Goal: Task Accomplishment & Management: Manage account settings

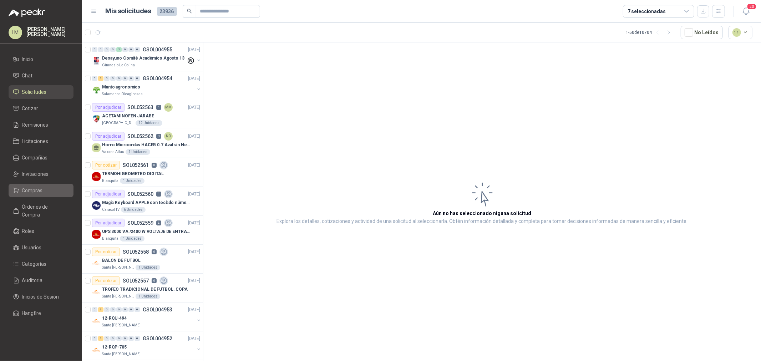
click at [39, 191] on span "Compras" at bounding box center [32, 191] width 21 height 8
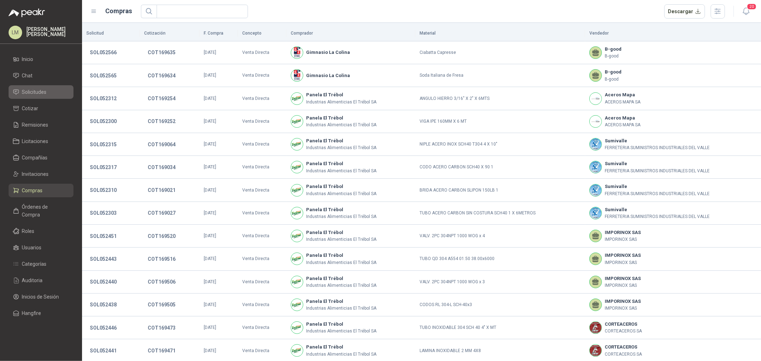
click at [41, 90] on span "Solicitudes" at bounding box center [34, 92] width 25 height 8
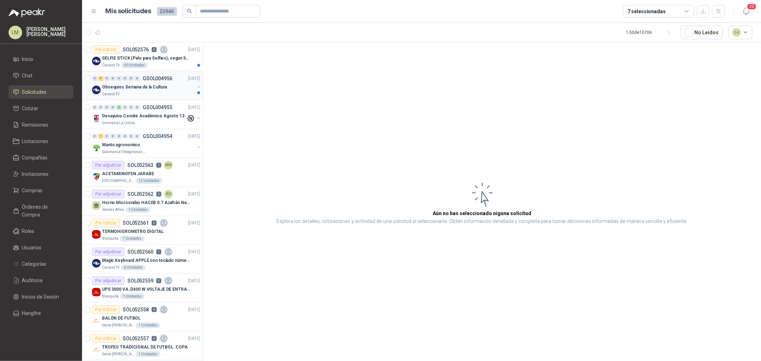
click at [158, 85] on p "Obsequios Semana de la Cultura" at bounding box center [134, 87] width 65 height 7
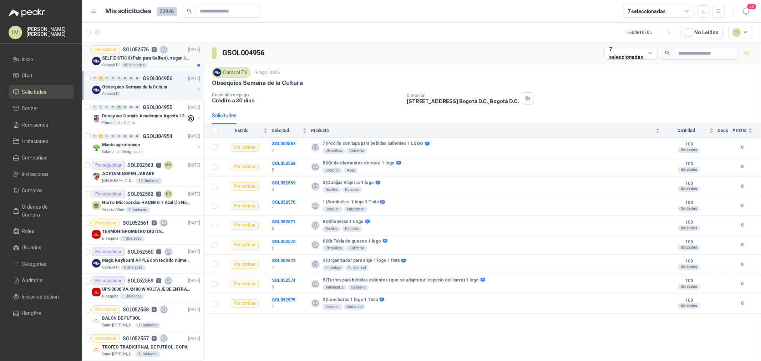
click at [156, 55] on p "SELFIE STICK (Palo para Selfies), segun link adjunto" at bounding box center [146, 58] width 89 height 7
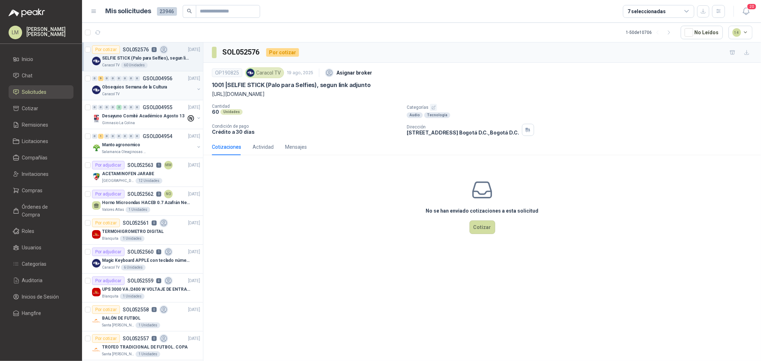
click at [145, 87] on p "Obsequios Semana de la Cultura" at bounding box center [134, 87] width 65 height 7
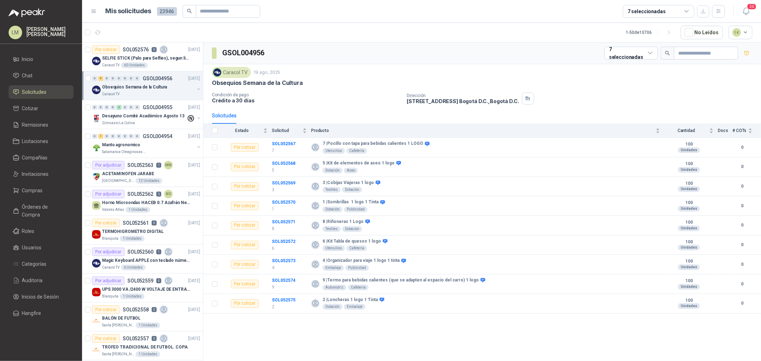
click at [196, 90] on button "button" at bounding box center [199, 89] width 6 height 6
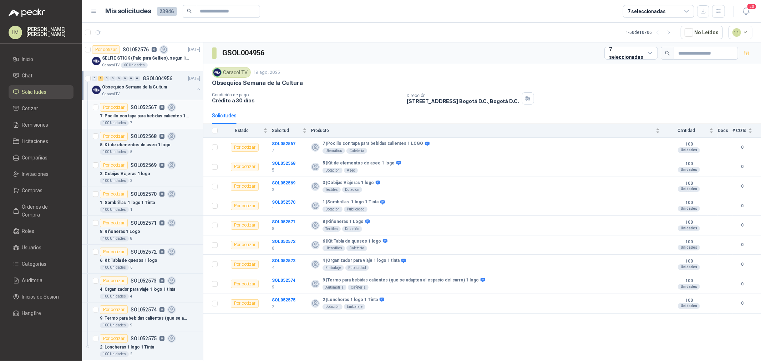
click at [155, 120] on div "100 Unidades 7" at bounding box center [150, 123] width 100 height 6
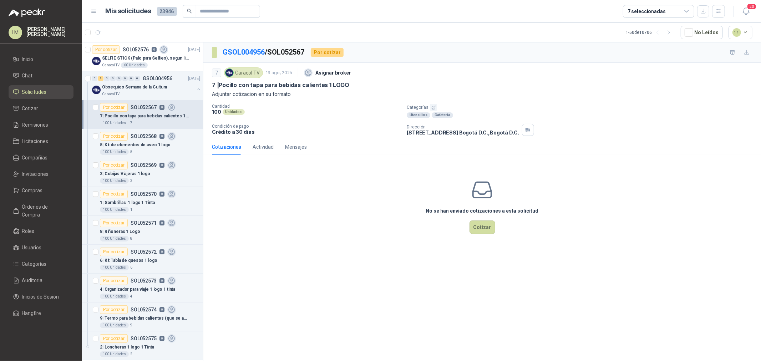
click at [436, 105] on button "button" at bounding box center [433, 107] width 7 height 7
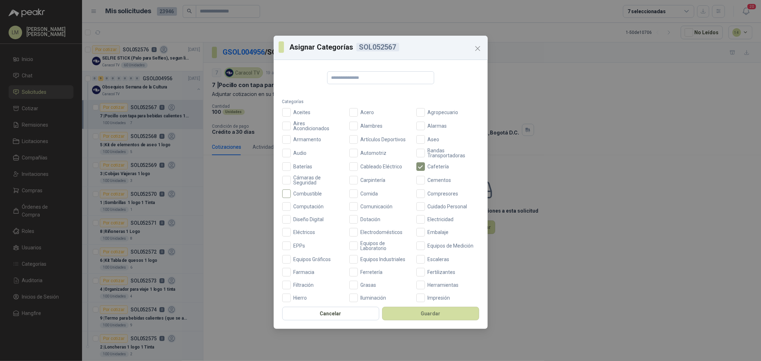
scroll to position [168, 0]
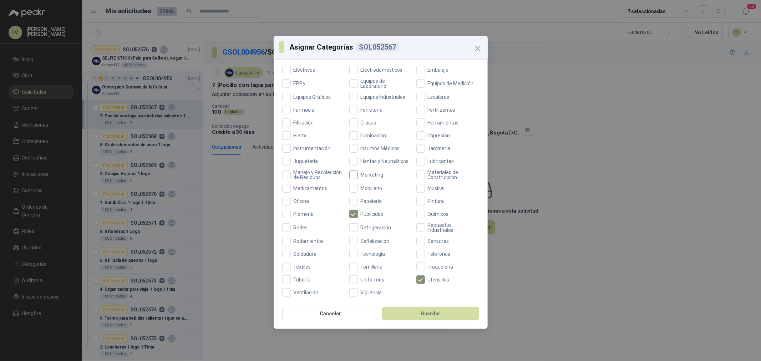
click at [371, 172] on span "Marketing" at bounding box center [372, 174] width 29 height 5
click at [413, 311] on button "Guardar" at bounding box center [430, 314] width 97 height 14
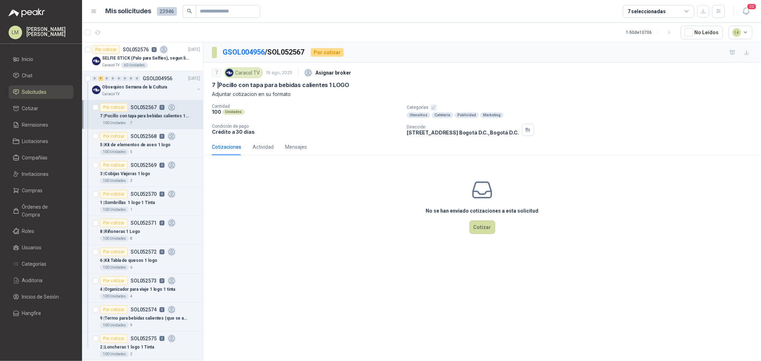
click at [134, 141] on div "5 | Kit de elementos de aseo 1 logo" at bounding box center [150, 145] width 100 height 9
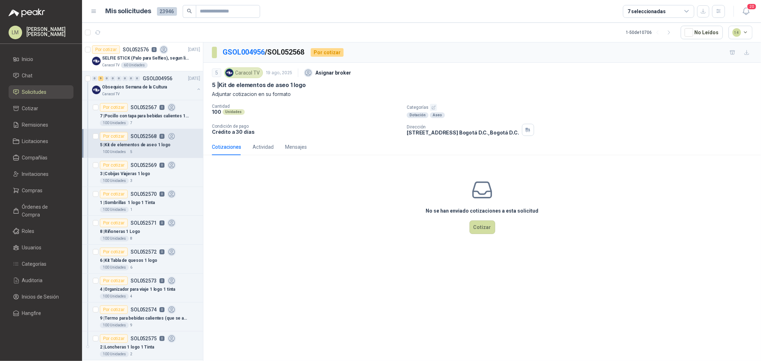
click at [433, 105] on icon "button" at bounding box center [433, 107] width 5 height 5
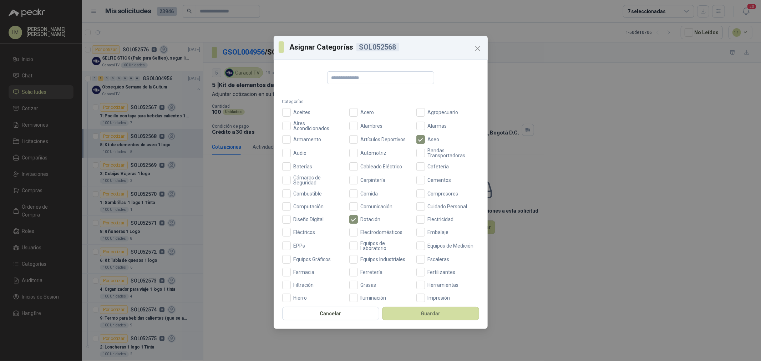
scroll to position [158, 0]
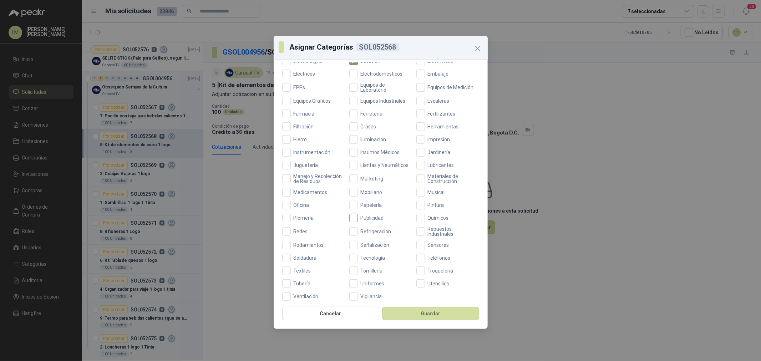
click at [362, 220] on span "Publicidad" at bounding box center [372, 218] width 29 height 5
click at [417, 310] on button "Guardar" at bounding box center [430, 314] width 97 height 14
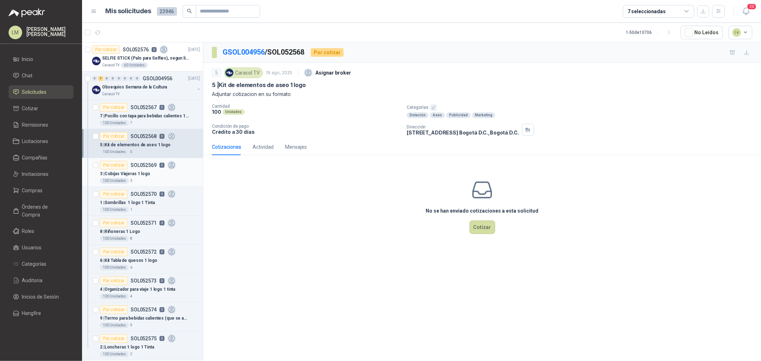
click at [137, 166] on p "SOL052569" at bounding box center [144, 165] width 26 height 5
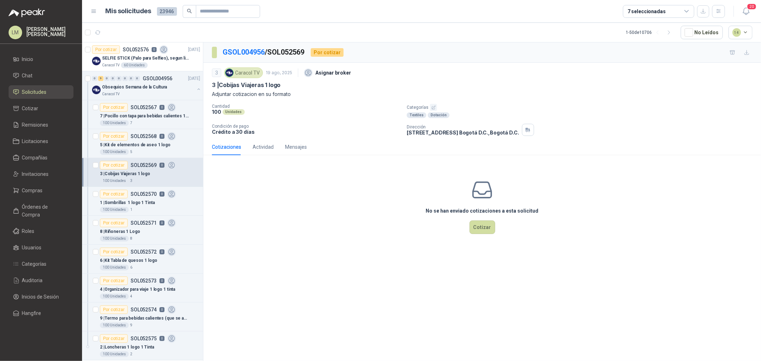
click at [430, 106] on button "button" at bounding box center [433, 107] width 7 height 7
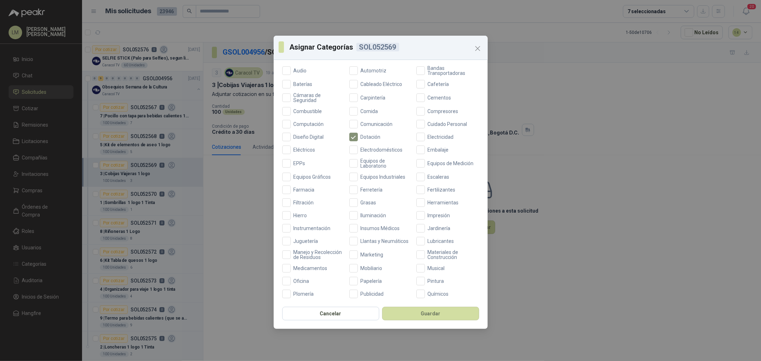
scroll to position [168, 0]
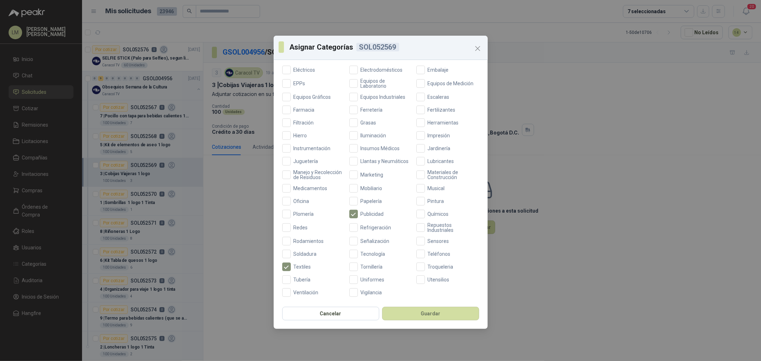
click at [362, 164] on div "Aceites Acero Agropecuario Aires Acondicionados Alambres Alarmas Armamento Artí…" at bounding box center [380, 121] width 197 height 351
click at [362, 172] on span "Marketing" at bounding box center [372, 174] width 29 height 5
click at [405, 313] on button "Guardar" at bounding box center [430, 314] width 97 height 14
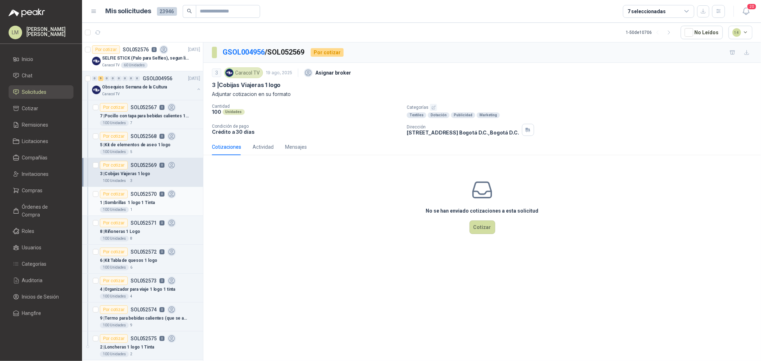
click at [139, 201] on p "1 | Sombrillas 1 logo 1 Tinta" at bounding box center [127, 202] width 55 height 7
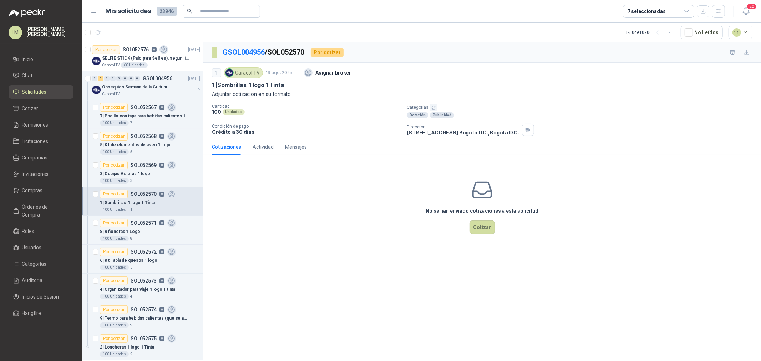
click at [433, 105] on icon "button" at bounding box center [433, 107] width 5 height 5
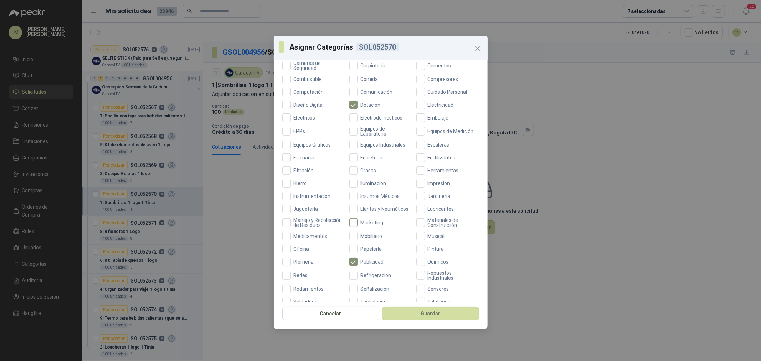
scroll to position [119, 0]
click at [364, 221] on span "Marketing" at bounding box center [372, 218] width 29 height 5
click at [398, 314] on button "Guardar" at bounding box center [430, 314] width 97 height 14
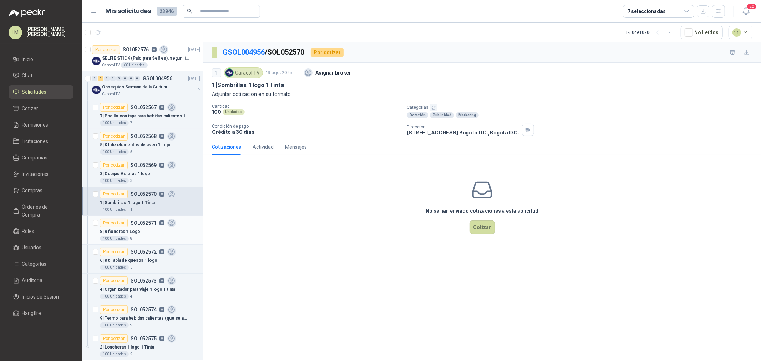
click at [132, 229] on p "8 | Riñoneras 1 Logo" at bounding box center [120, 231] width 40 height 7
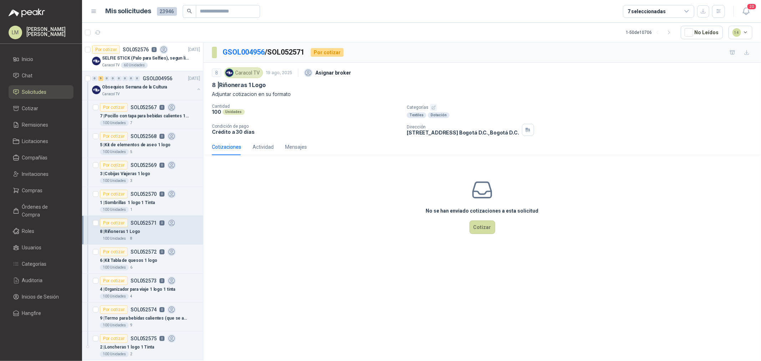
click at [432, 107] on icon "button" at bounding box center [433, 107] width 5 height 5
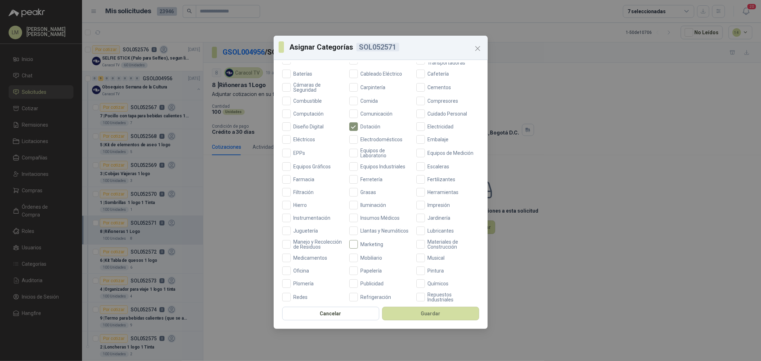
scroll to position [168, 0]
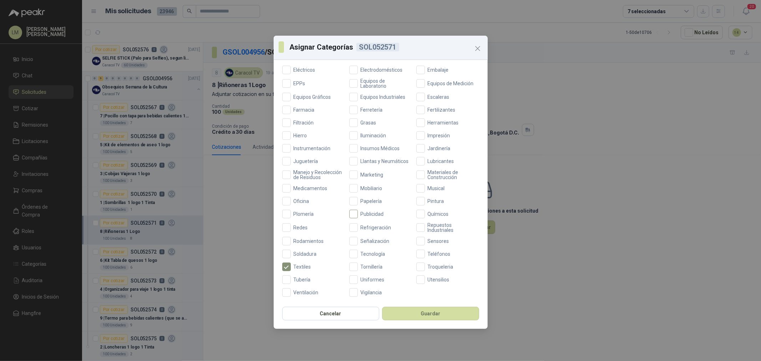
click at [362, 212] on span "Publicidad" at bounding box center [372, 214] width 29 height 5
click at [361, 170] on label "Marketing" at bounding box center [380, 175] width 63 height 10
click at [432, 315] on button "Guardar" at bounding box center [430, 314] width 97 height 14
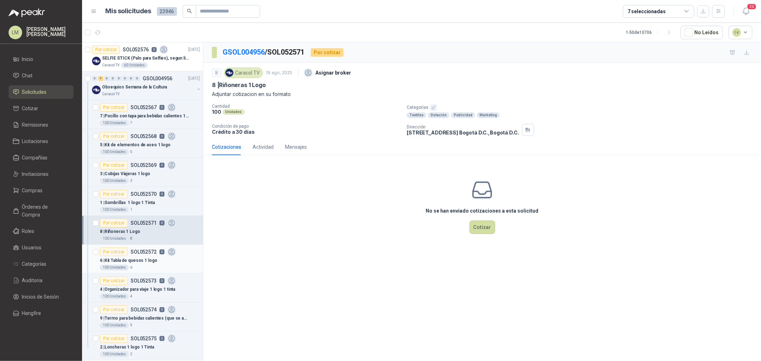
click at [140, 263] on p "6 | Kit Tabla de quesos 1 logo" at bounding box center [128, 260] width 57 height 7
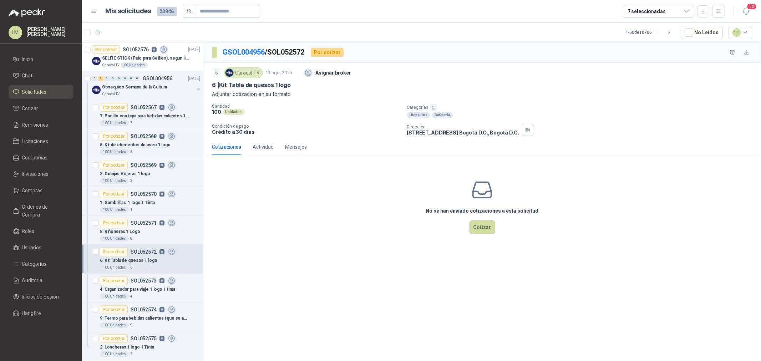
click at [436, 108] on button "button" at bounding box center [433, 107] width 7 height 7
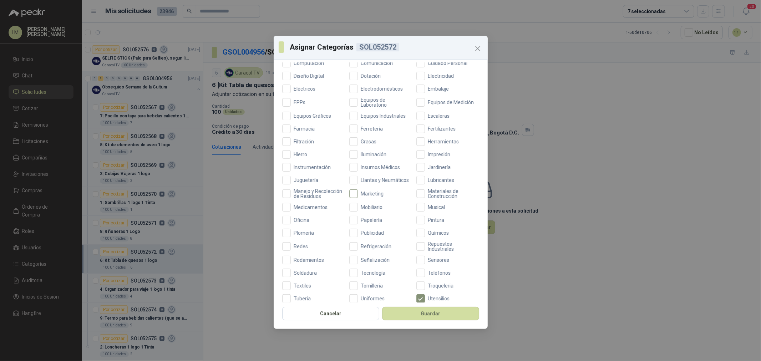
scroll to position [168, 0]
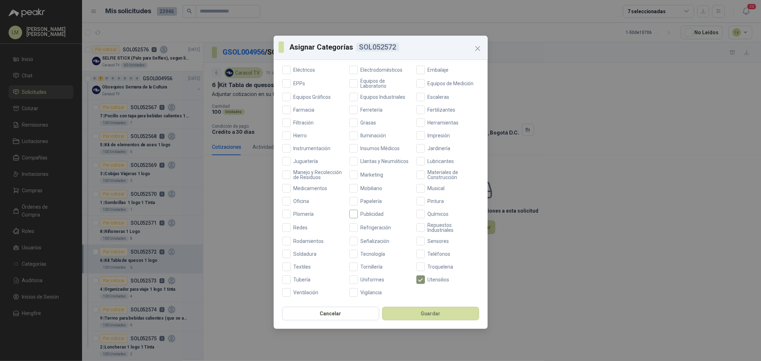
click at [364, 212] on span "Publicidad" at bounding box center [372, 214] width 29 height 5
click at [411, 315] on button "Guardar" at bounding box center [430, 314] width 97 height 14
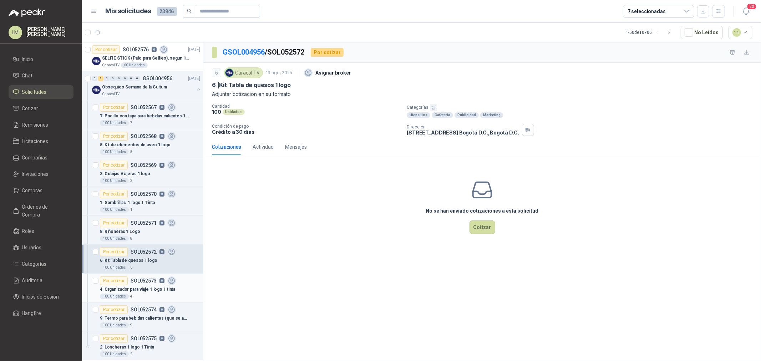
click at [136, 284] on div "Por cotizar SOL052573 0" at bounding box center [138, 281] width 76 height 9
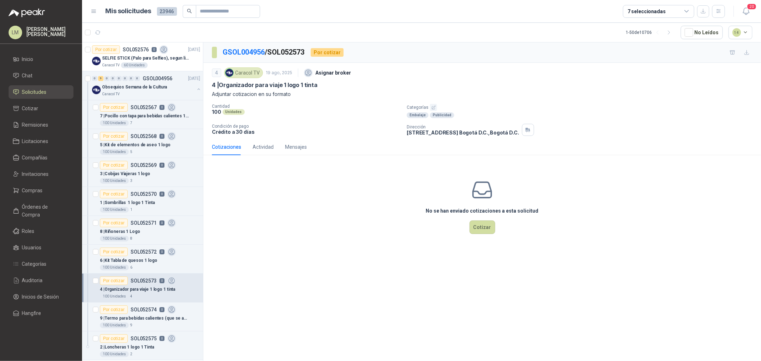
click at [432, 107] on icon "button" at bounding box center [433, 107] width 5 height 5
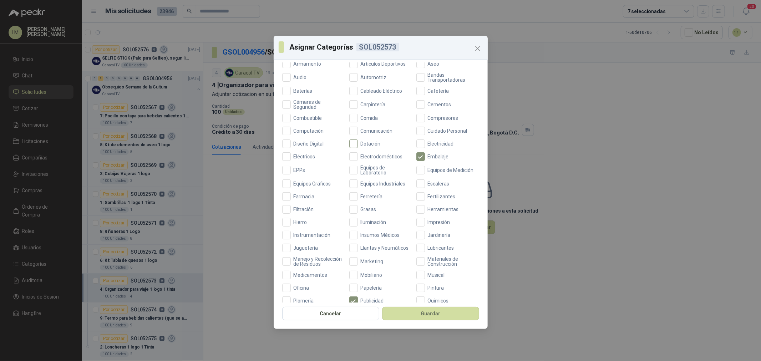
scroll to position [158, 0]
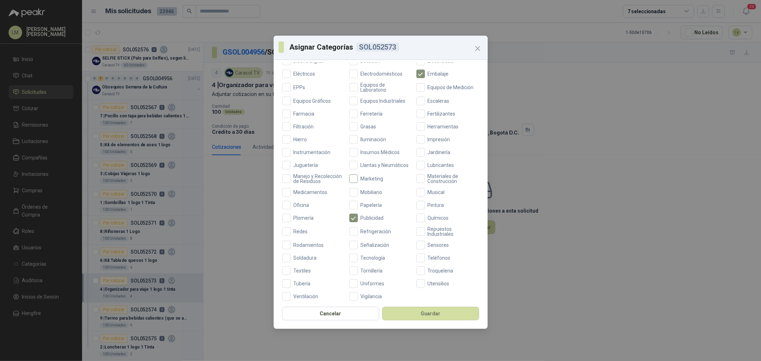
click at [372, 181] on span "Marketing" at bounding box center [372, 178] width 29 height 5
click at [297, 201] on span "Oficina" at bounding box center [301, 201] width 21 height 5
click at [368, 187] on span "Mobiliario" at bounding box center [371, 188] width 27 height 5
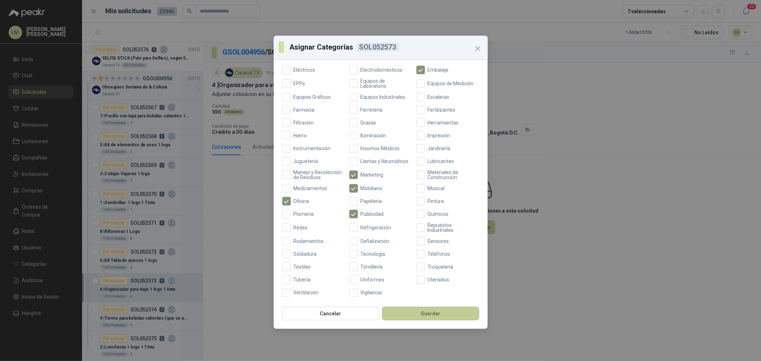
click at [434, 313] on button "Guardar" at bounding box center [430, 314] width 97 height 14
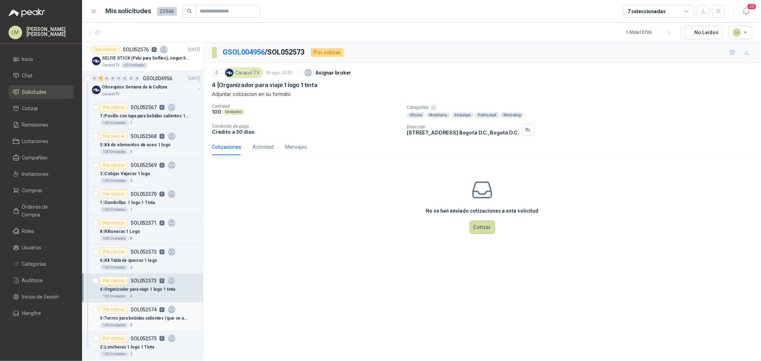
click at [143, 315] on p "9 | Termo para bebidas calientes (que se adapten al espacio del carro) 1 logo" at bounding box center [144, 318] width 89 height 7
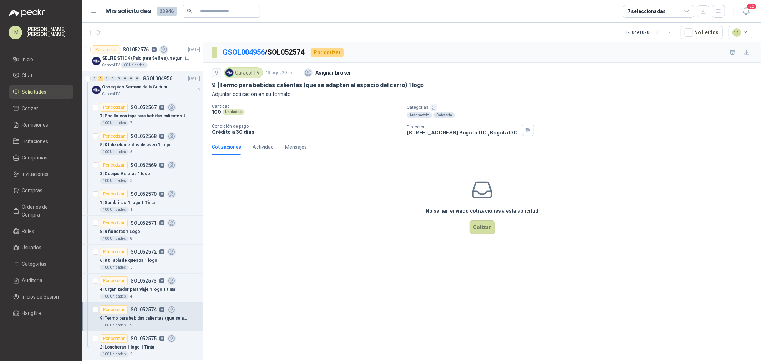
click at [432, 108] on icon "button" at bounding box center [433, 107] width 5 height 5
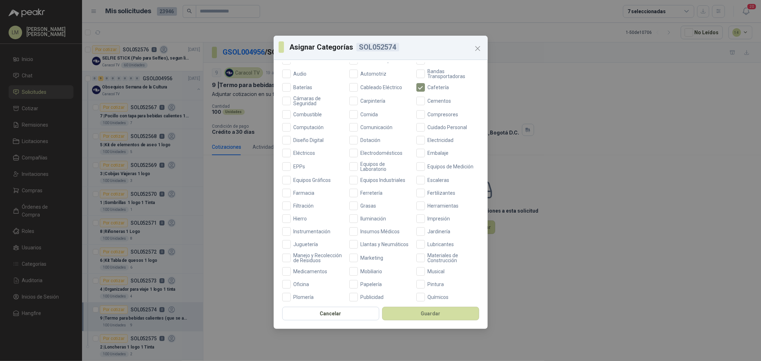
scroll to position [168, 0]
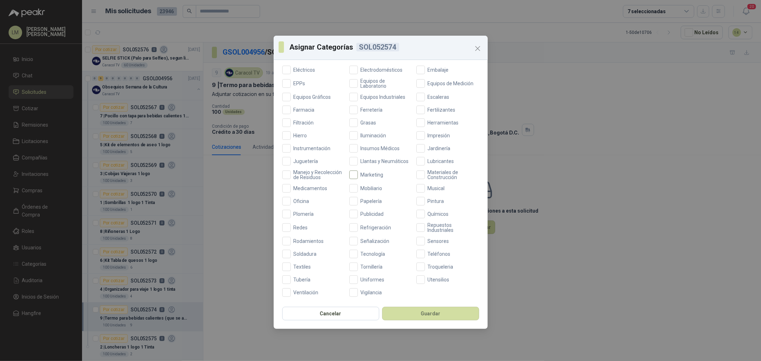
click at [365, 172] on span "Marketing" at bounding box center [372, 174] width 29 height 5
click at [359, 216] on span "Publicidad" at bounding box center [372, 214] width 29 height 5
click at [418, 326] on div "Cancelar Guardar" at bounding box center [381, 316] width 214 height 26
click at [417, 314] on button "Guardar" at bounding box center [430, 314] width 97 height 14
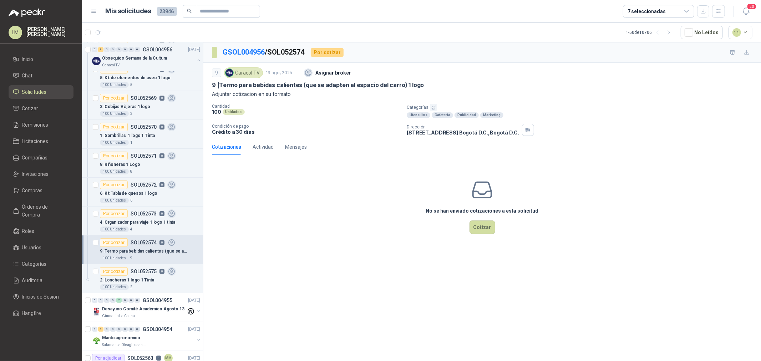
scroll to position [79, 0]
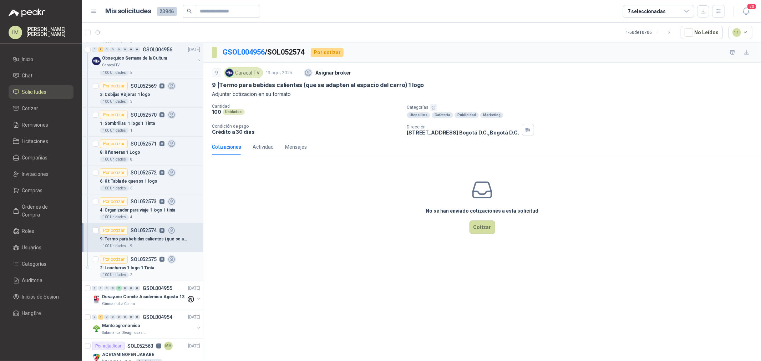
click at [149, 259] on p "SOL052575" at bounding box center [144, 259] width 26 height 5
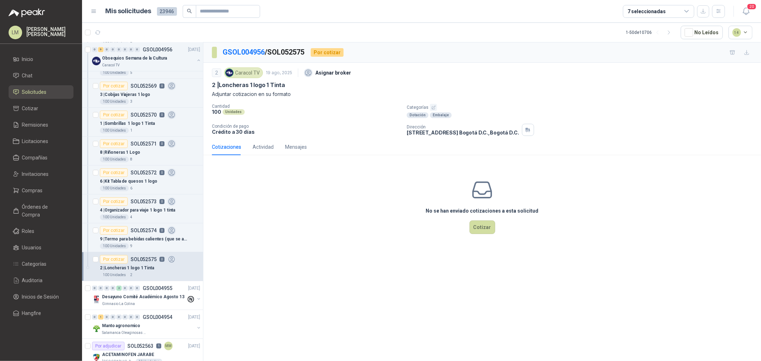
click at [431, 106] on icon "button" at bounding box center [433, 107] width 5 height 5
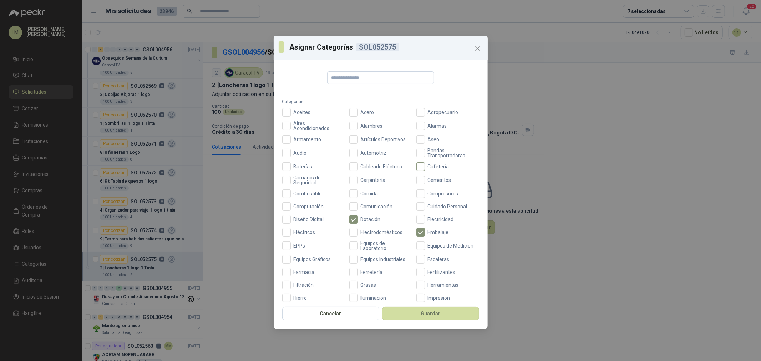
click at [425, 165] on span "Cafetería" at bounding box center [438, 166] width 27 height 5
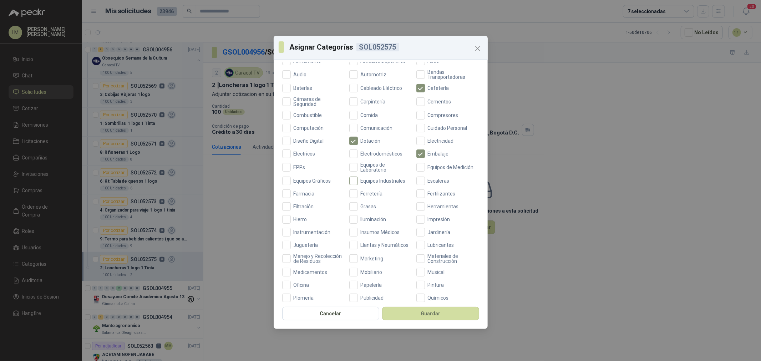
scroll to position [79, 0]
click at [367, 274] on span "Mobiliario" at bounding box center [371, 271] width 27 height 5
click at [367, 263] on label "Marketing" at bounding box center [380, 258] width 63 height 10
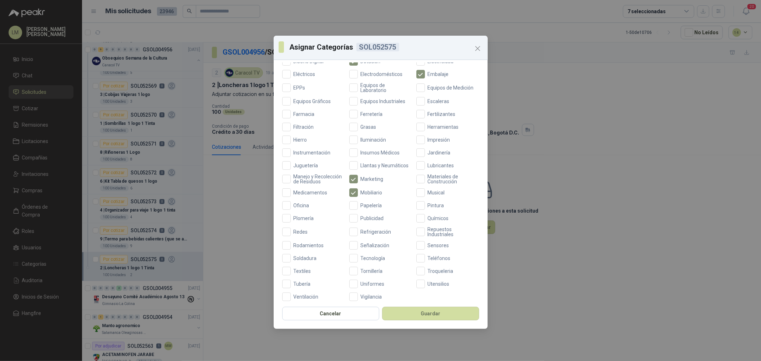
scroll to position [158, 0]
click at [372, 208] on span "Papelería" at bounding box center [371, 205] width 27 height 5
click at [300, 208] on span "Oficina" at bounding box center [301, 205] width 21 height 5
click at [361, 208] on span "Papelería" at bounding box center [371, 205] width 27 height 5
click at [365, 222] on label "Publicidad" at bounding box center [380, 218] width 63 height 9
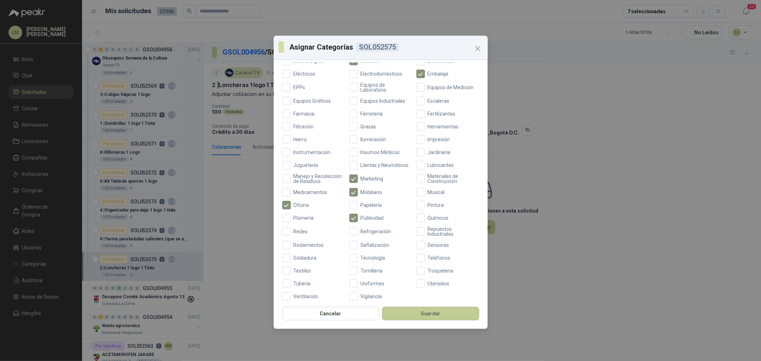
click at [427, 313] on button "Guardar" at bounding box center [430, 314] width 97 height 14
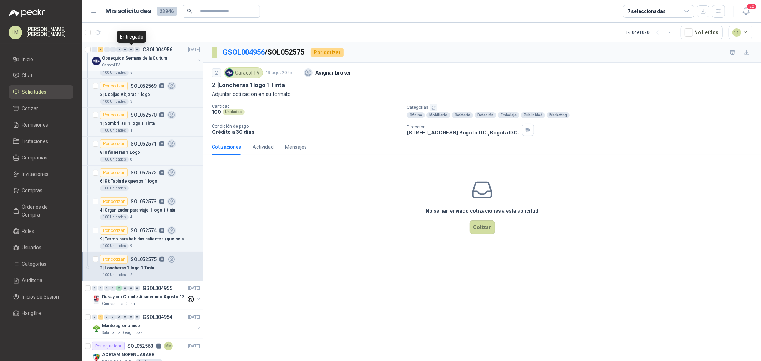
click at [128, 49] on div "0" at bounding box center [130, 49] width 5 height 5
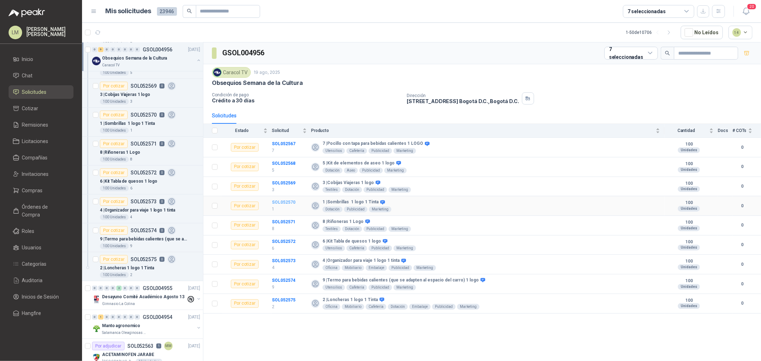
click at [285, 205] on b "SOL052570" at bounding box center [284, 202] width 24 height 5
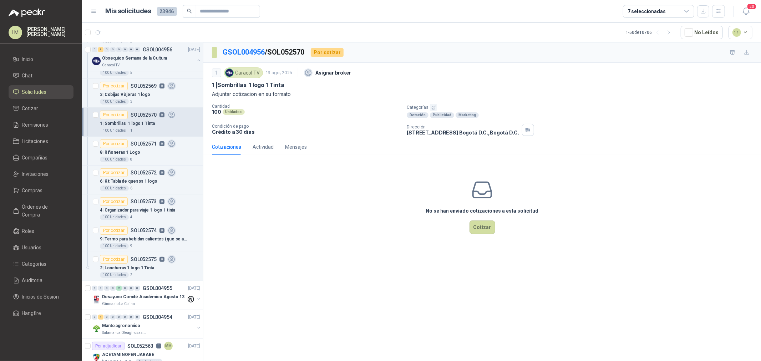
click at [437, 105] on p "Categorías" at bounding box center [582, 107] width 351 height 7
click at [433, 105] on icon "button" at bounding box center [433, 107] width 5 height 5
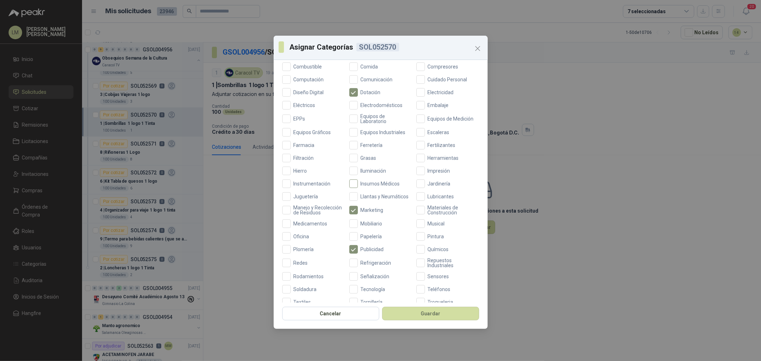
scroll to position [168, 0]
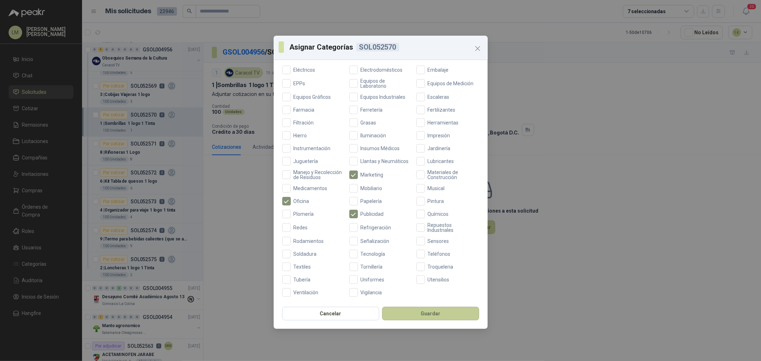
click at [419, 314] on button "Guardar" at bounding box center [430, 314] width 97 height 14
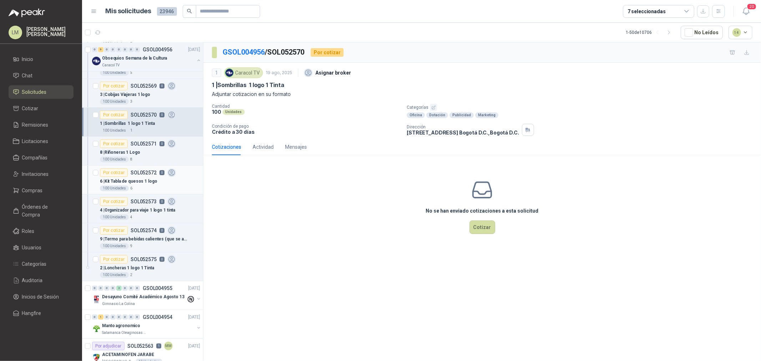
scroll to position [0, 0]
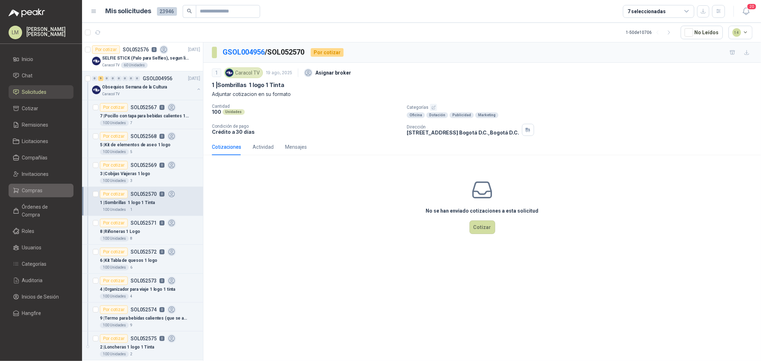
click at [26, 185] on link "Compras" at bounding box center [41, 191] width 65 height 14
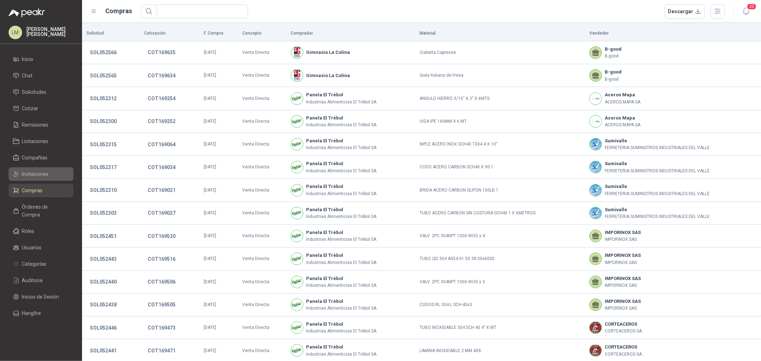
click at [33, 175] on span "Invitaciones" at bounding box center [35, 174] width 27 height 8
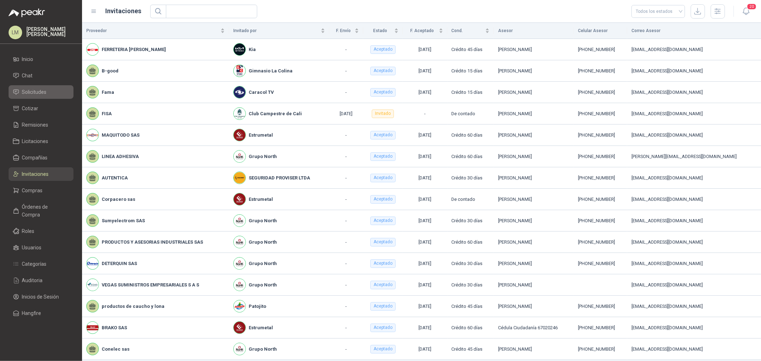
click at [22, 90] on span "Solicitudes" at bounding box center [34, 92] width 25 height 8
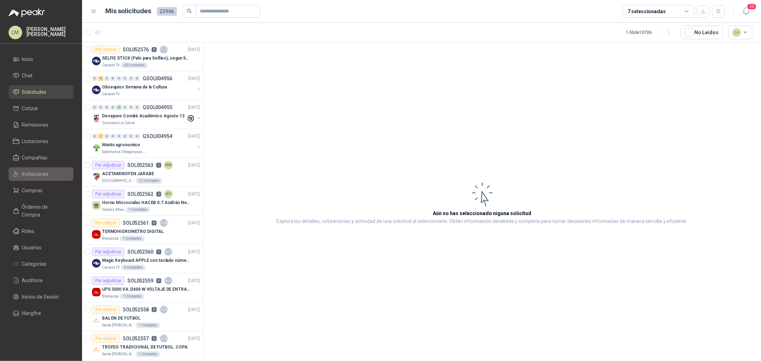
click at [29, 175] on span "Invitaciones" at bounding box center [35, 174] width 27 height 8
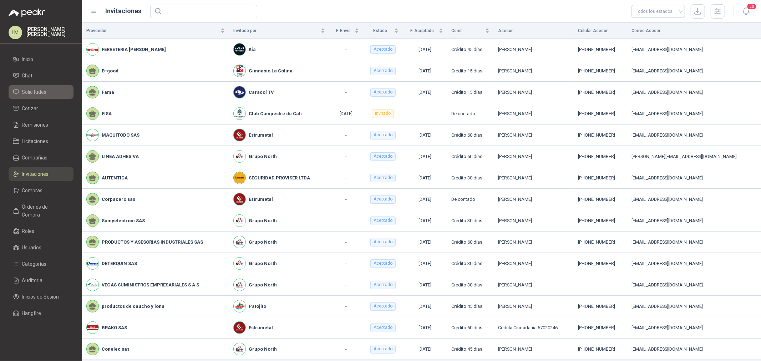
click at [36, 91] on span "Solicitudes" at bounding box center [34, 92] width 25 height 8
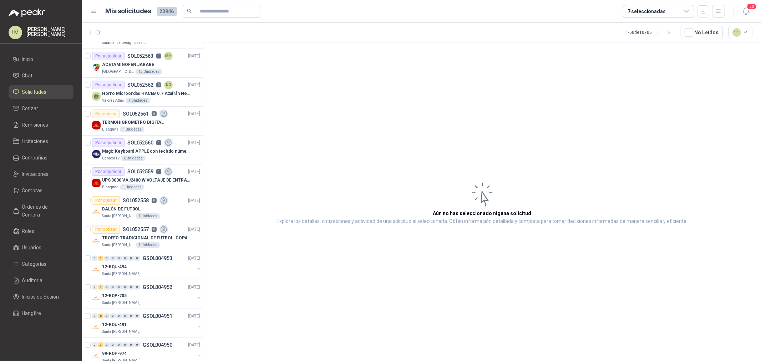
scroll to position [119, 0]
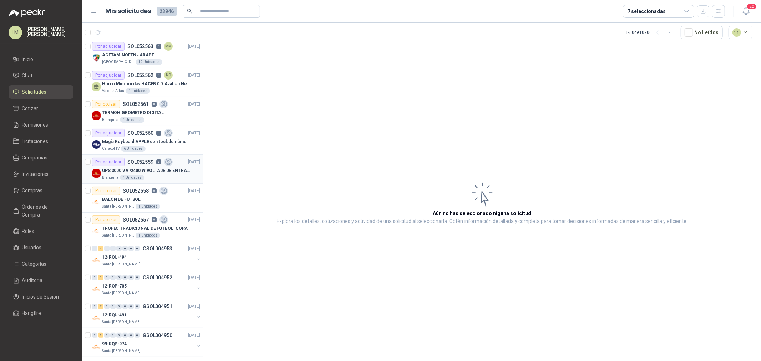
click at [131, 173] on p "UPS 3000 VA /2400 W VOLTAJE DE ENTRADA / SALIDA 12V ON LINE" at bounding box center [146, 170] width 89 height 7
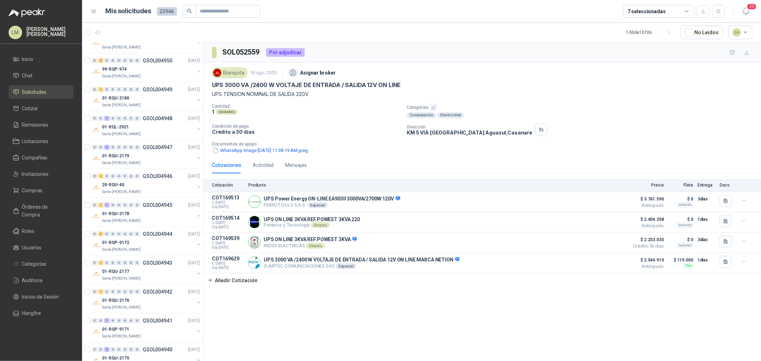
scroll to position [396, 0]
click at [650, 12] on div "7 seleccionadas" at bounding box center [647, 11] width 38 height 8
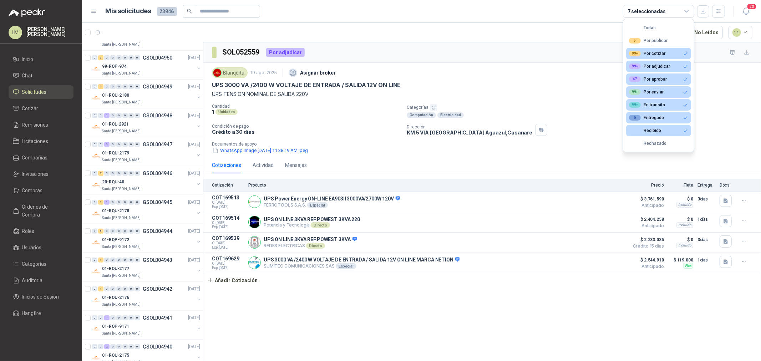
click at [460, 44] on div "SOL052559 Por adjudicar" at bounding box center [482, 52] width 558 height 20
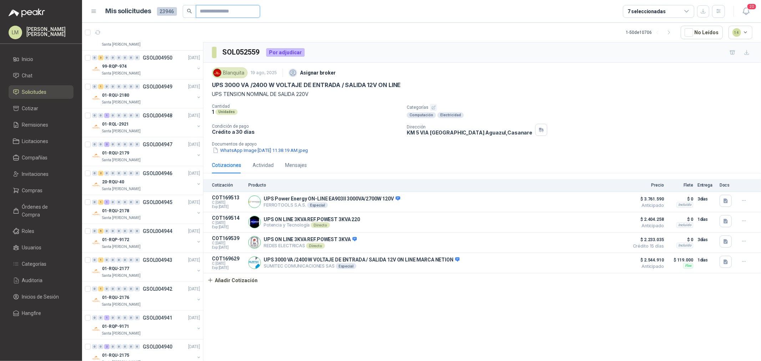
click at [226, 13] on input "text" at bounding box center [225, 11] width 50 height 12
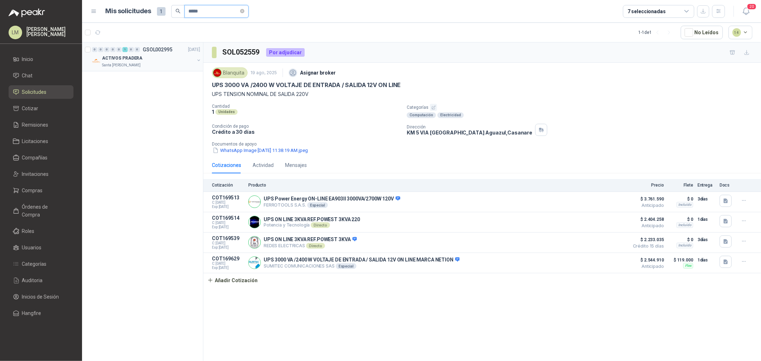
scroll to position [0, 0]
type input "*****"
click at [199, 60] on button "button" at bounding box center [199, 60] width 6 height 6
click at [146, 99] on article "En tránsito SOL034017 2 ACT-TERMOMETRO DIGITAL 1 Unidades RQL-00002786" at bounding box center [142, 85] width 121 height 29
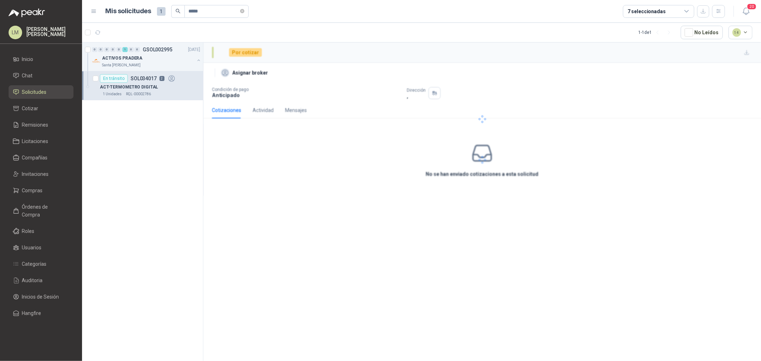
click at [145, 84] on p "ACT-TERMOMETRO DIGITAL" at bounding box center [129, 87] width 58 height 7
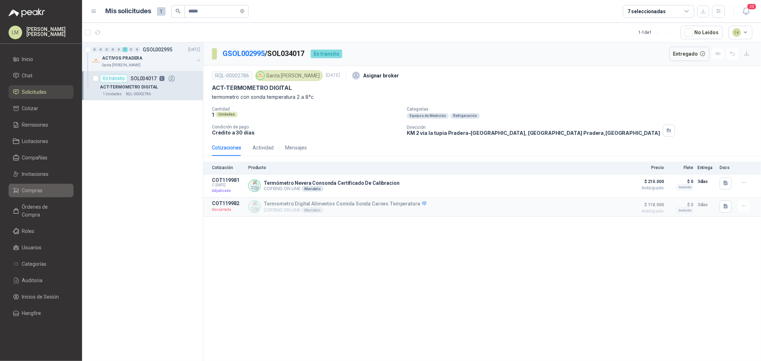
click at [37, 190] on span "Compras" at bounding box center [32, 191] width 21 height 8
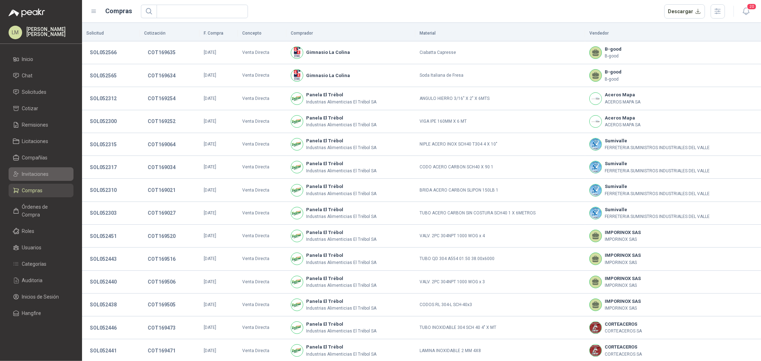
click at [43, 174] on span "Invitaciones" at bounding box center [35, 174] width 27 height 8
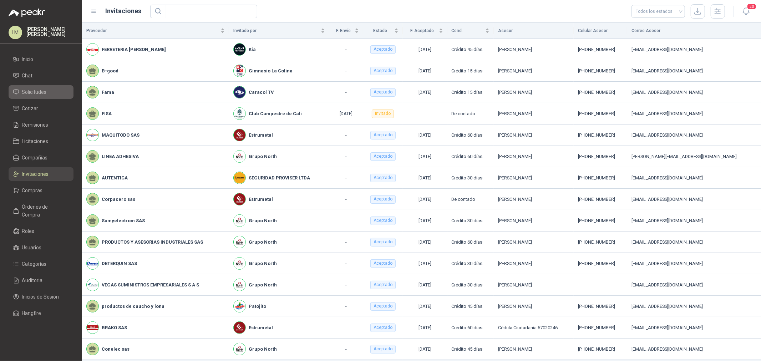
click at [37, 88] on span "Solicitudes" at bounding box center [34, 92] width 25 height 8
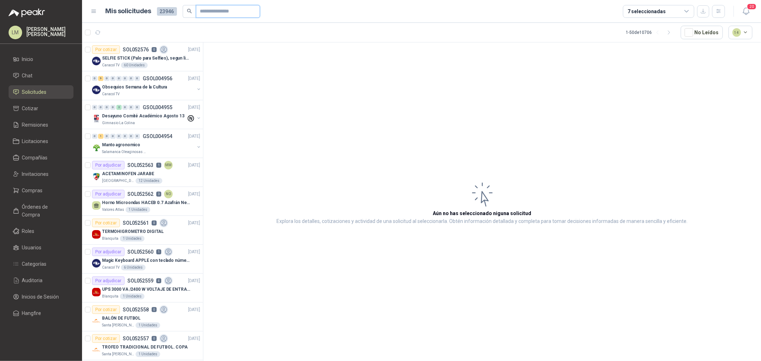
click at [208, 14] on input "text" at bounding box center [225, 11] width 50 height 12
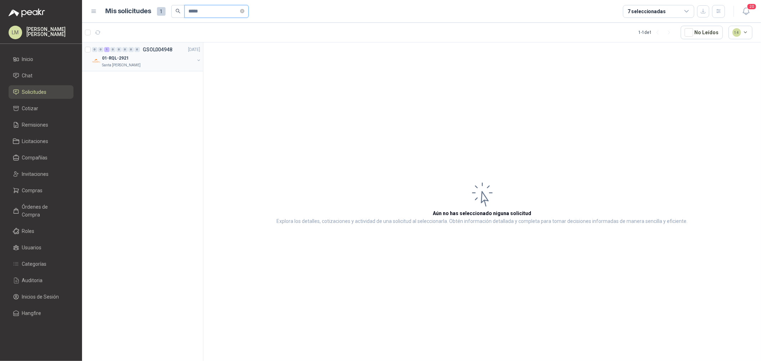
type input "*****"
click at [200, 59] on button "button" at bounding box center [199, 60] width 6 height 6
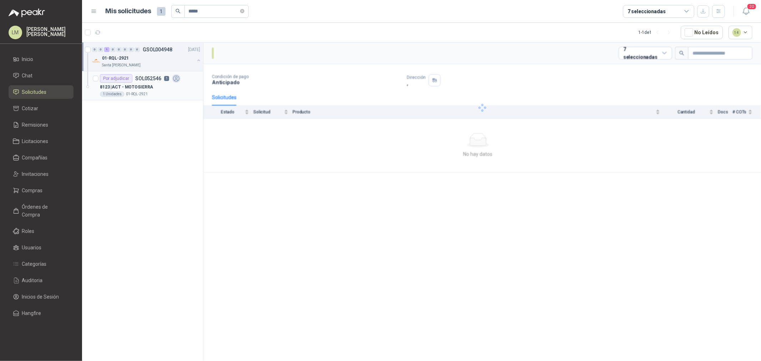
click at [175, 72] on article "Por adjudicar SOL052546 1 8123 | ACT - MOTOSIERRA 1 Unidades 01-RQL-2921" at bounding box center [142, 85] width 121 height 29
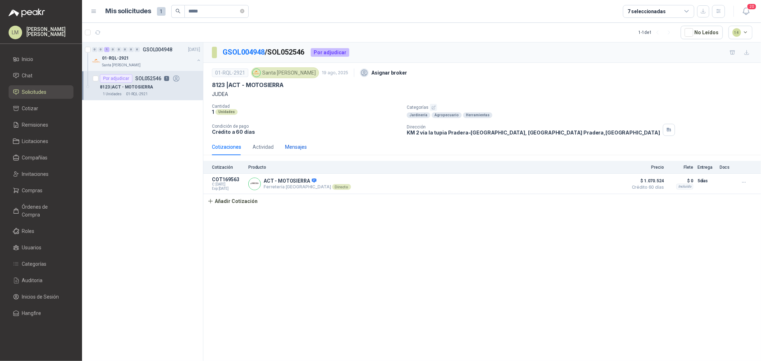
click at [297, 144] on div "Mensajes" at bounding box center [296, 147] width 22 height 8
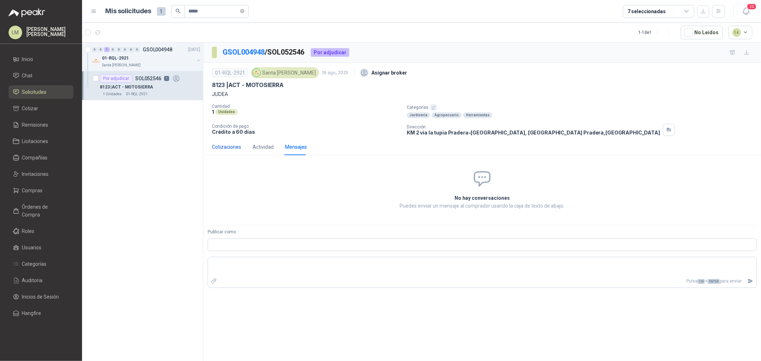
click at [225, 145] on div "Cotizaciones" at bounding box center [226, 147] width 29 height 8
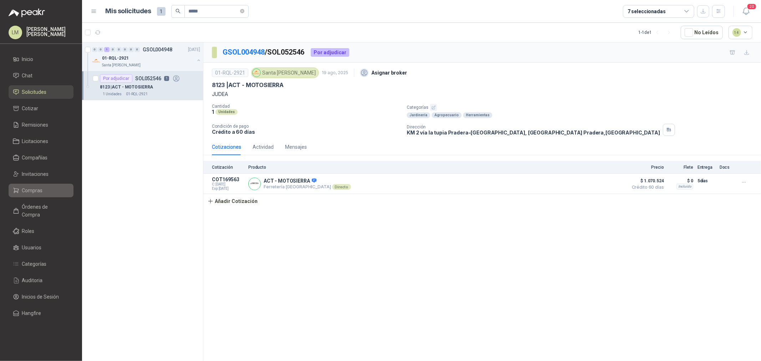
click at [29, 191] on span "Compras" at bounding box center [32, 191] width 21 height 8
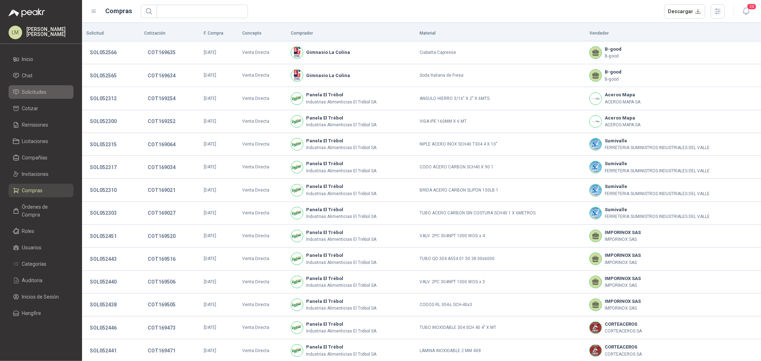
click at [41, 91] on span "Solicitudes" at bounding box center [34, 92] width 25 height 8
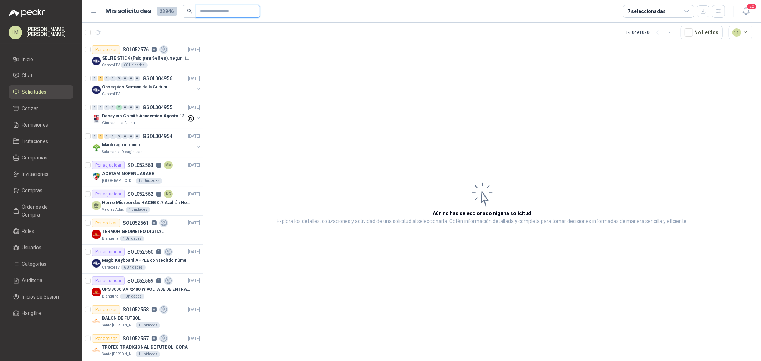
click at [207, 7] on input "text" at bounding box center [225, 11] width 50 height 12
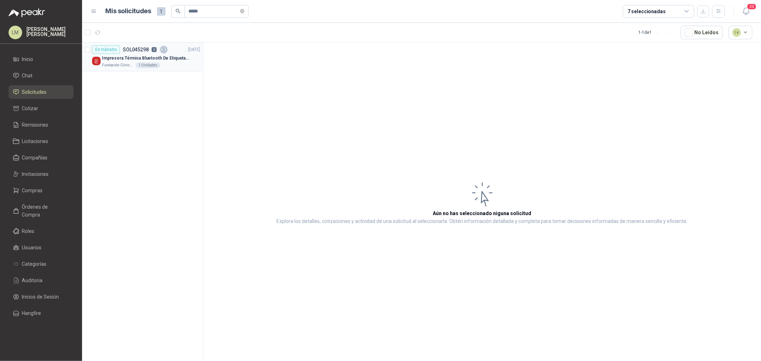
click at [132, 51] on p "SOL045298" at bounding box center [136, 49] width 26 height 5
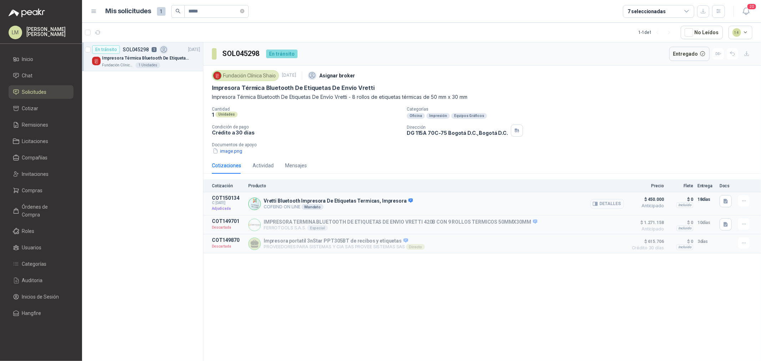
click at [598, 206] on icon "button" at bounding box center [595, 204] width 5 height 4
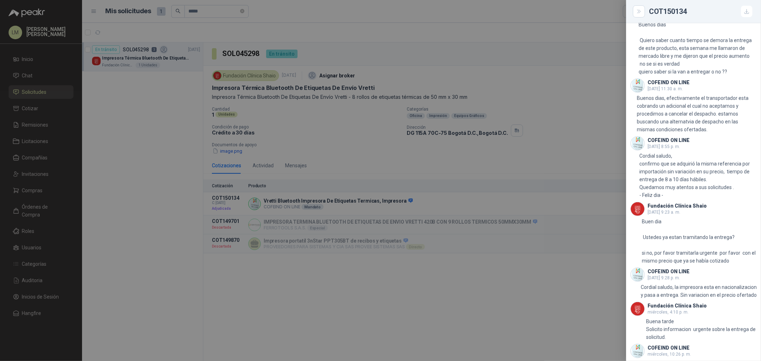
scroll to position [503, 0]
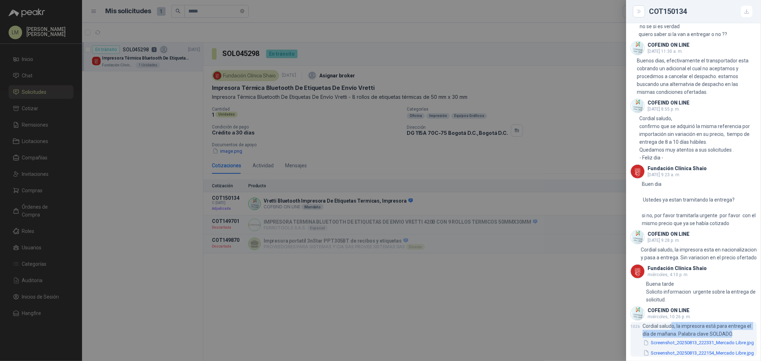
drag, startPoint x: 672, startPoint y: 318, endPoint x: 731, endPoint y: 322, distance: 59.0
click at [731, 322] on p "Cordial saludo, la impresora está para entrega el día de mañana. Palabra clave …" at bounding box center [700, 330] width 114 height 16
click at [212, 9] on div at bounding box center [380, 180] width 761 height 361
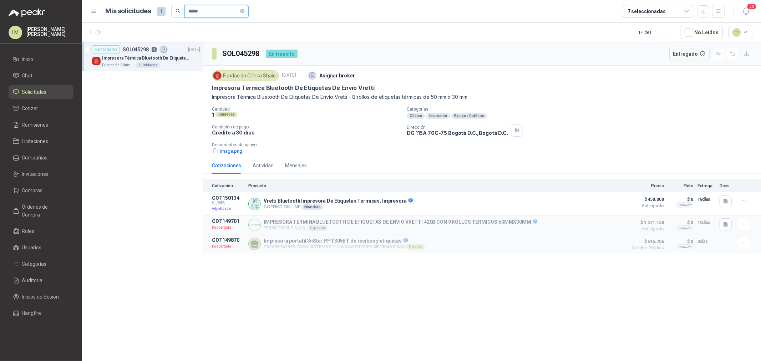
drag, startPoint x: 211, startPoint y: 11, endPoint x: 173, endPoint y: 11, distance: 37.5
click at [173, 11] on span "*****" at bounding box center [209, 11] width 77 height 13
click at [169, 55] on div "GRAMERA 6000G" at bounding box center [151, 58] width 98 height 9
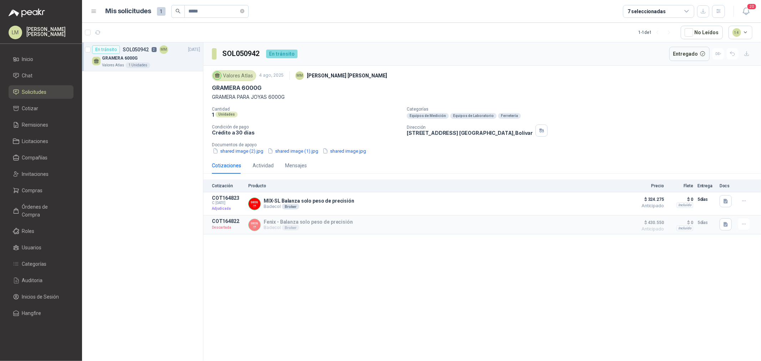
click at [249, 163] on div "Cotizaciones Actividad Mensajes" at bounding box center [259, 165] width 95 height 16
click at [253, 164] on div "Actividad" at bounding box center [263, 166] width 21 height 8
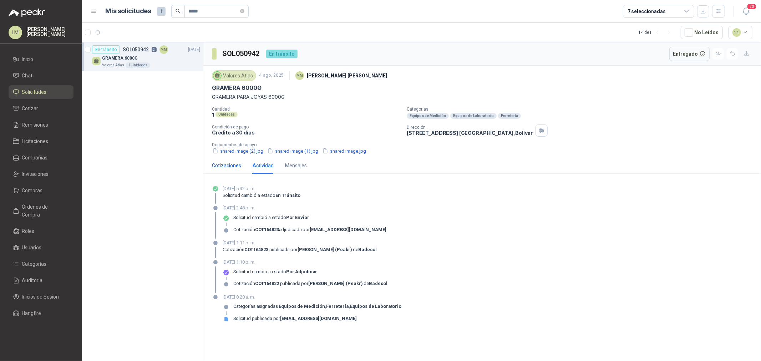
click at [224, 167] on div "Cotizaciones" at bounding box center [226, 166] width 29 height 8
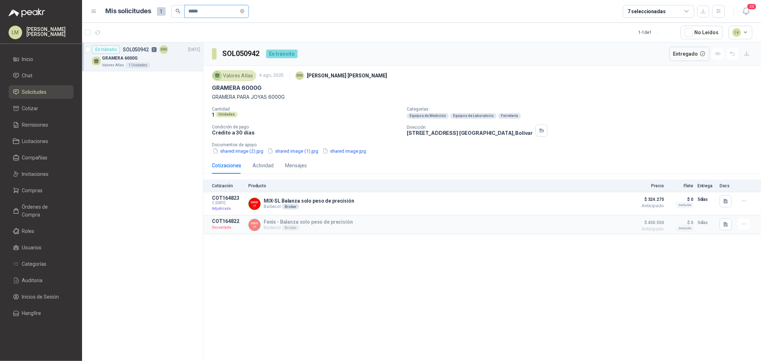
drag, startPoint x: 212, startPoint y: 11, endPoint x: 186, endPoint y: 14, distance: 26.2
click at [186, 14] on span "*****" at bounding box center [216, 11] width 64 height 13
click at [197, 61] on button "button" at bounding box center [199, 60] width 6 height 6
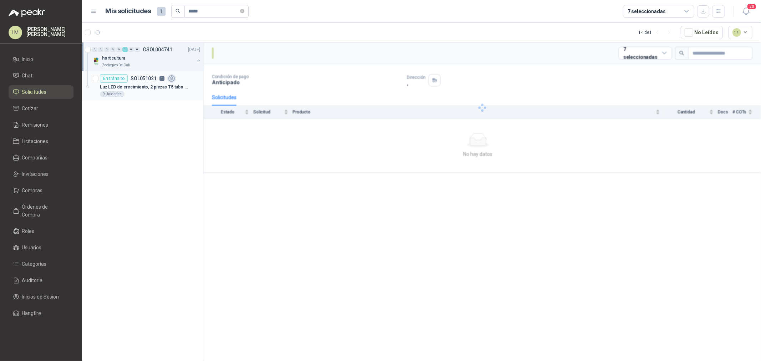
click at [159, 84] on p "Luz LED de crecimiento, 2 piezas T5 tubo SMD2835 de alto brillo, rojo y azul, e…" at bounding box center [144, 87] width 89 height 7
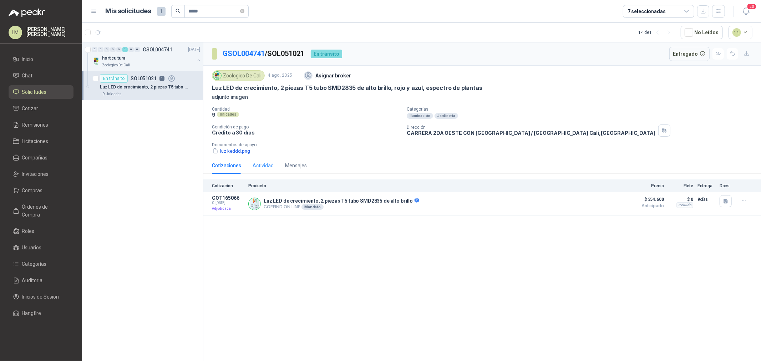
click at [269, 171] on div "Actividad" at bounding box center [263, 165] width 21 height 16
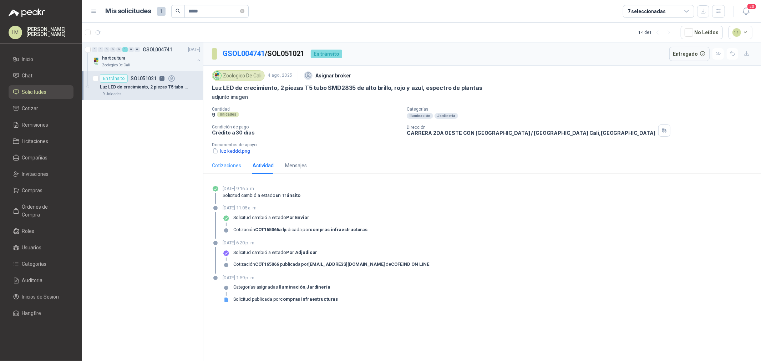
click at [238, 171] on div "Cotizaciones" at bounding box center [226, 165] width 29 height 16
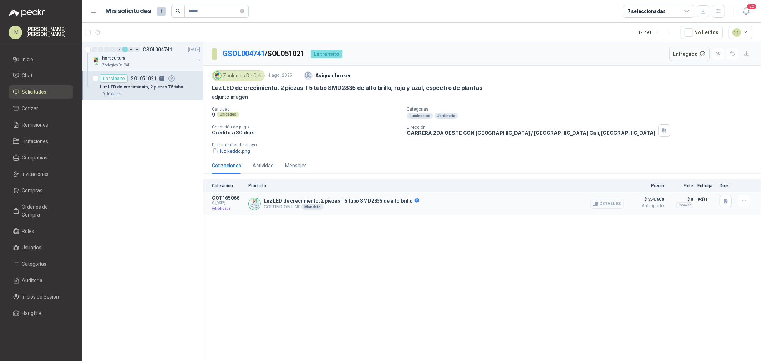
click at [614, 203] on button "Detalles" at bounding box center [607, 204] width 34 height 10
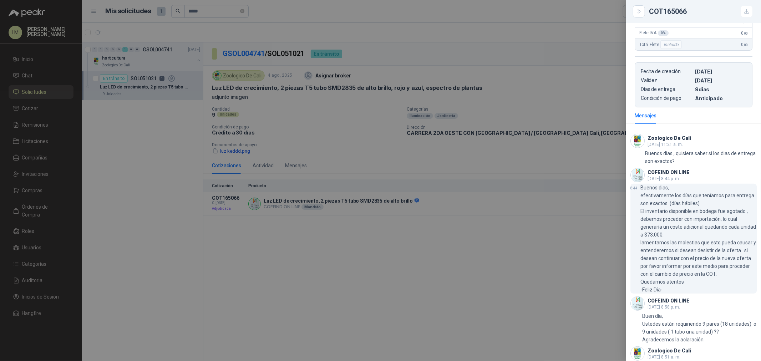
scroll to position [330, 0]
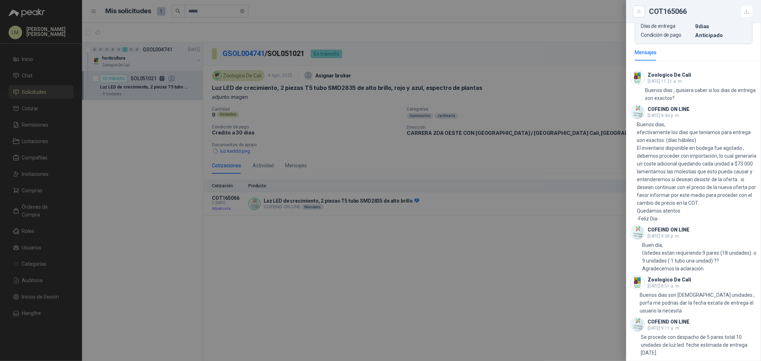
click at [208, 16] on div at bounding box center [380, 180] width 761 height 361
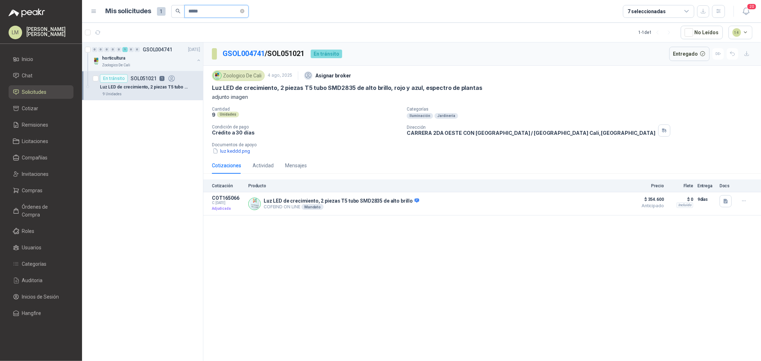
click at [208, 13] on input "*****" at bounding box center [214, 11] width 50 height 12
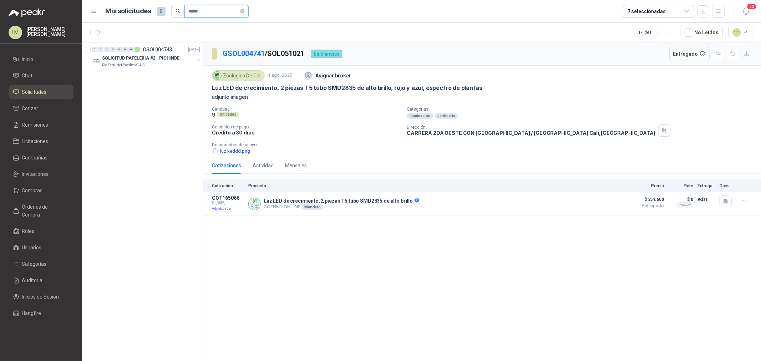
drag, startPoint x: 204, startPoint y: 5, endPoint x: 193, endPoint y: 6, distance: 11.5
click at [193, 6] on input "*****" at bounding box center [214, 11] width 50 height 12
click at [199, 61] on button "button" at bounding box center [199, 60] width 6 height 6
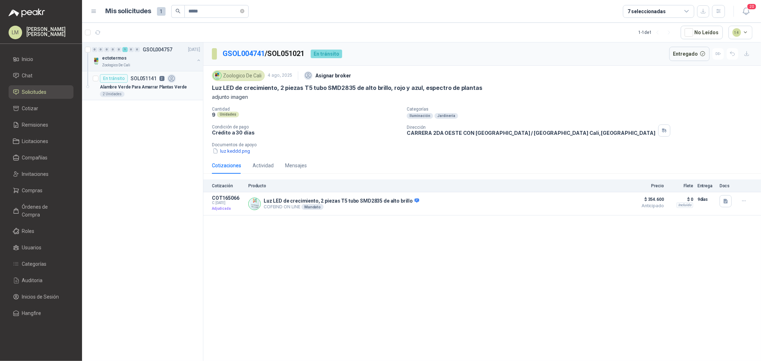
click at [161, 85] on p "Alambre Verde Para Amarrar Plantas Verde" at bounding box center [143, 87] width 87 height 7
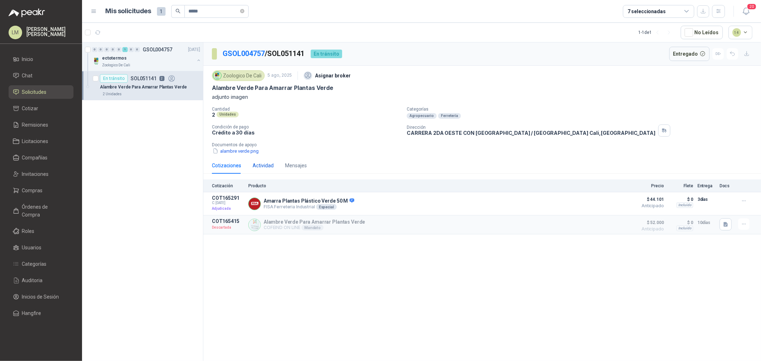
click at [262, 164] on div "Actividad" at bounding box center [263, 166] width 21 height 8
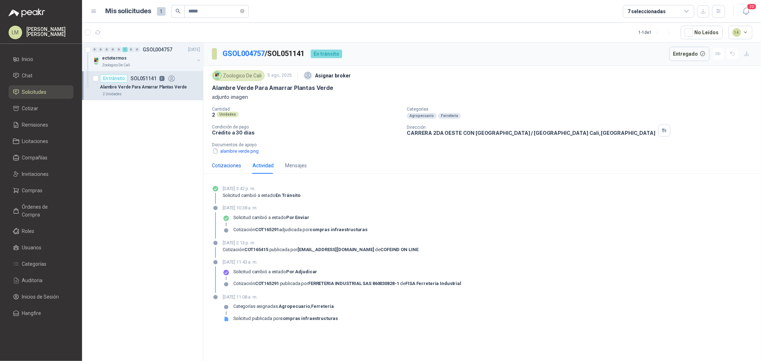
click at [223, 168] on div "Cotizaciones" at bounding box center [226, 166] width 29 height 8
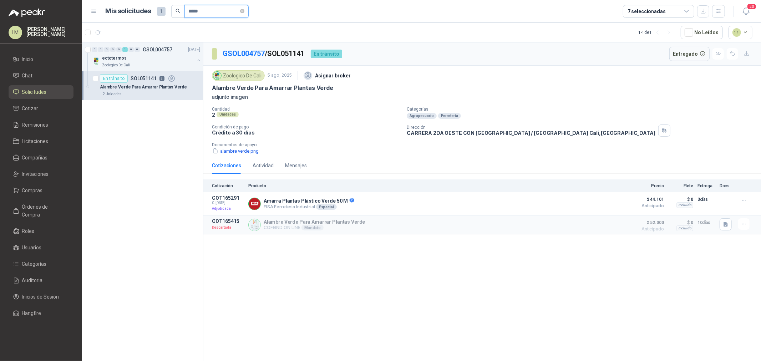
drag, startPoint x: 212, startPoint y: 8, endPoint x: 189, endPoint y: 12, distance: 22.9
click at [189, 12] on input "*****" at bounding box center [214, 11] width 50 height 12
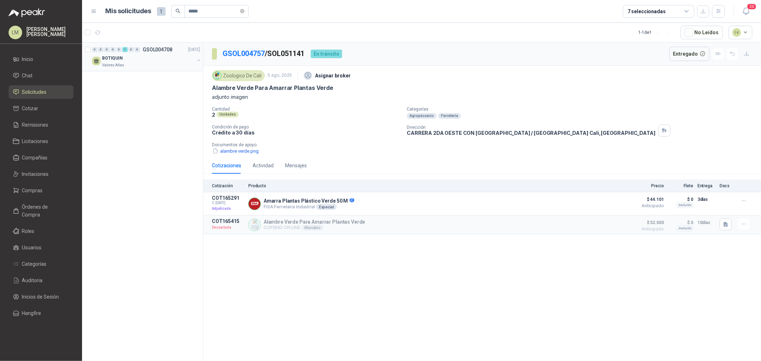
click at [148, 51] on p "GSOL004708" at bounding box center [158, 49] width 30 height 5
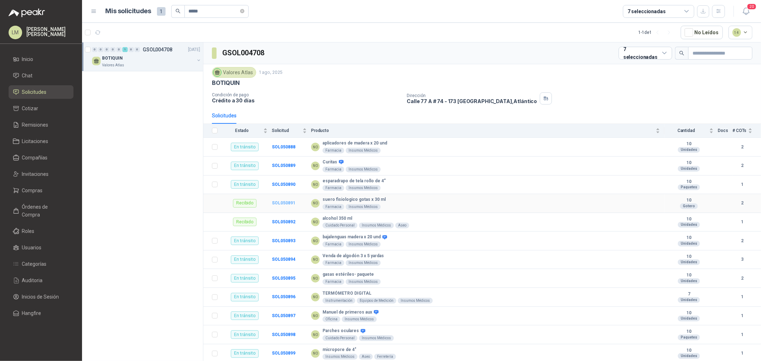
click at [287, 202] on b "SOL050891" at bounding box center [284, 203] width 24 height 5
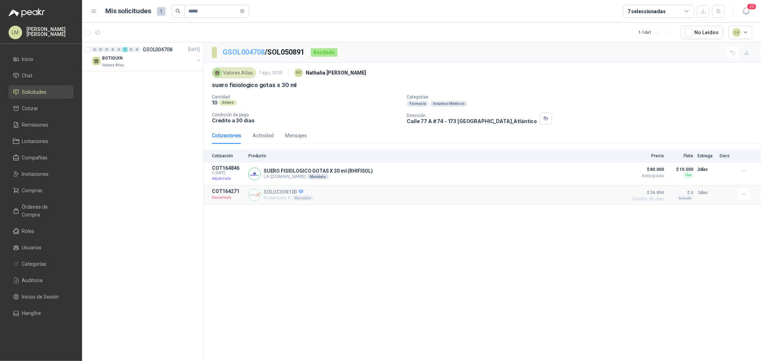
click at [236, 50] on link "GSOL004708" at bounding box center [244, 52] width 42 height 9
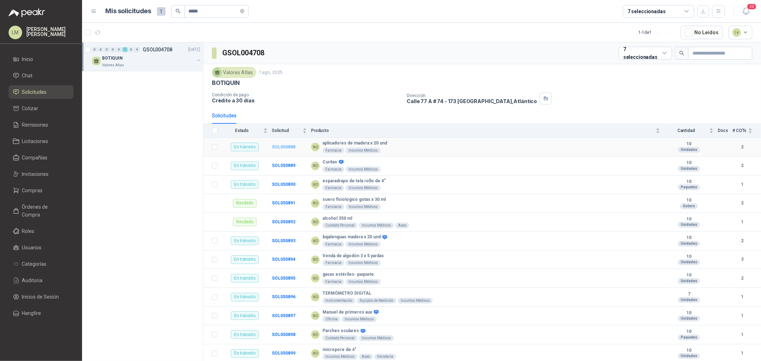
click at [290, 148] on b "SOL050888" at bounding box center [284, 147] width 24 height 5
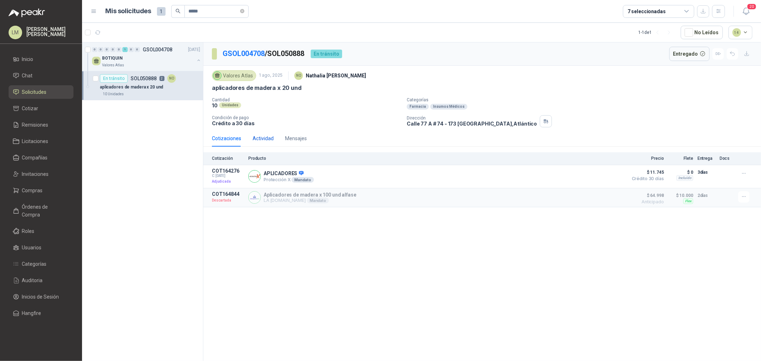
click at [262, 138] on div "Actividad" at bounding box center [263, 139] width 21 height 8
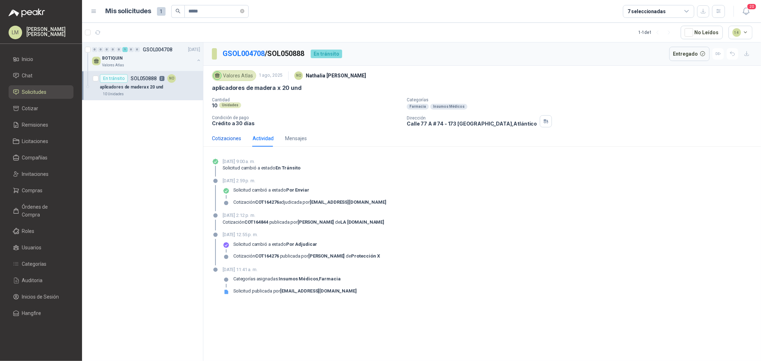
click at [234, 138] on div "Cotizaciones" at bounding box center [226, 139] width 29 height 8
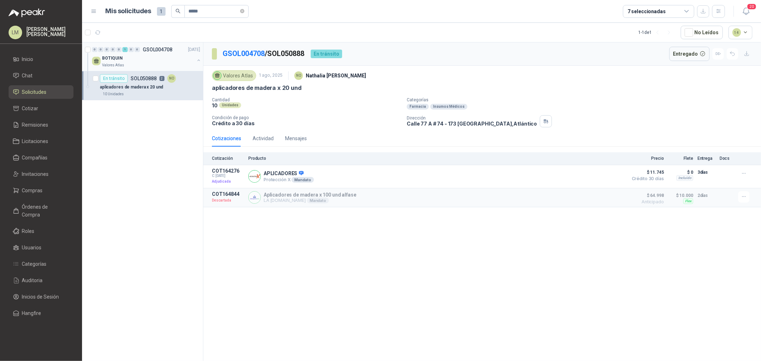
click at [143, 49] on p "GSOL004708" at bounding box center [158, 49] width 30 height 5
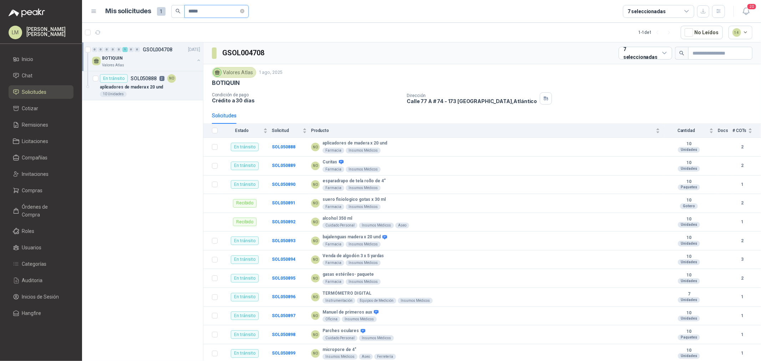
drag, startPoint x: 205, startPoint y: 6, endPoint x: 190, endPoint y: 10, distance: 15.5
click at [190, 10] on input "*****" at bounding box center [214, 11] width 50 height 12
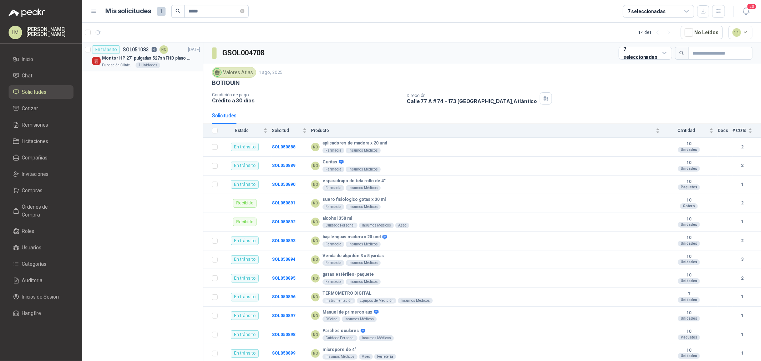
click at [126, 55] on p "Monitor HP 27" pulgadas 527sh FHD plano negro" at bounding box center [146, 58] width 89 height 7
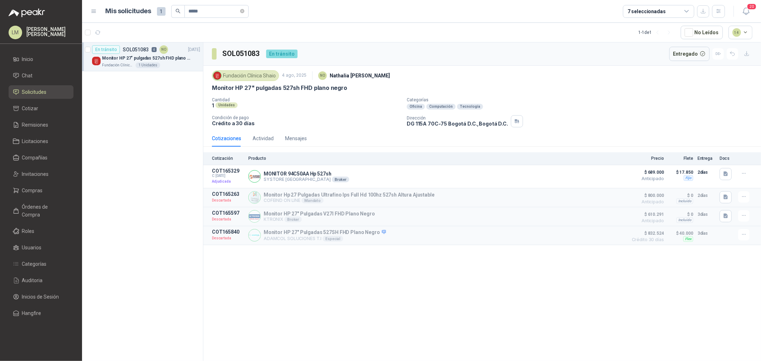
click at [250, 137] on div "Cotizaciones Actividad Mensajes" at bounding box center [259, 138] width 95 height 16
click at [265, 137] on div "Actividad" at bounding box center [263, 139] width 21 height 8
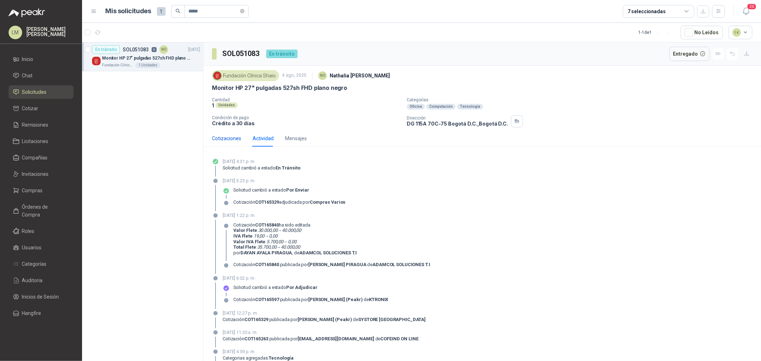
click at [227, 141] on div "Cotizaciones" at bounding box center [226, 139] width 29 height 8
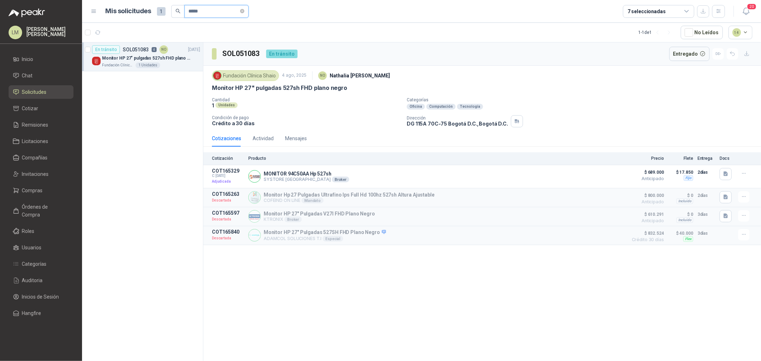
drag, startPoint x: 207, startPoint y: 11, endPoint x: 193, endPoint y: 16, distance: 15.3
click at [193, 16] on input "*****" at bounding box center [214, 11] width 50 height 12
click at [155, 61] on p "SOLICITUD [PERSON_NAME] OFICINA - CALI" at bounding box center [146, 58] width 89 height 7
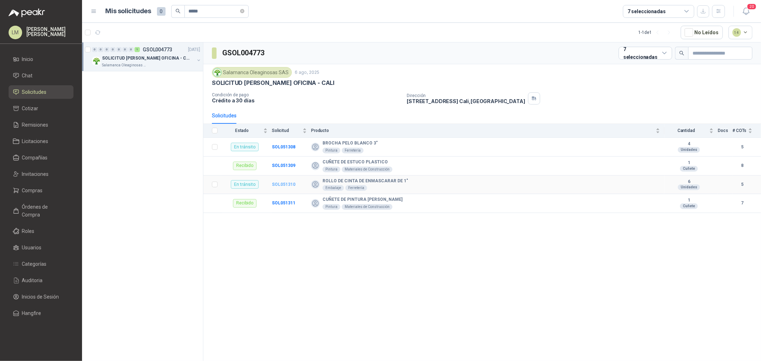
click at [287, 184] on b "SOL051310" at bounding box center [284, 184] width 24 height 5
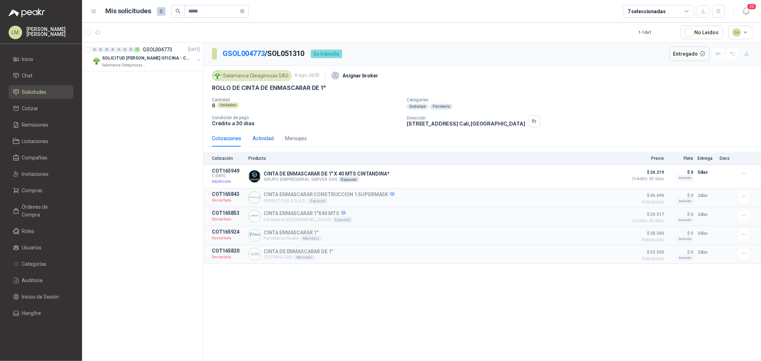
click at [269, 136] on div "Actividad" at bounding box center [263, 139] width 21 height 8
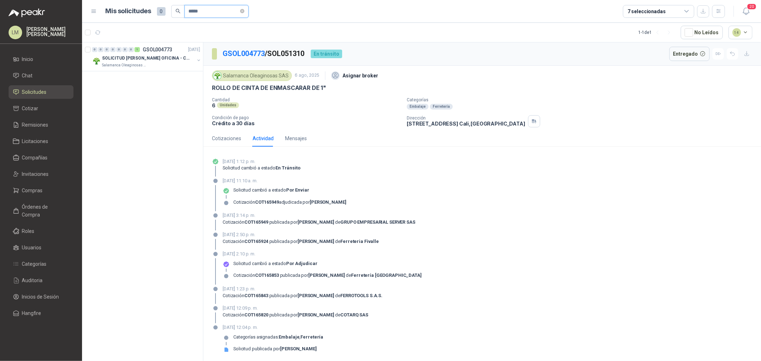
drag, startPoint x: 206, startPoint y: 9, endPoint x: 174, endPoint y: 11, distance: 32.5
click at [174, 11] on span "*****" at bounding box center [209, 11] width 77 height 13
click at [198, 59] on button "button" at bounding box center [199, 60] width 6 height 6
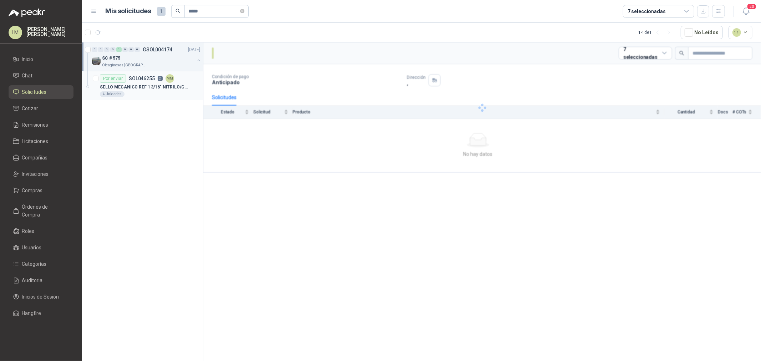
click at [138, 93] on div "4 Unidades" at bounding box center [150, 94] width 100 height 6
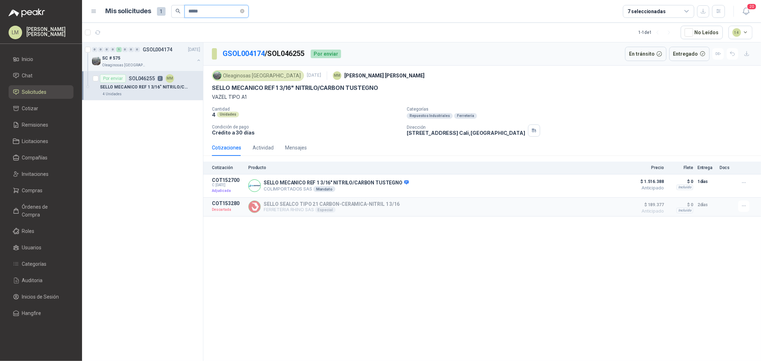
drag, startPoint x: 211, startPoint y: 10, endPoint x: 181, endPoint y: 13, distance: 30.5
click at [181, 13] on span "*****" at bounding box center [209, 11] width 77 height 13
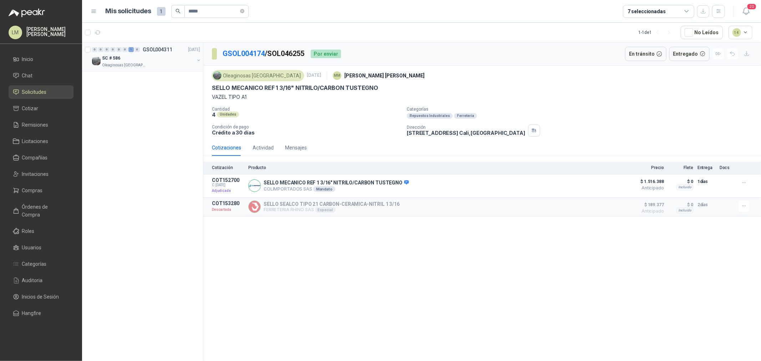
click at [147, 58] on div "SC # 586" at bounding box center [148, 58] width 92 height 9
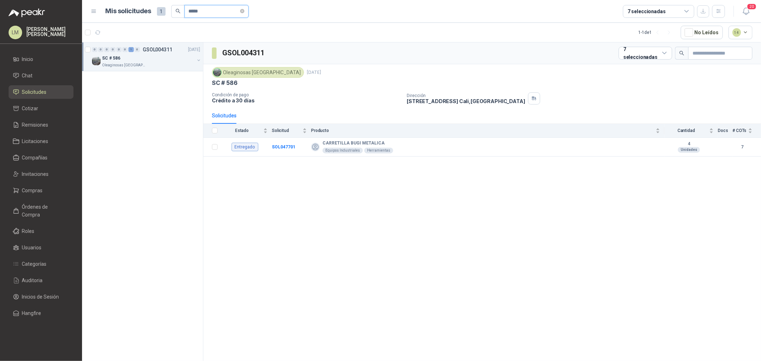
click at [208, 6] on input "*****" at bounding box center [214, 11] width 50 height 12
click at [198, 61] on button "button" at bounding box center [199, 60] width 6 height 6
click at [162, 81] on div "En tránsito SOL047702 9" at bounding box center [138, 78] width 76 height 9
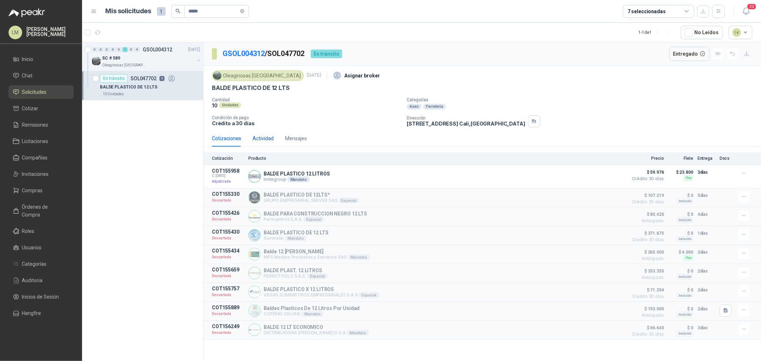
click at [257, 136] on div "Actividad" at bounding box center [263, 139] width 21 height 8
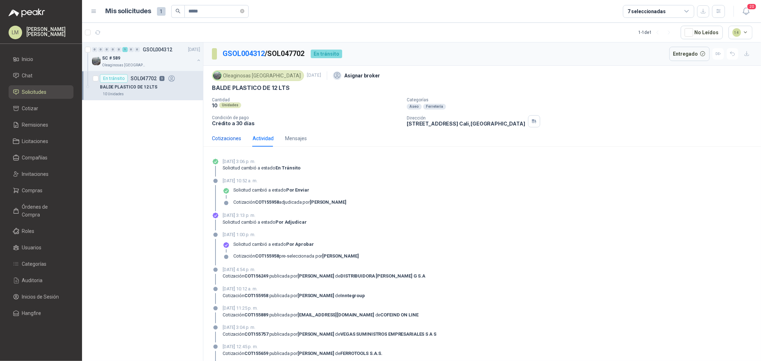
click at [236, 137] on div "Cotizaciones" at bounding box center [226, 139] width 29 height 8
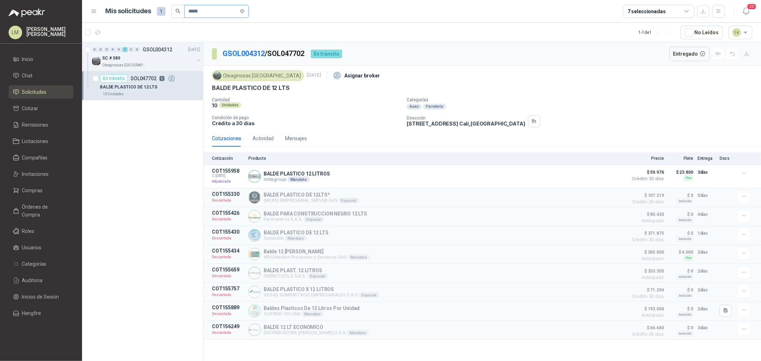
drag, startPoint x: 214, startPoint y: 11, endPoint x: 118, endPoint y: 22, distance: 97.4
click at [118, 22] on header "Mis solicitudes 1 ***** 7 seleccionadas 20" at bounding box center [421, 11] width 679 height 23
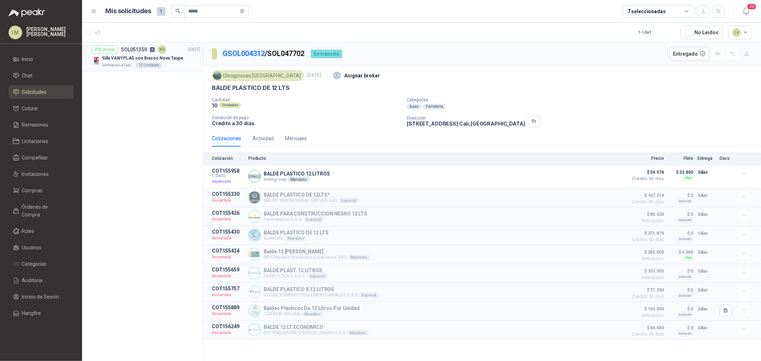
click at [94, 60] on img at bounding box center [96, 61] width 9 height 9
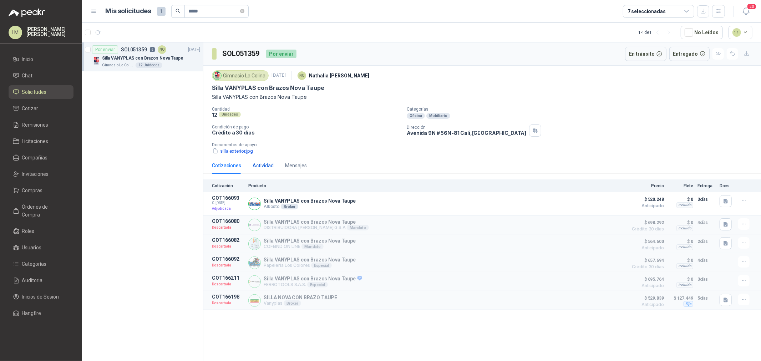
click at [254, 165] on div "Actividad" at bounding box center [263, 166] width 21 height 8
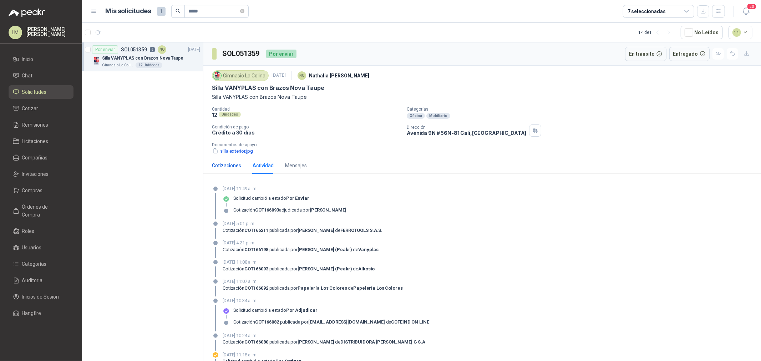
click at [234, 168] on div "Cotizaciones" at bounding box center [226, 166] width 29 height 8
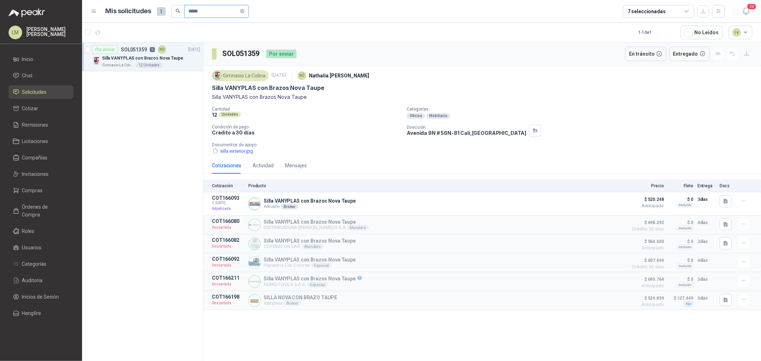
drag, startPoint x: 204, startPoint y: 10, endPoint x: 194, endPoint y: 10, distance: 9.3
click at [194, 10] on input "*****" at bounding box center [214, 11] width 50 height 12
drag, startPoint x: 194, startPoint y: 10, endPoint x: -572, endPoint y: 316, distance: 825.5
click at [148, 42] on article "En tránsito SOL051216 2 MM [DATE] TABLERO ACRILICO 80x70CM BLANCO KLARENS 1 Uni…" at bounding box center [142, 56] width 121 height 29
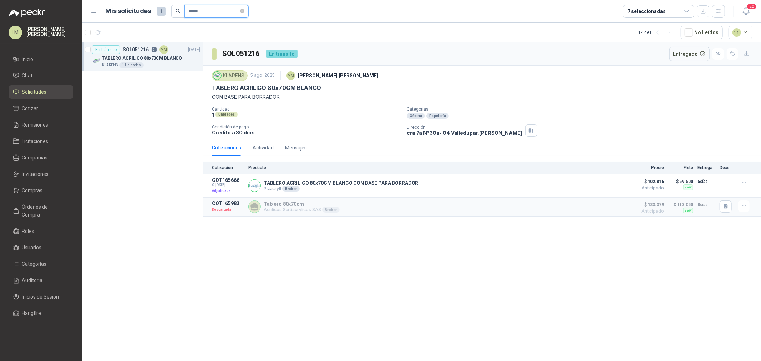
drag, startPoint x: 204, startPoint y: 13, endPoint x: 194, endPoint y: 12, distance: 10.4
click at [194, 12] on input "*****" at bounding box center [214, 11] width 50 height 12
drag, startPoint x: 205, startPoint y: 12, endPoint x: 194, endPoint y: 12, distance: 11.1
click at [194, 12] on input "*****" at bounding box center [214, 11] width 50 height 12
click at [172, 54] on div "Samsung Disco duro interno de estado sólido 990 PRO SSD NVMe M.2 PCIe Gen4, M.2…" at bounding box center [151, 58] width 98 height 9
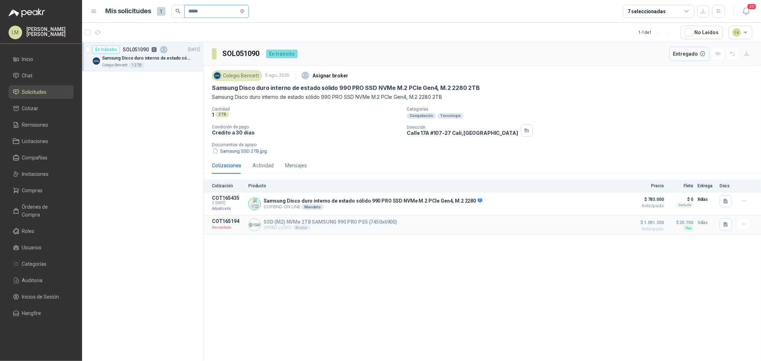
drag, startPoint x: 205, startPoint y: 11, endPoint x: 194, endPoint y: 11, distance: 11.1
click at [194, 11] on input "*****" at bounding box center [214, 11] width 50 height 12
click at [199, 59] on button "button" at bounding box center [199, 60] width 6 height 6
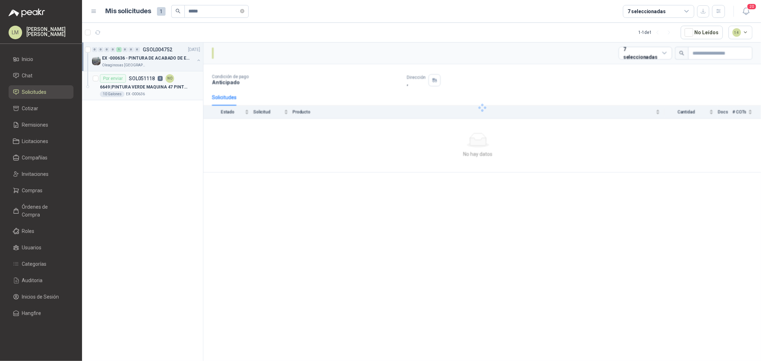
click at [156, 90] on p "6649 | PINTURA VERDE MAQUINA 47 PINTULUX" at bounding box center [144, 87] width 89 height 7
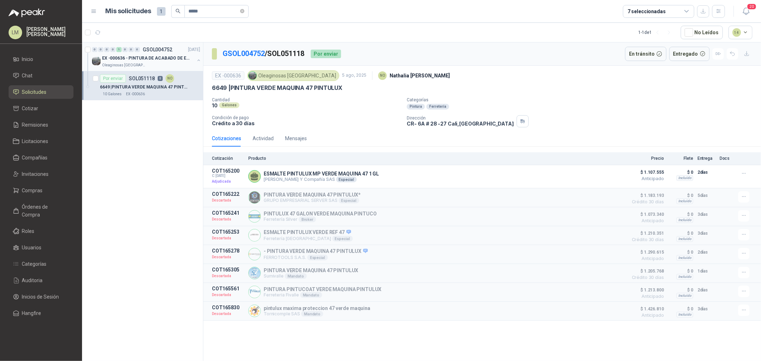
click at [138, 59] on p "EX -000636 - PINTURA DE ACABADO DE EQUIPOS, ESTRUC" at bounding box center [146, 58] width 89 height 7
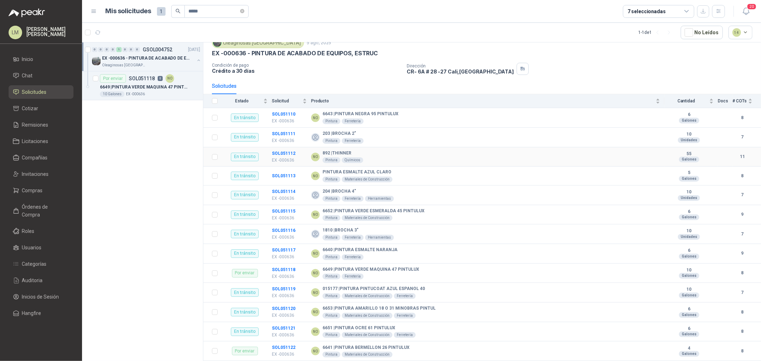
scroll to position [47, 0]
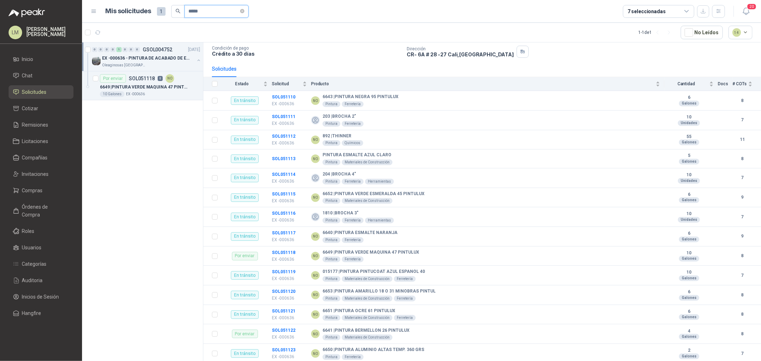
drag, startPoint x: 210, startPoint y: 7, endPoint x: 194, endPoint y: 12, distance: 16.6
click at [194, 12] on input "*****" at bounding box center [214, 11] width 50 height 12
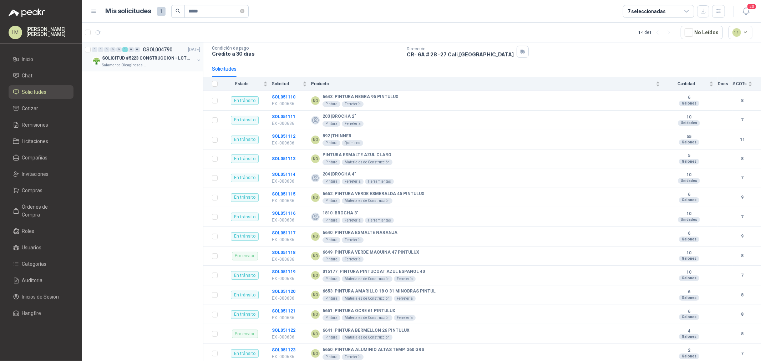
click at [198, 59] on button "button" at bounding box center [199, 60] width 6 height 6
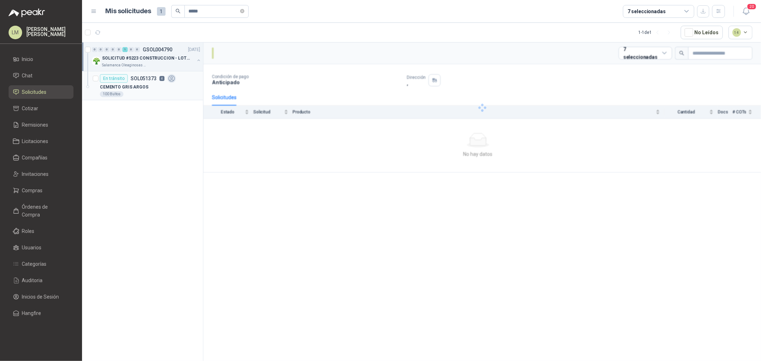
click at [170, 90] on div "CEMENTO GRIS ARGOS" at bounding box center [150, 87] width 100 height 9
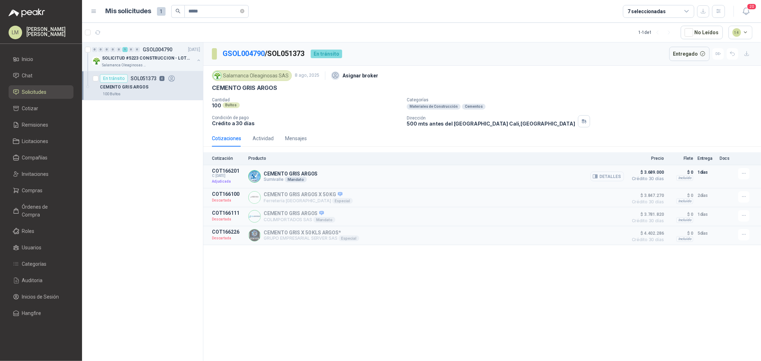
click at [602, 177] on button "Detalles" at bounding box center [607, 177] width 34 height 10
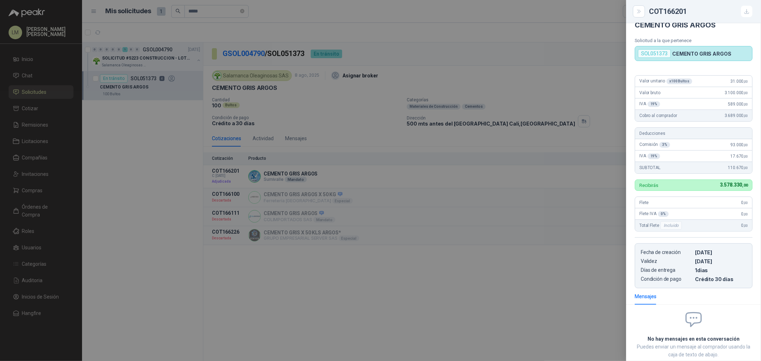
scroll to position [17, 0]
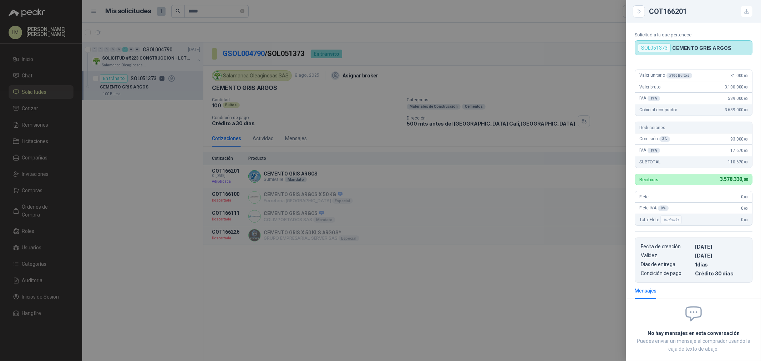
click at [448, 168] on div at bounding box center [380, 180] width 761 height 361
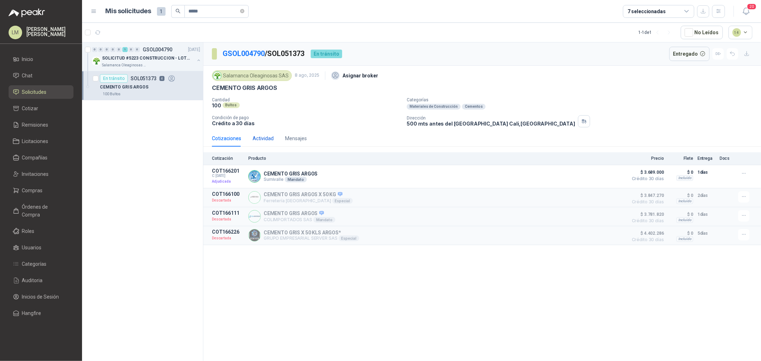
click at [267, 138] on div "Actividad" at bounding box center [263, 139] width 21 height 8
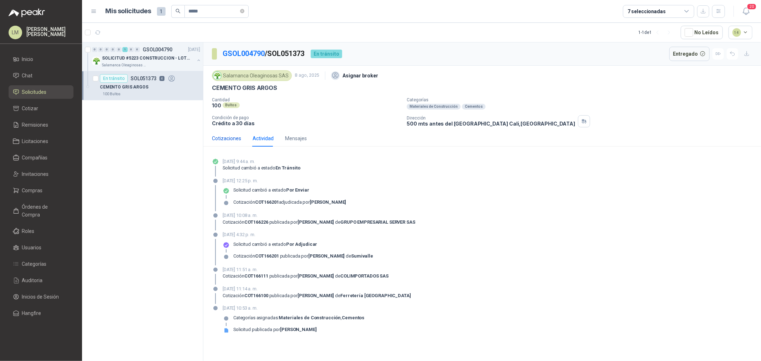
click at [223, 141] on div "Cotizaciones" at bounding box center [226, 139] width 29 height 8
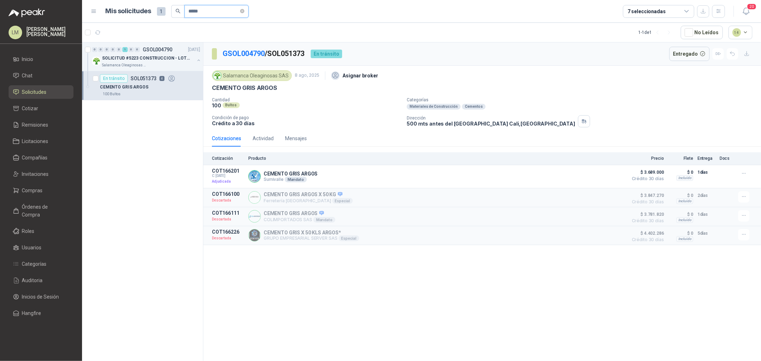
drag, startPoint x: 206, startPoint y: 7, endPoint x: 192, endPoint y: 12, distance: 14.8
click at [193, 12] on input "*****" at bounding box center [214, 11] width 50 height 12
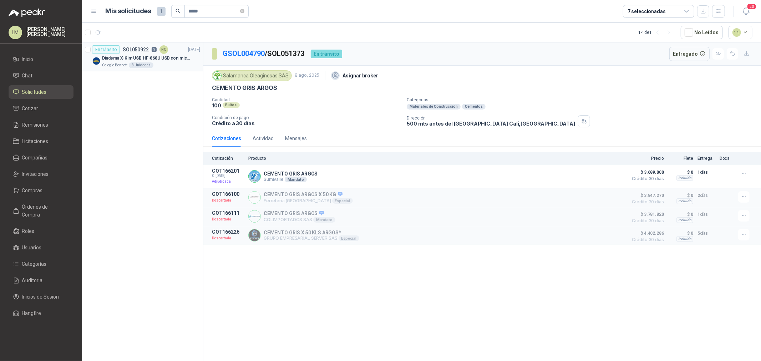
click at [158, 59] on p "Diadema X-Kim USB HF-868U USB con micrófono" at bounding box center [146, 58] width 89 height 7
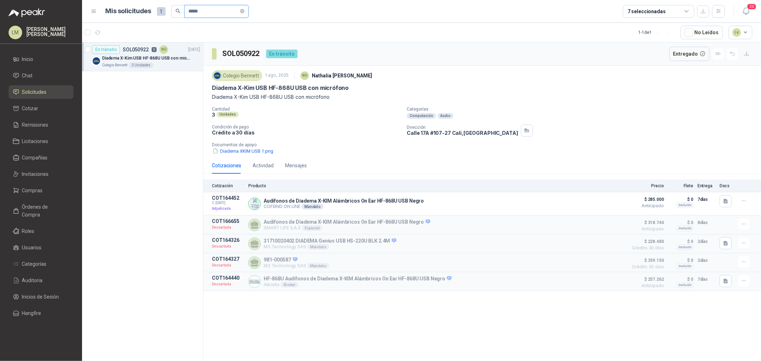
drag, startPoint x: 218, startPoint y: 13, endPoint x: 168, endPoint y: 10, distance: 49.7
click at [168, 10] on div "Mis solicitudes 1 *****" at bounding box center [177, 11] width 143 height 13
type input "*****"
click at [148, 54] on div "Presentador apuntador Laser de diapositivas Wireless USB 2.4 ghz Marca Technoqu…" at bounding box center [151, 58] width 98 height 9
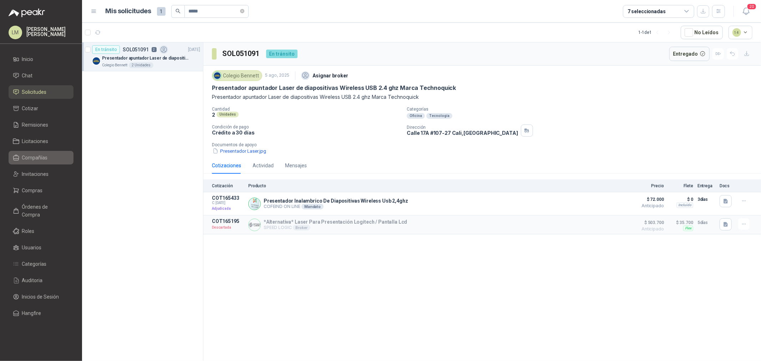
click at [34, 158] on span "Compañías" at bounding box center [35, 158] width 26 height 8
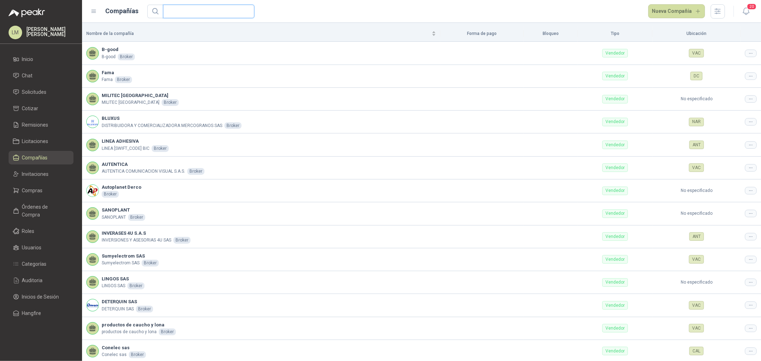
click at [191, 12] on input "text" at bounding box center [205, 11] width 77 height 13
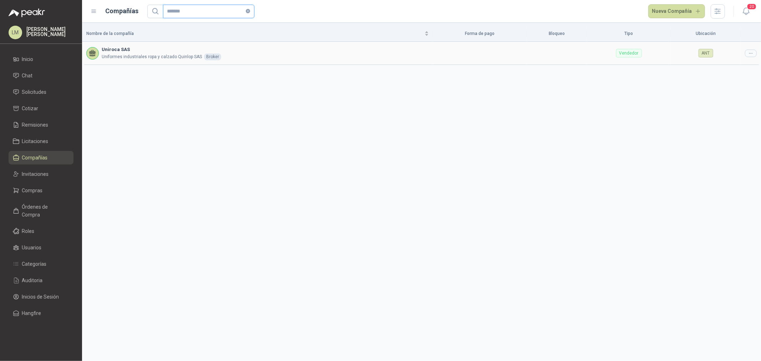
type input "*******"
click at [745, 52] on div at bounding box center [751, 53] width 12 height 7
click at [724, 65] on span "Editar compañía" at bounding box center [732, 66] width 37 height 8
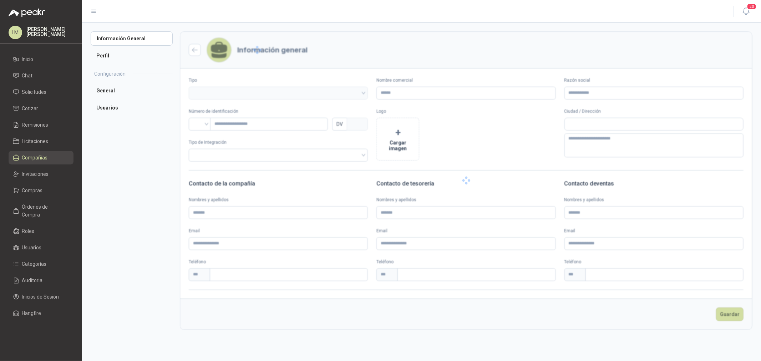
type input "**********"
type input "*********"
type input "*"
type textarea "**********"
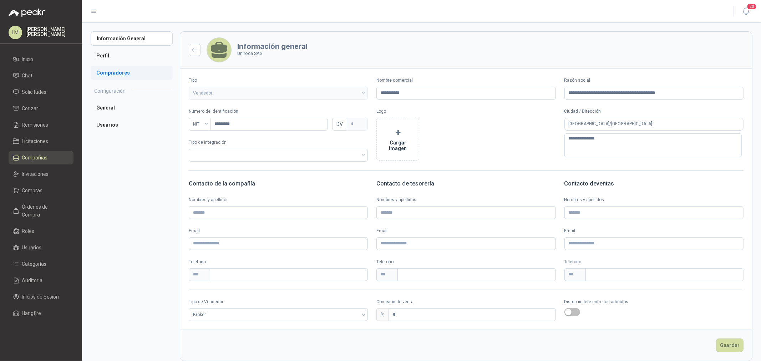
click at [110, 76] on li "Compradores" at bounding box center [132, 73] width 82 height 14
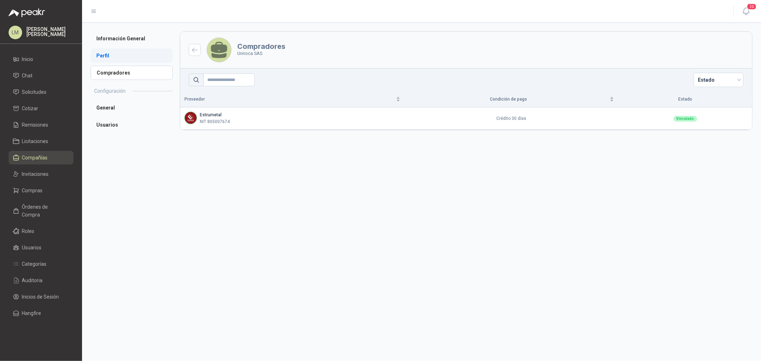
click at [109, 54] on li "Perfil" at bounding box center [132, 56] width 82 height 14
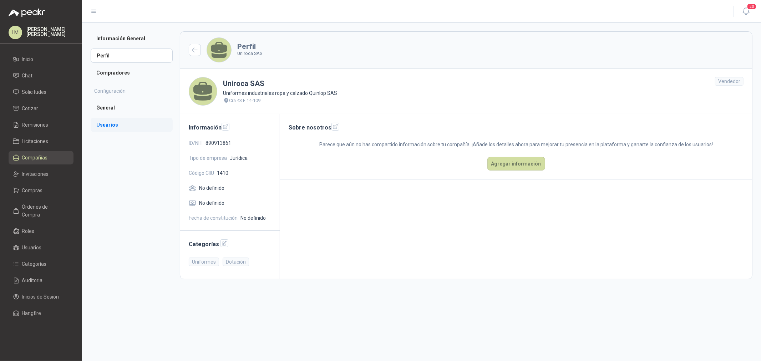
click at [111, 120] on li "Usuarios" at bounding box center [132, 125] width 82 height 14
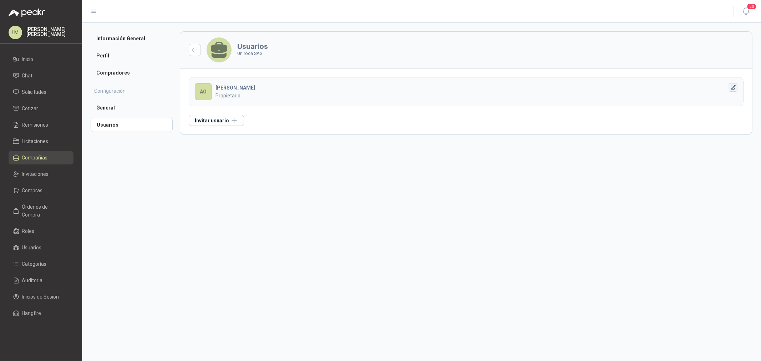
click at [732, 88] on icon "button" at bounding box center [733, 87] width 5 height 5
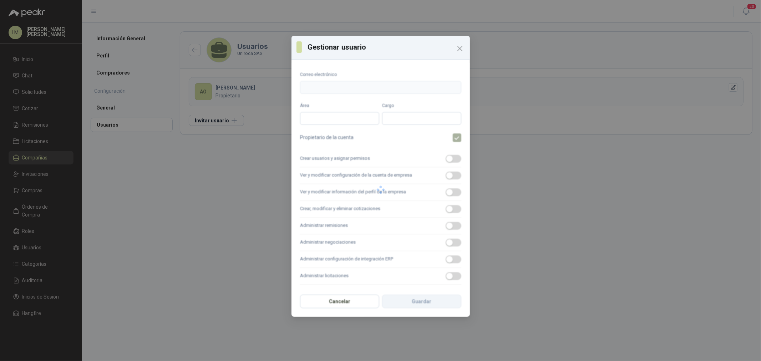
type input "**********"
click at [461, 48] on icon "Close" at bounding box center [460, 48] width 9 height 9
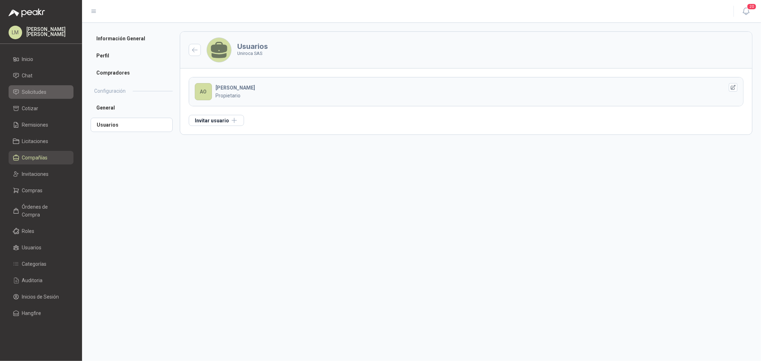
click at [30, 93] on span "Solicitudes" at bounding box center [34, 92] width 25 height 8
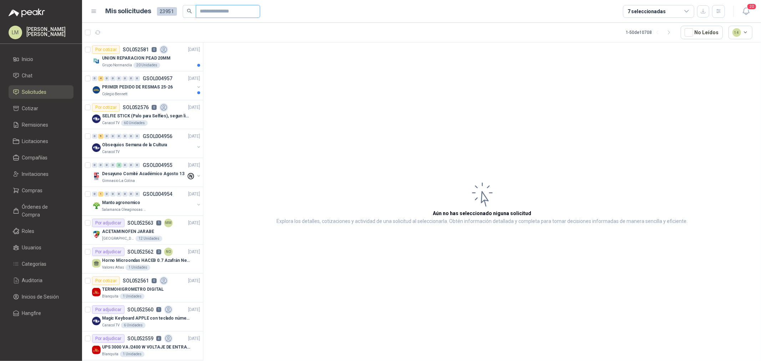
click at [204, 14] on input "text" at bounding box center [225, 11] width 50 height 12
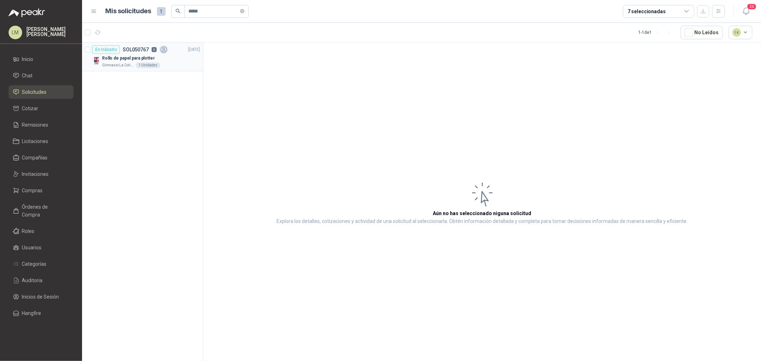
click at [151, 65] on div "1 Unidades" at bounding box center [148, 65] width 25 height 6
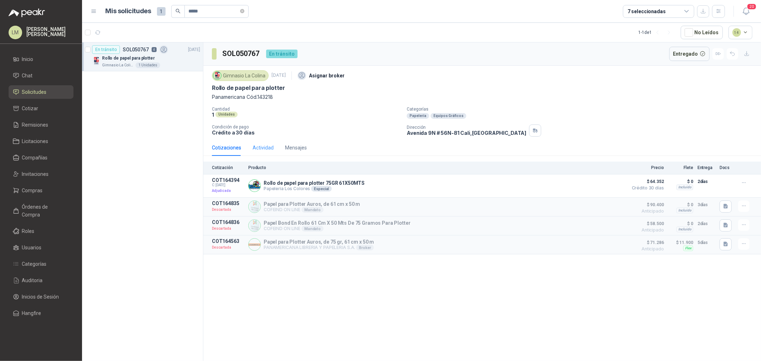
click at [266, 142] on div "Actividad" at bounding box center [263, 148] width 21 height 16
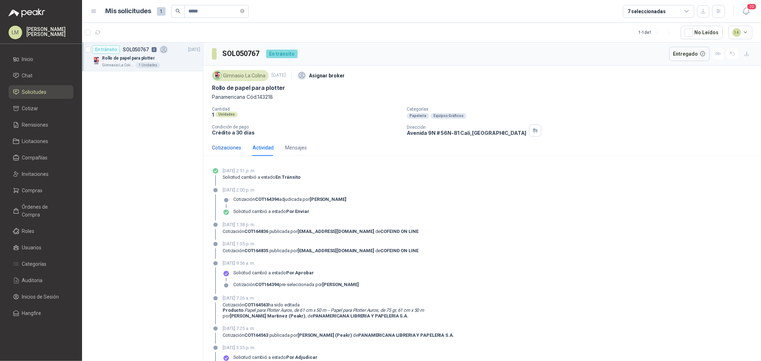
click at [229, 148] on div "Cotizaciones" at bounding box center [226, 148] width 29 height 8
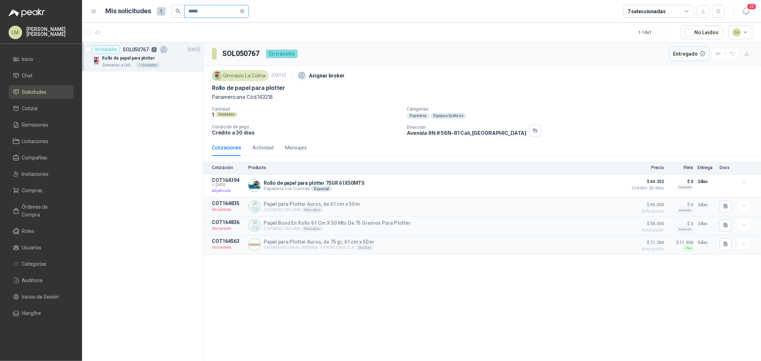
drag, startPoint x: 219, startPoint y: 12, endPoint x: 193, endPoint y: 12, distance: 26.4
click at [193, 12] on input "*****" at bounding box center [214, 11] width 50 height 12
click at [198, 60] on button "button" at bounding box center [199, 60] width 6 height 6
click at [144, 91] on div "Paquete de 8 macetas de lirio para estanque" at bounding box center [150, 87] width 100 height 9
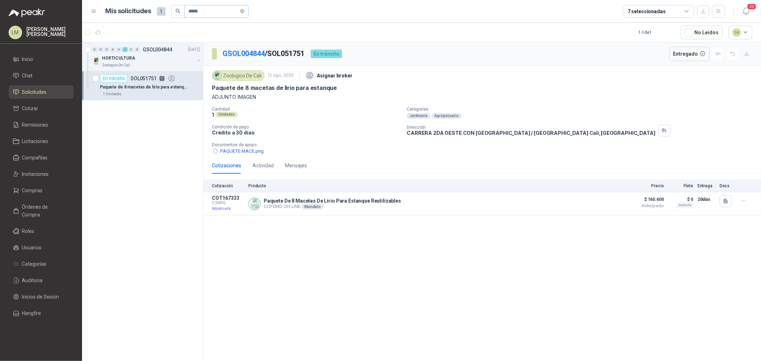
drag, startPoint x: 203, startPoint y: 4, endPoint x: 197, endPoint y: 6, distance: 6.3
click at [197, 6] on header "Mis solicitudes 1 ***** 7 seleccionadas 20" at bounding box center [421, 11] width 679 height 23
drag, startPoint x: 205, startPoint y: 11, endPoint x: 197, endPoint y: 10, distance: 7.9
click at [197, 10] on input "*****" at bounding box center [214, 11] width 50 height 12
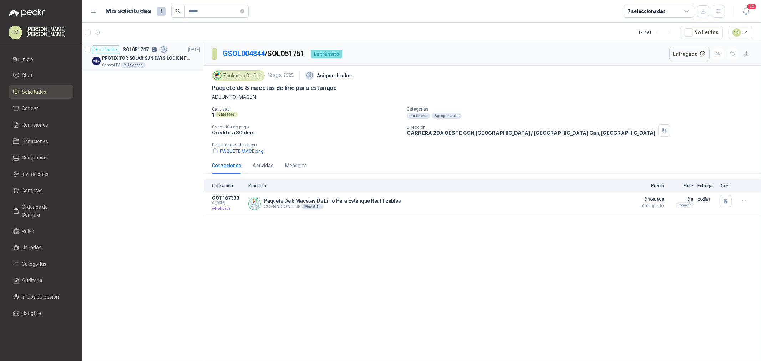
click at [150, 62] on div "Caracol TV 2 Unidades" at bounding box center [151, 65] width 98 height 6
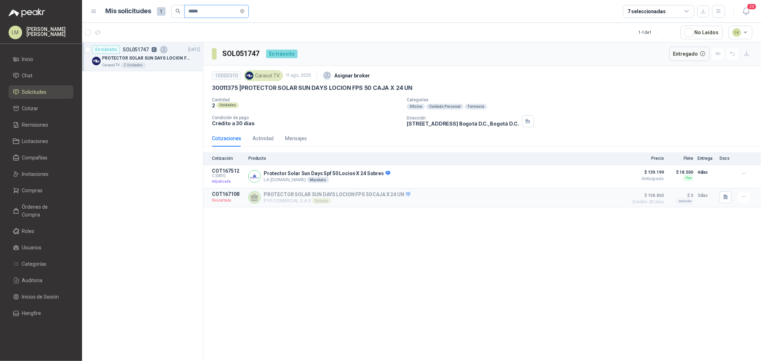
click at [214, 12] on input "*****" at bounding box center [214, 11] width 50 height 12
click at [143, 68] on div "2 Unidades" at bounding box center [144, 65] width 25 height 6
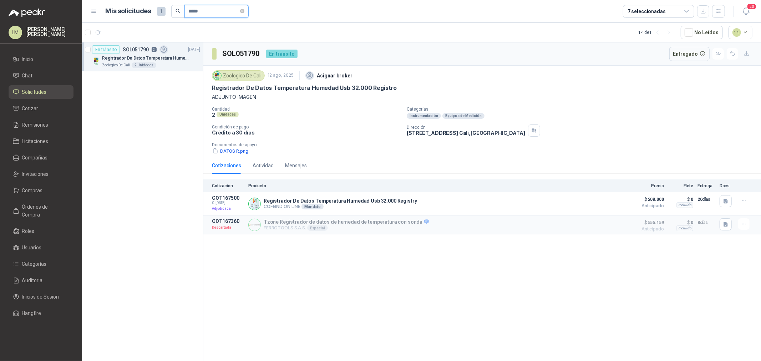
drag, startPoint x: 204, startPoint y: 14, endPoint x: 191, endPoint y: 15, distance: 12.5
click at [191, 15] on input "*****" at bounding box center [214, 11] width 50 height 12
type input "*****"
click at [159, 55] on p "ENFRIADOR VERTICAL MARCA INDURAMA 216 LITROS MODELO VFV-400 CZ" at bounding box center [146, 58] width 89 height 7
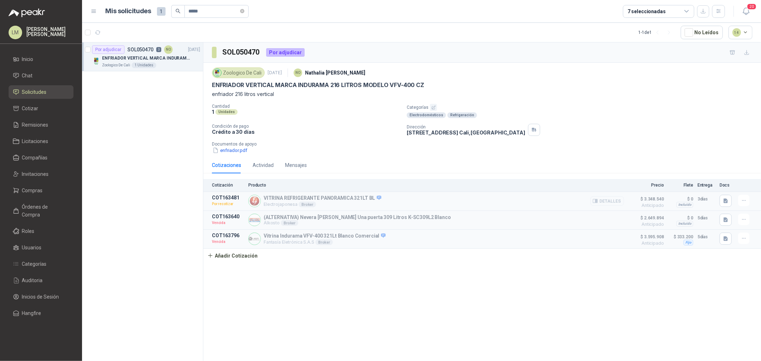
click at [593, 201] on icon "button" at bounding box center [595, 200] width 5 height 5
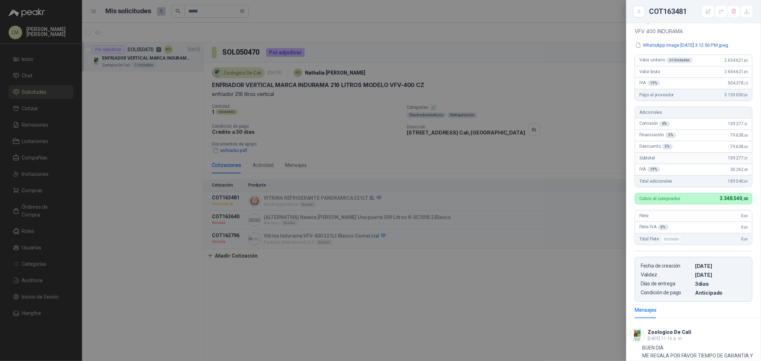
scroll to position [69, 0]
drag, startPoint x: 724, startPoint y: 183, endPoint x: 737, endPoint y: 188, distance: 14.1
click at [737, 187] on div "Total adicionales 189.540 ,00" at bounding box center [693, 182] width 117 height 11
click at [406, 143] on div at bounding box center [380, 180] width 761 height 361
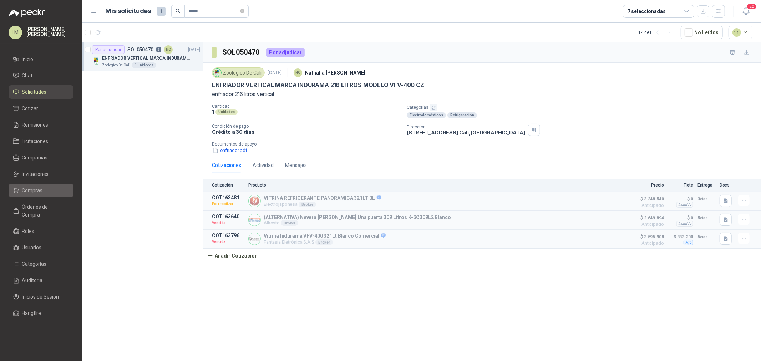
click at [20, 191] on li "Compras" at bounding box center [41, 191] width 56 height 8
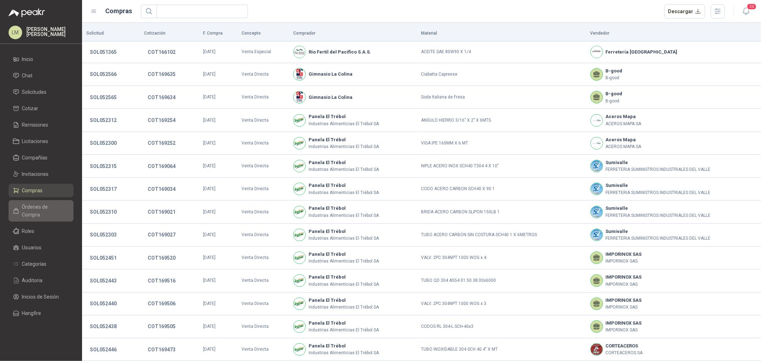
click at [35, 205] on span "Órdenes de Compra" at bounding box center [44, 211] width 45 height 16
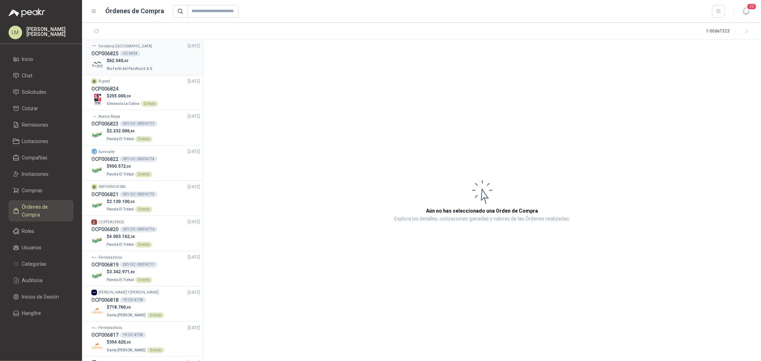
click at [124, 57] on p "$ 62.540 ,00" at bounding box center [131, 60] width 48 height 7
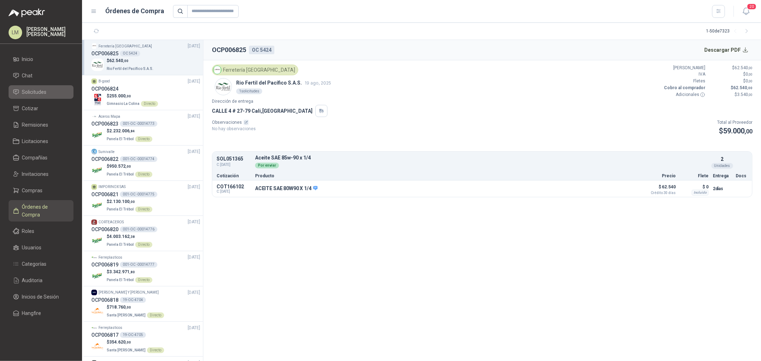
click at [34, 92] on span "Solicitudes" at bounding box center [34, 92] width 25 height 8
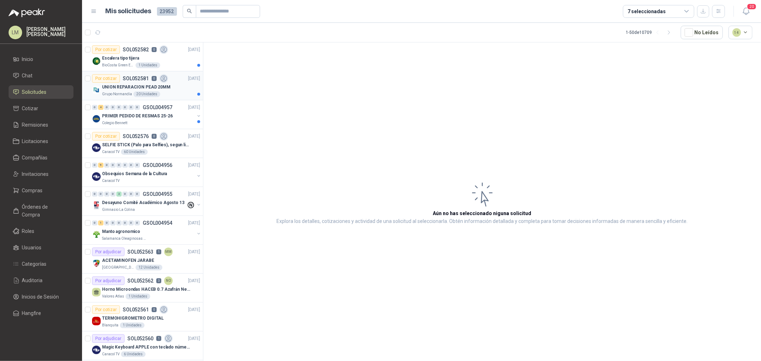
click at [138, 84] on p "UNION REPARACION PEAD 20MM" at bounding box center [136, 87] width 69 height 7
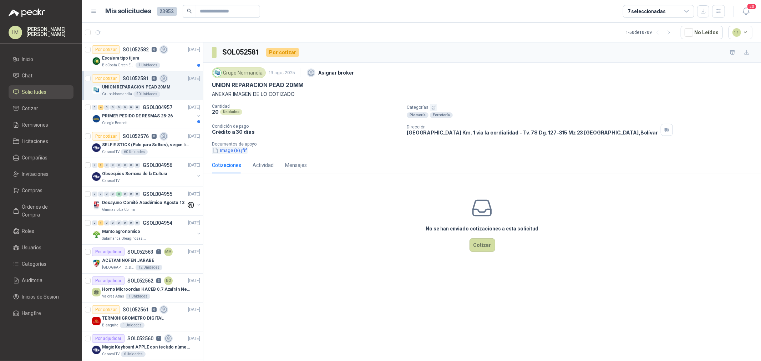
click at [240, 152] on button "Image (8).jfif" at bounding box center [230, 150] width 36 height 7
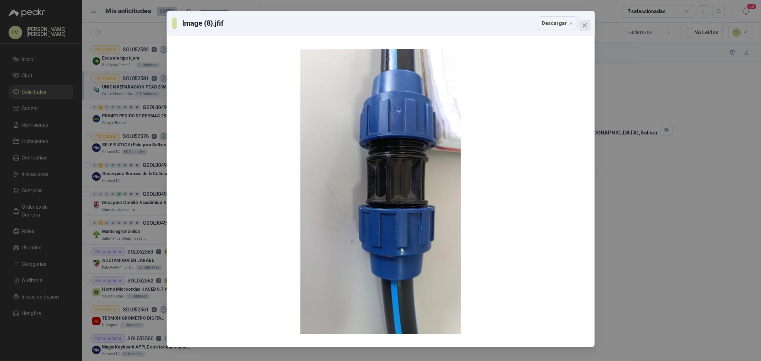
click at [590, 29] on button "Close" at bounding box center [584, 25] width 11 height 11
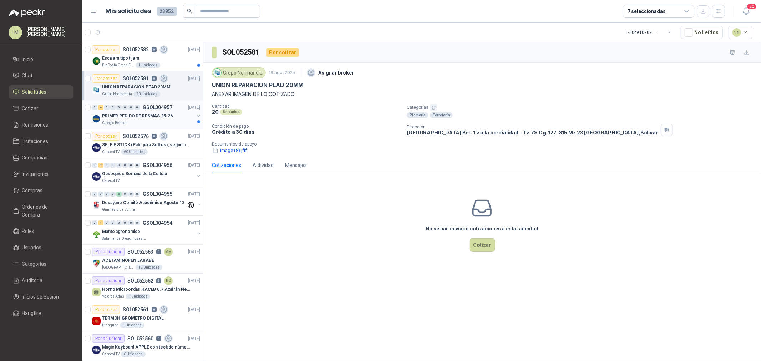
click at [148, 105] on p "GSOL004957" at bounding box center [158, 107] width 30 height 5
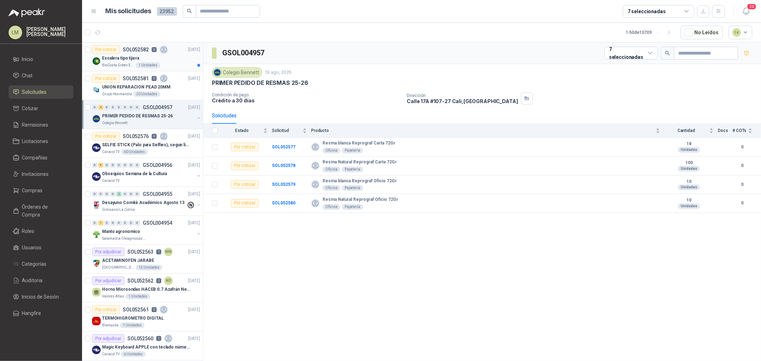
click at [134, 50] on p "SOL052582" at bounding box center [136, 49] width 26 height 5
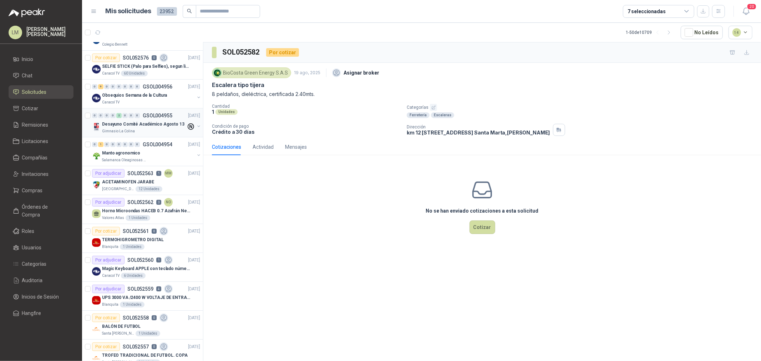
scroll to position [79, 0]
click at [209, 12] on input "text" at bounding box center [225, 11] width 50 height 12
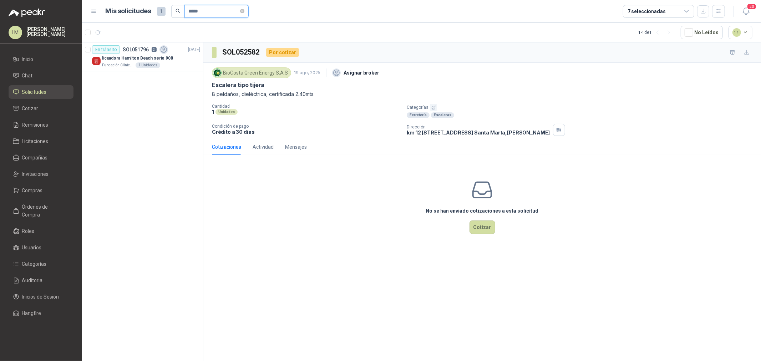
scroll to position [0, 0]
type input "*****"
click at [145, 55] on p "licuadora Hamilton Beach serie 908" at bounding box center [137, 58] width 71 height 7
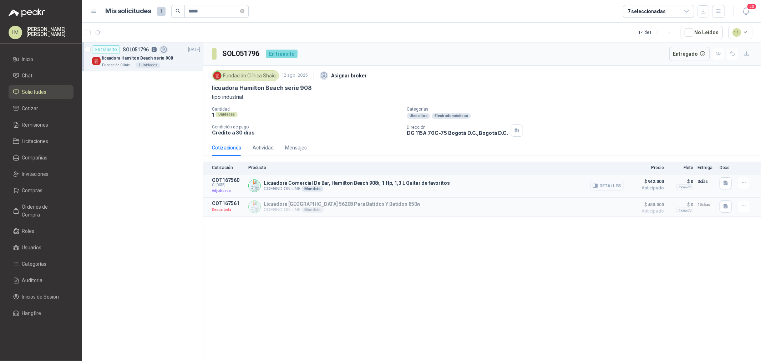
click at [617, 186] on button "Detalles" at bounding box center [607, 186] width 34 height 10
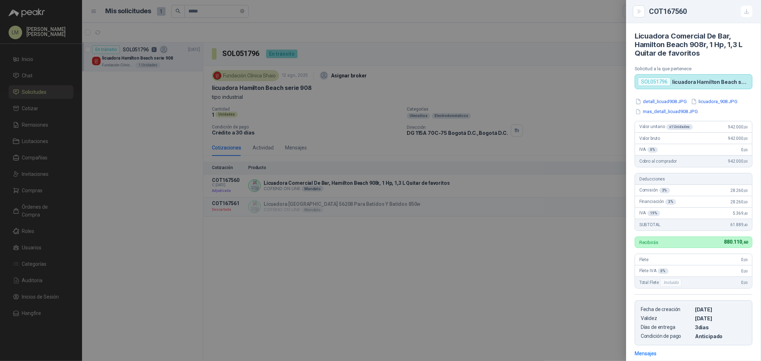
scroll to position [70, 0]
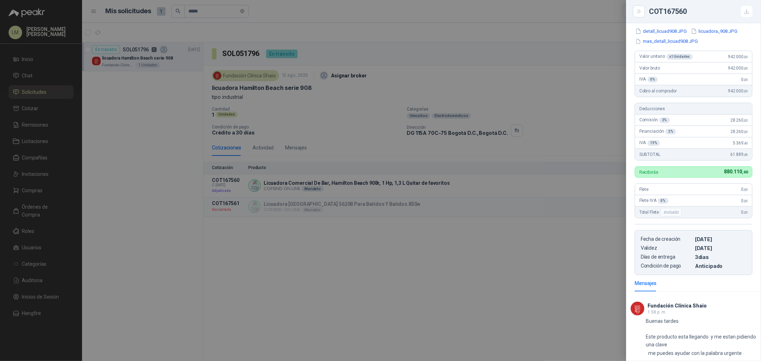
click at [388, 279] on div at bounding box center [380, 180] width 761 height 361
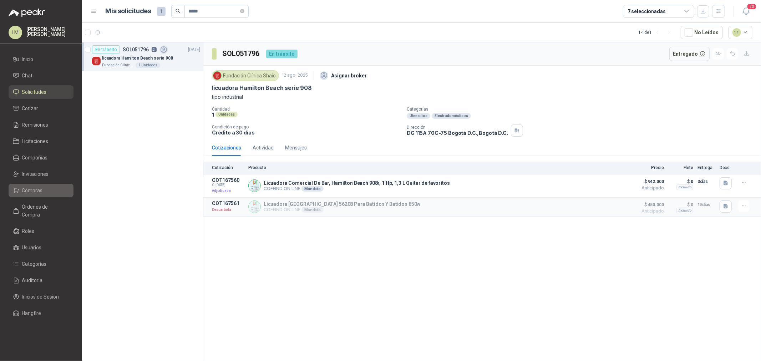
click at [35, 194] on span "Compras" at bounding box center [32, 191] width 21 height 8
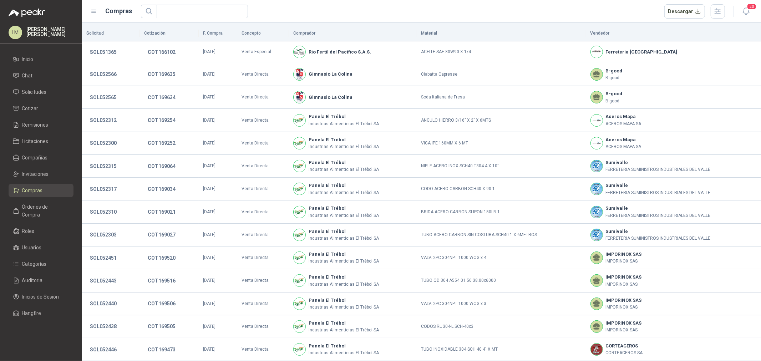
click at [37, 82] on ul "Inicio Chat Solicitudes Cotizar Remisiones Licitaciones Compañías Invitaciones …" at bounding box center [41, 187] width 82 height 270
click at [33, 87] on link "Solicitudes" at bounding box center [41, 92] width 65 height 14
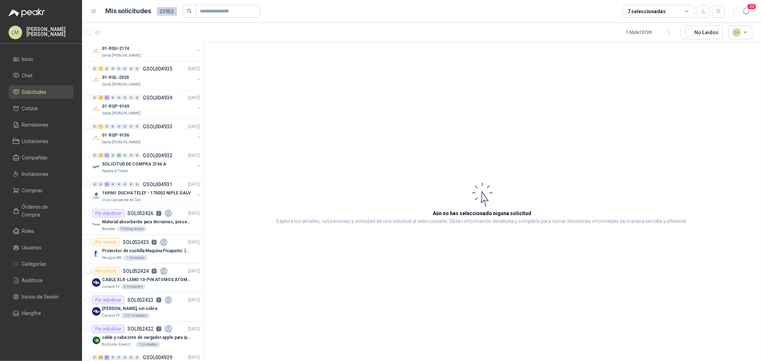
scroll to position [912, 0]
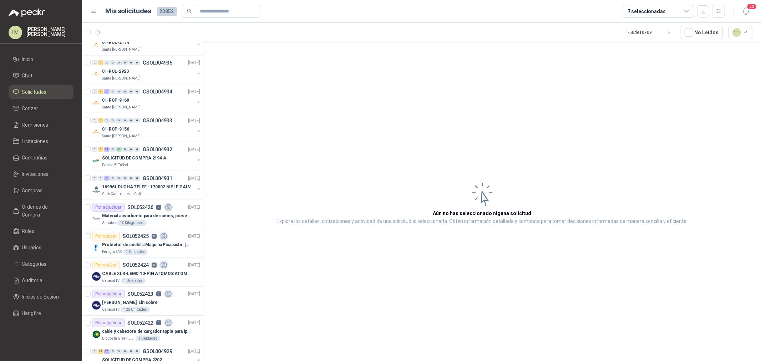
click at [659, 12] on div "7 seleccionadas" at bounding box center [647, 11] width 38 height 8
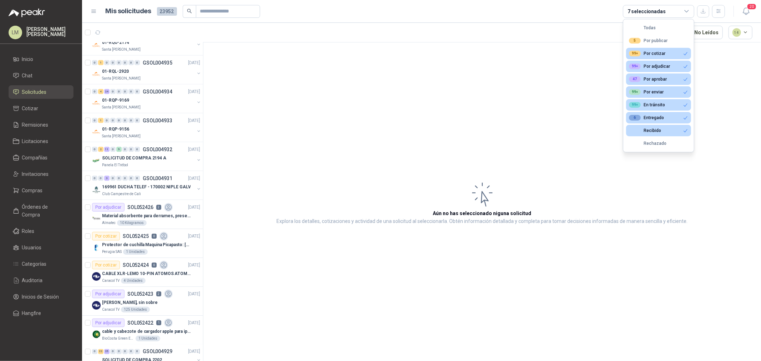
click at [381, 116] on article "Aún no has seleccionado niguna solicitud Explora los detalles, cotizaciones y a…" at bounding box center [482, 202] width 558 height 321
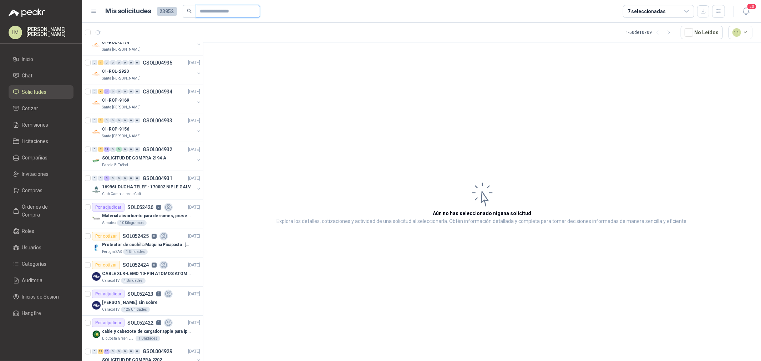
click at [223, 8] on input "text" at bounding box center [225, 11] width 50 height 12
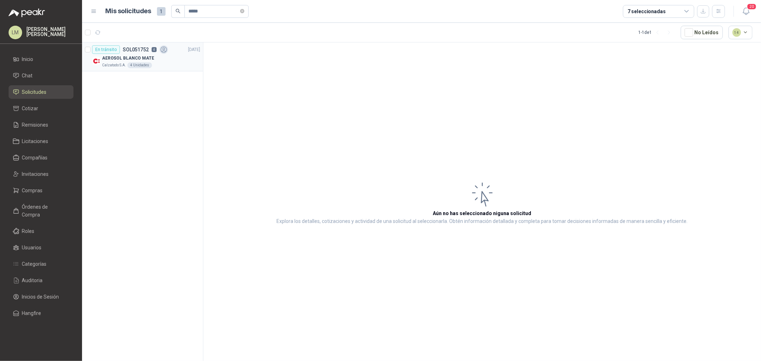
click at [146, 55] on p "AEROSOL BLANCO MATE" at bounding box center [128, 58] width 52 height 7
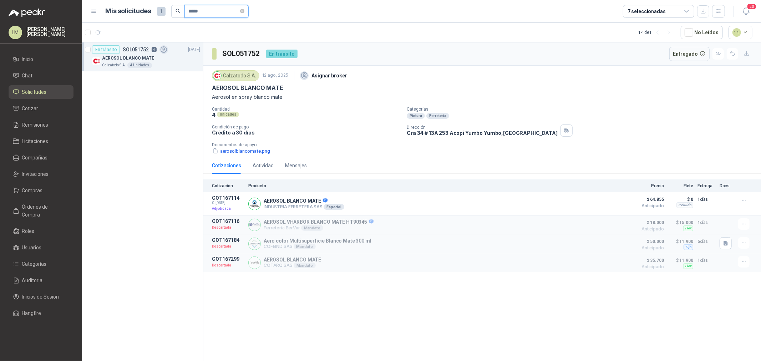
drag, startPoint x: 206, startPoint y: 13, endPoint x: 194, endPoint y: 15, distance: 11.5
click at [194, 15] on input "*****" at bounding box center [214, 11] width 50 height 12
click at [198, 60] on button "button" at bounding box center [199, 60] width 6 height 6
click at [152, 86] on p "DISPENSADOR DE AGUA CON NEVERA" at bounding box center [139, 87] width 78 height 7
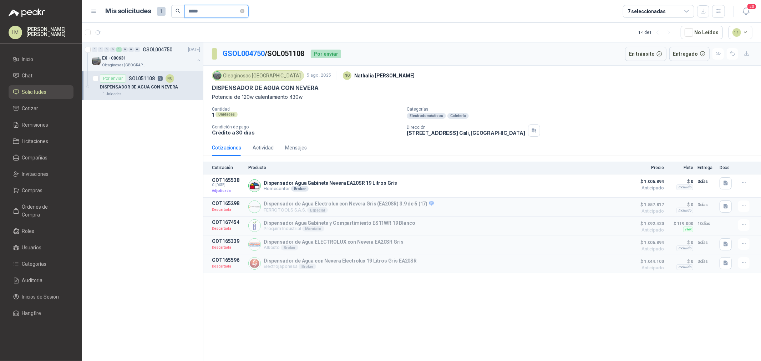
click at [211, 11] on input "*****" at bounding box center [214, 11] width 50 height 12
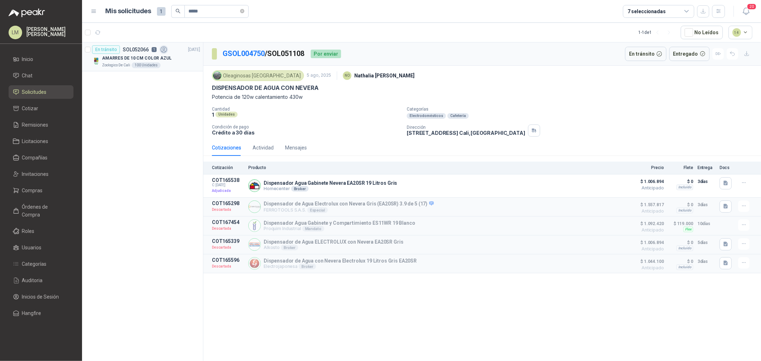
click at [141, 61] on p "AMARRES DE 10 CM COLOR AZUL" at bounding box center [137, 58] width 70 height 7
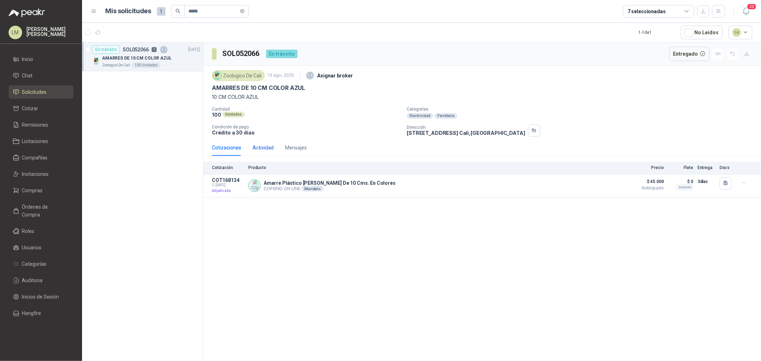
click at [270, 151] on div "Actividad" at bounding box center [263, 148] width 21 height 8
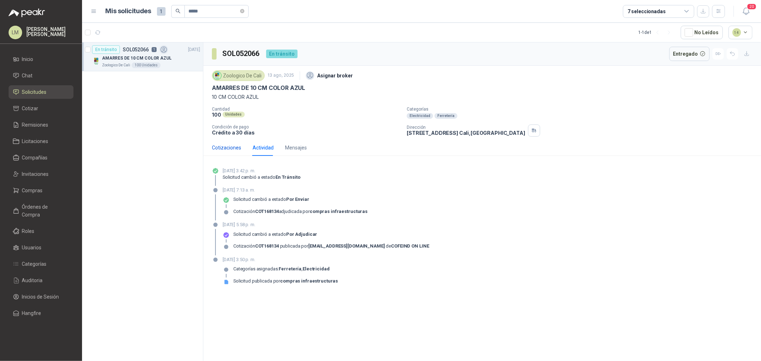
click at [229, 149] on div "Cotizaciones" at bounding box center [226, 148] width 29 height 8
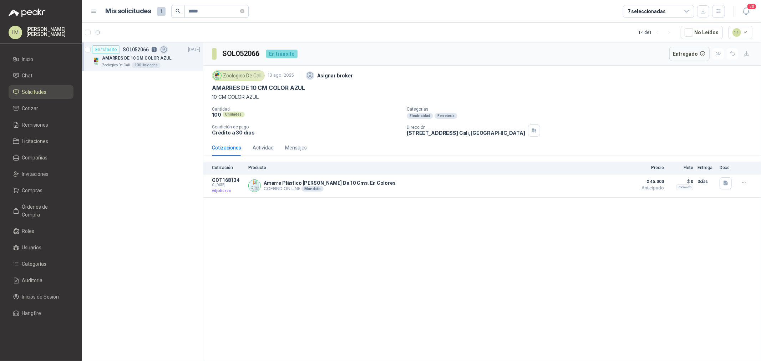
click at [273, 145] on div "Cotizaciones Actividad Mensajes" at bounding box center [259, 148] width 95 height 16
click at [263, 152] on div "Actividad" at bounding box center [263, 148] width 21 height 8
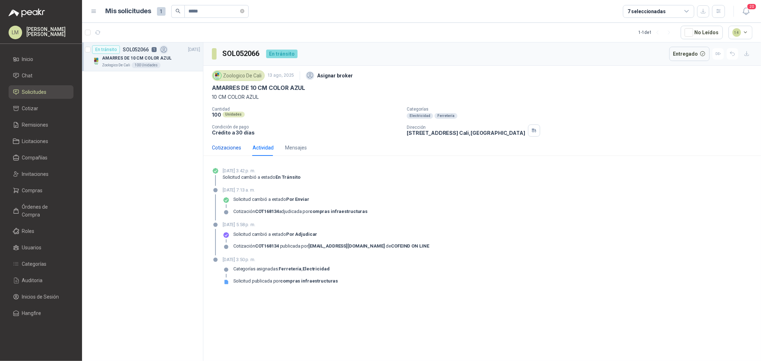
click at [226, 148] on div "Cotizaciones" at bounding box center [226, 148] width 29 height 8
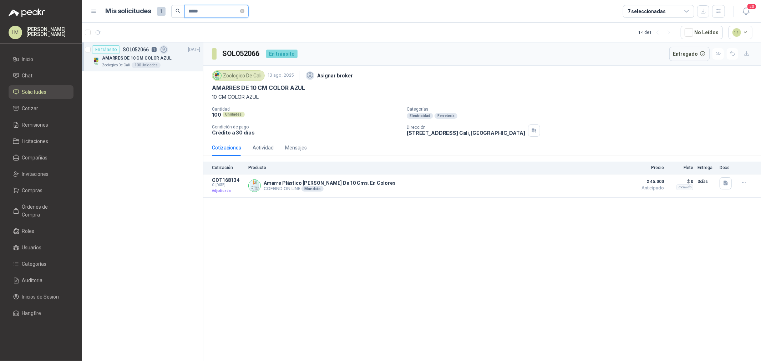
drag, startPoint x: 209, startPoint y: 10, endPoint x: 196, endPoint y: 12, distance: 12.7
click at [196, 12] on input "*****" at bounding box center [214, 11] width 50 height 12
type input "*****"
drag, startPoint x: 152, startPoint y: 47, endPoint x: 135, endPoint y: 60, distance: 21.5
click at [135, 60] on div "HORTICULTURA" at bounding box center [148, 58] width 92 height 9
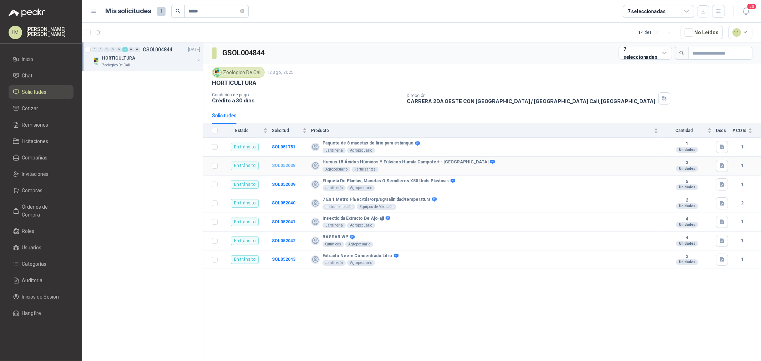
click at [288, 168] on b "SOL052038" at bounding box center [284, 165] width 24 height 5
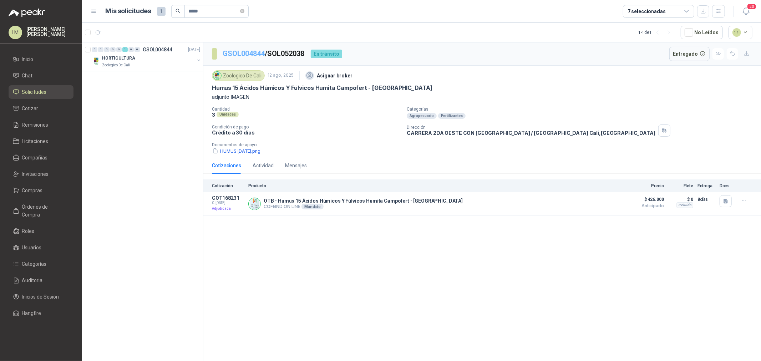
click at [245, 54] on link "GSOL004844" at bounding box center [244, 53] width 42 height 9
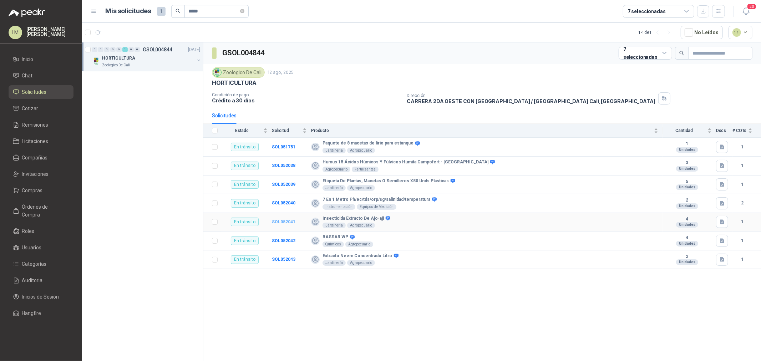
click at [281, 222] on b "SOL052041" at bounding box center [284, 221] width 24 height 5
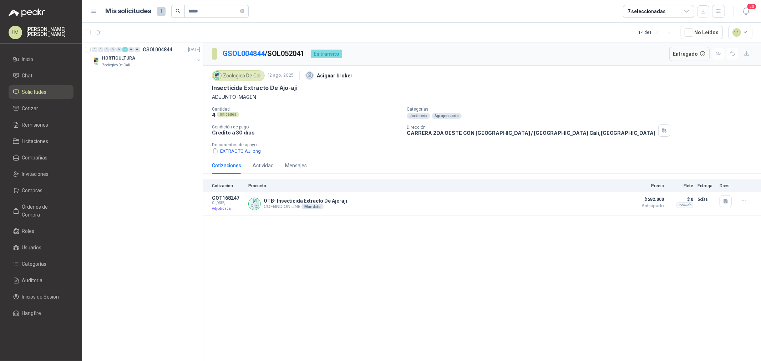
click at [353, 98] on p "ADJUNTO IMAGEN" at bounding box center [482, 97] width 541 height 8
click at [35, 195] on link "Compras" at bounding box center [41, 191] width 65 height 14
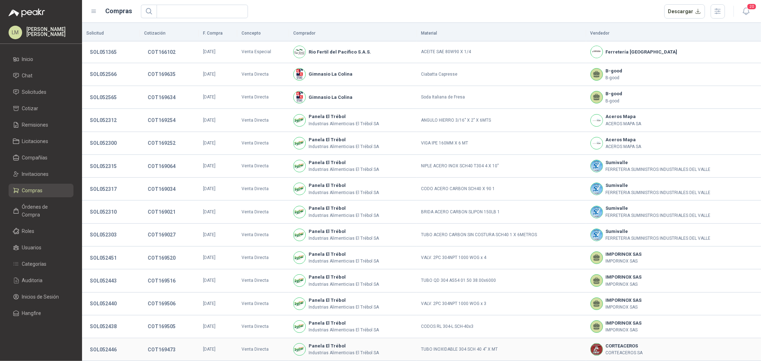
scroll to position [48, 0]
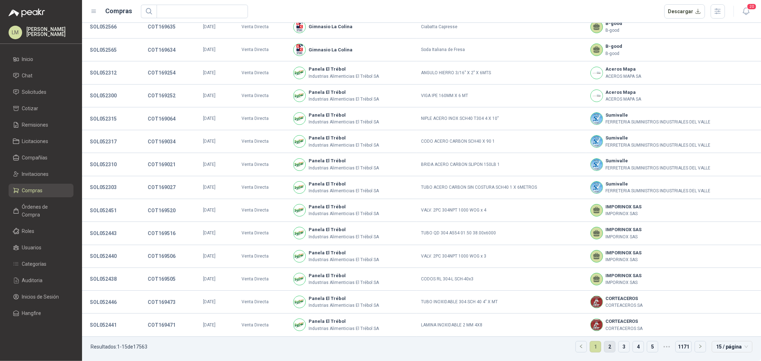
click at [604, 345] on link "2" at bounding box center [609, 346] width 11 height 11
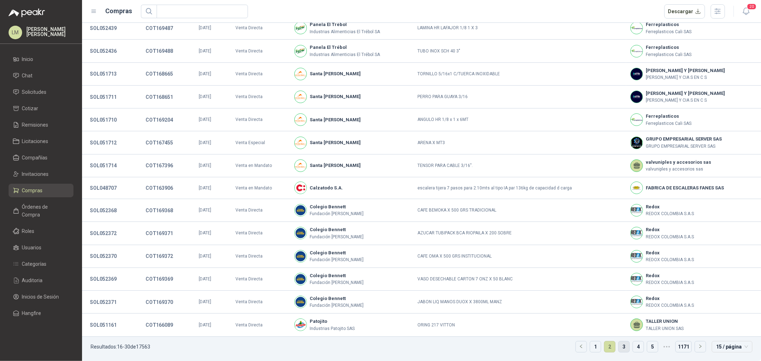
click at [620, 344] on link "3" at bounding box center [624, 346] width 11 height 11
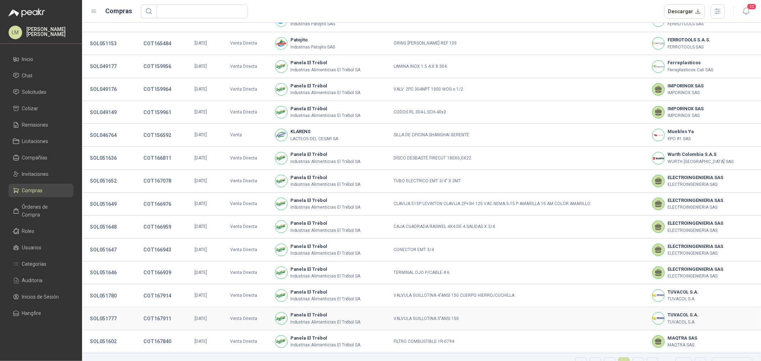
scroll to position [49, 0]
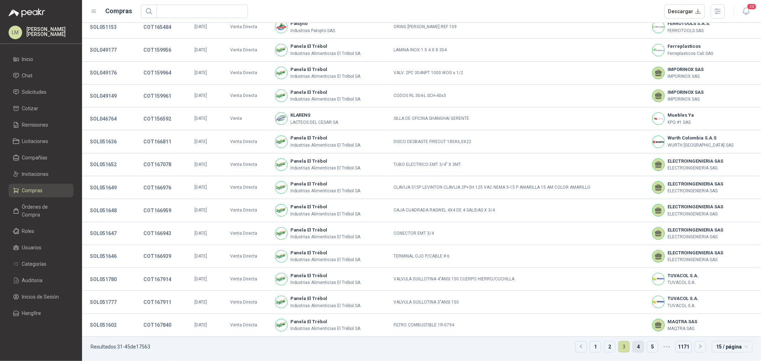
click at [635, 343] on link "4" at bounding box center [638, 346] width 11 height 11
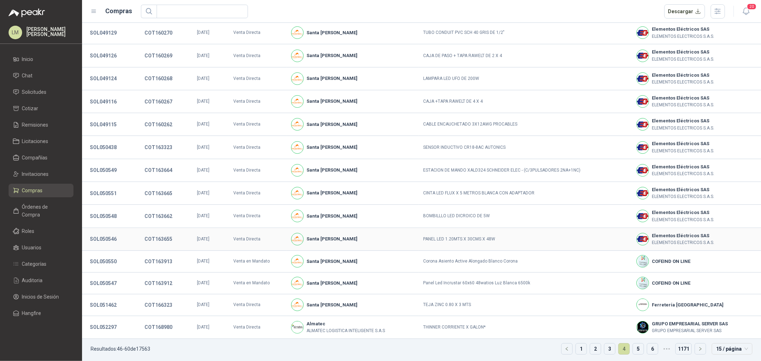
scroll to position [46, 0]
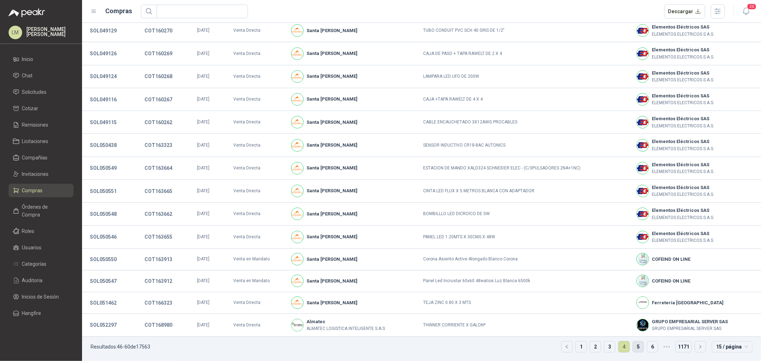
click at [633, 347] on link "5" at bounding box center [638, 346] width 11 height 11
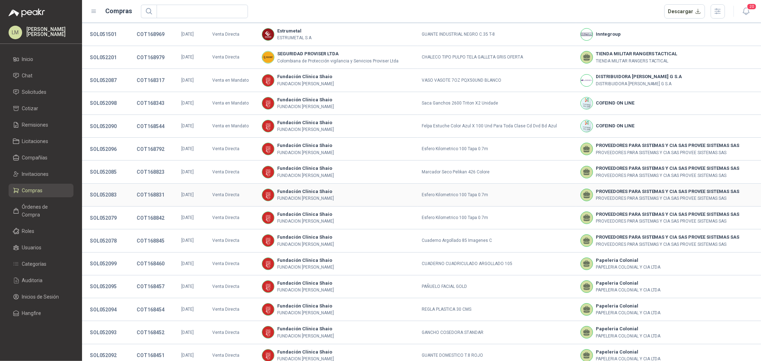
scroll to position [49, 0]
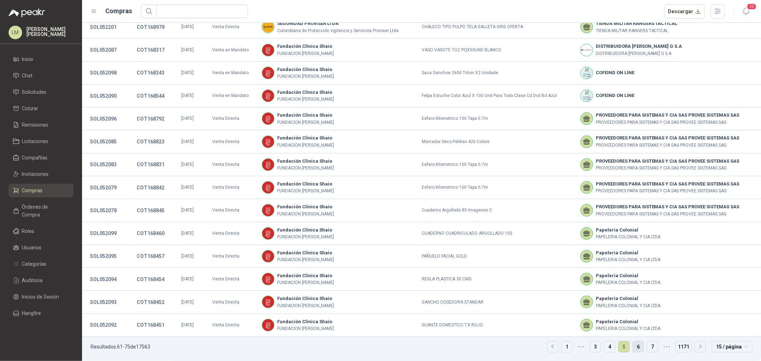
click at [637, 347] on link "6" at bounding box center [638, 346] width 11 height 11
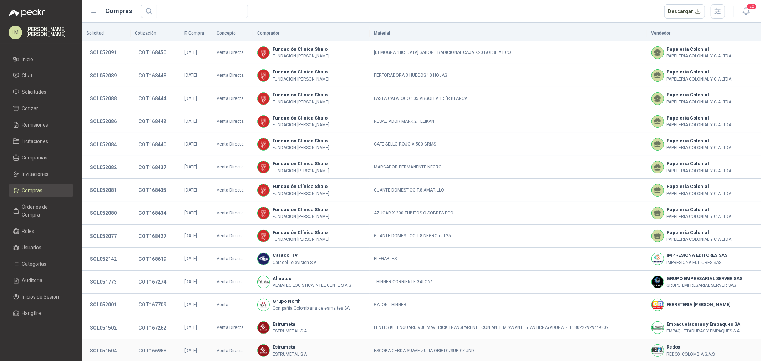
scroll to position [48, 0]
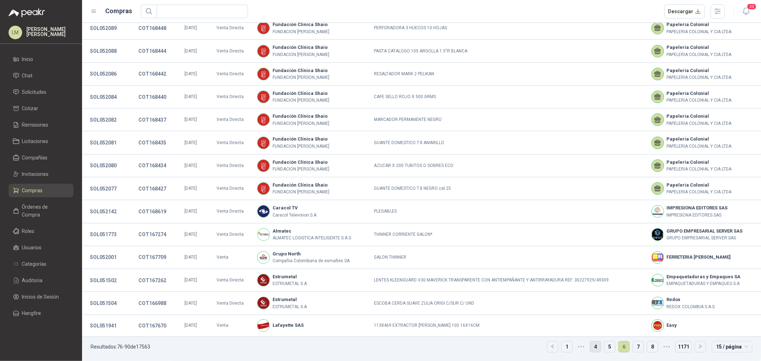
click at [594, 348] on link "4" at bounding box center [595, 346] width 11 height 11
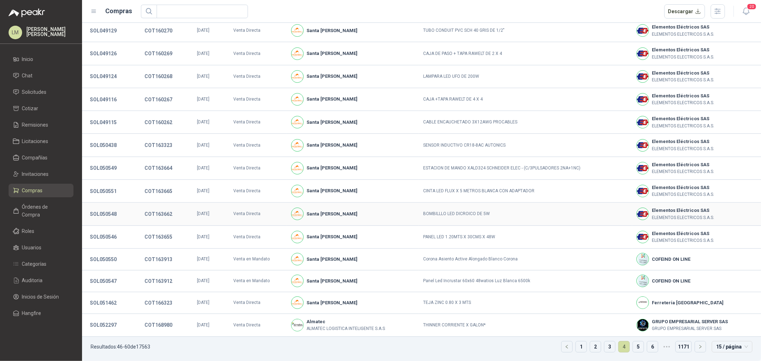
scroll to position [46, 0]
click at [604, 348] on link "3" at bounding box center [609, 346] width 11 height 11
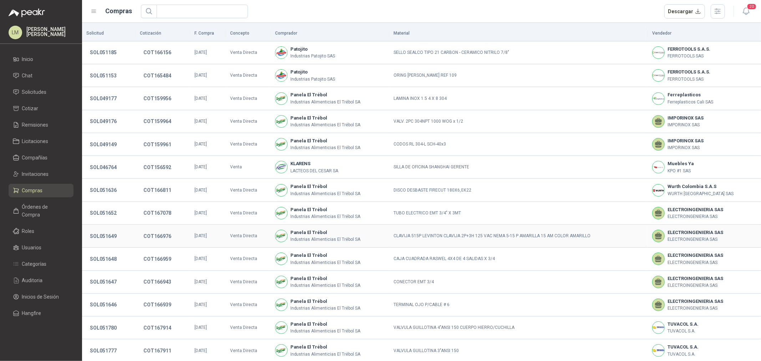
scroll to position [49, 0]
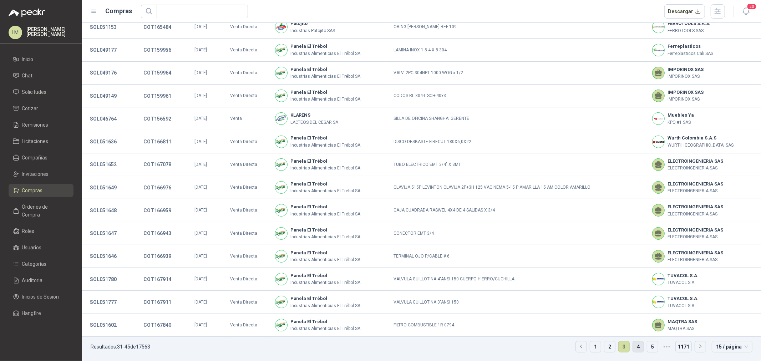
click at [636, 344] on link "4" at bounding box center [638, 346] width 11 height 11
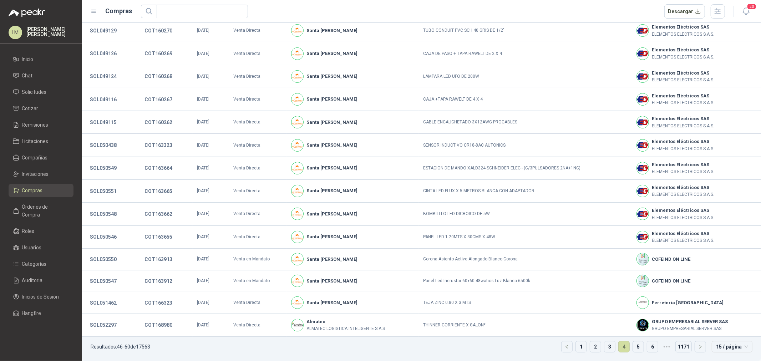
scroll to position [46, 0]
click at [635, 347] on link "5" at bounding box center [638, 346] width 11 height 11
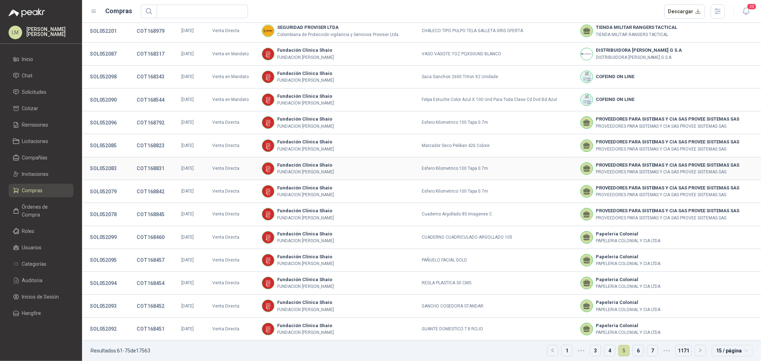
scroll to position [49, 0]
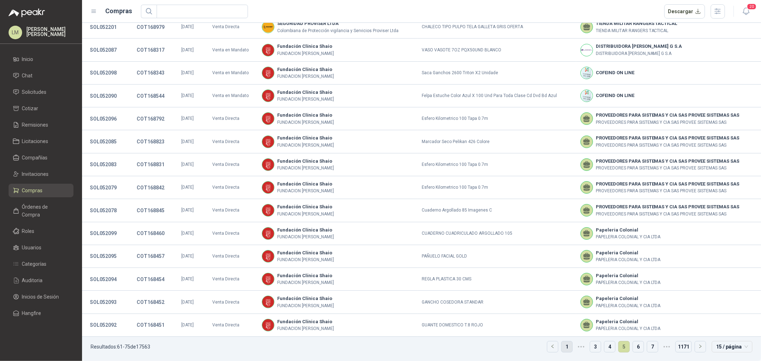
click at [564, 350] on link "1" at bounding box center [567, 346] width 11 height 11
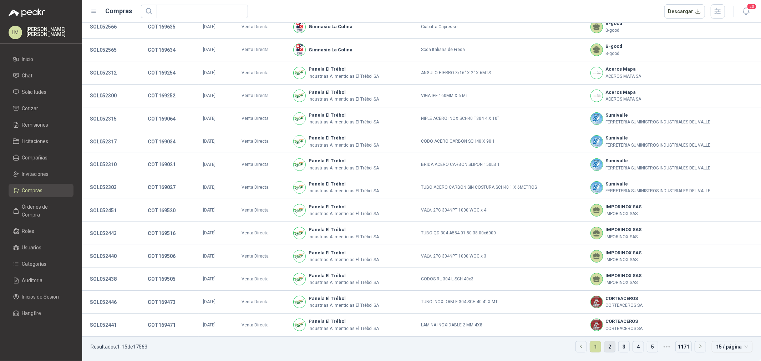
click at [604, 346] on link "2" at bounding box center [609, 346] width 11 height 11
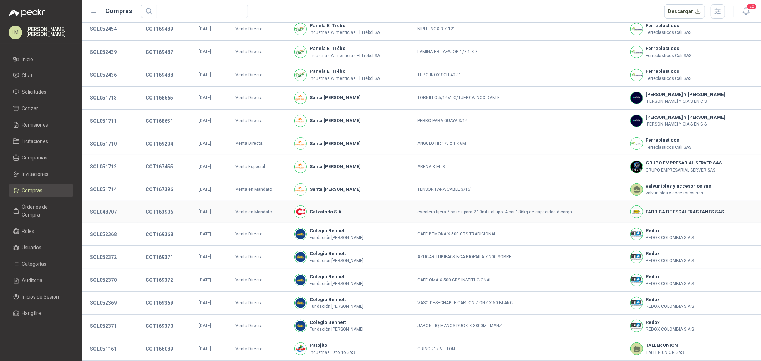
scroll to position [48, 0]
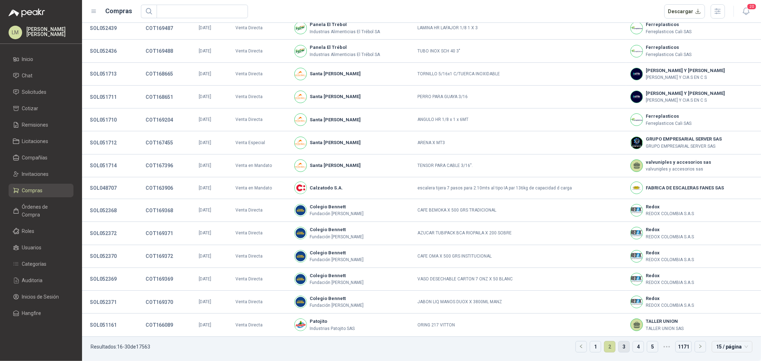
click at [622, 347] on link "3" at bounding box center [624, 346] width 11 height 11
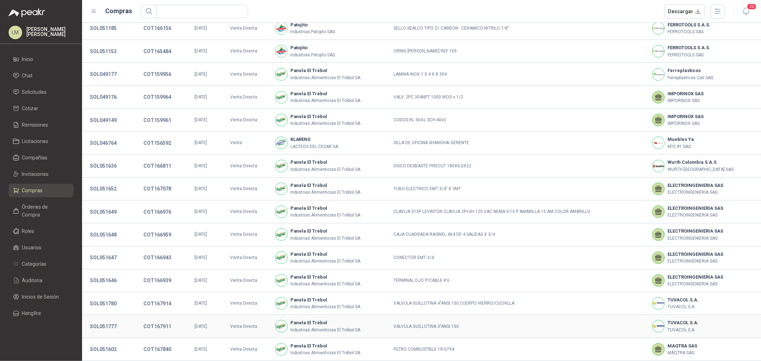
scroll to position [49, 0]
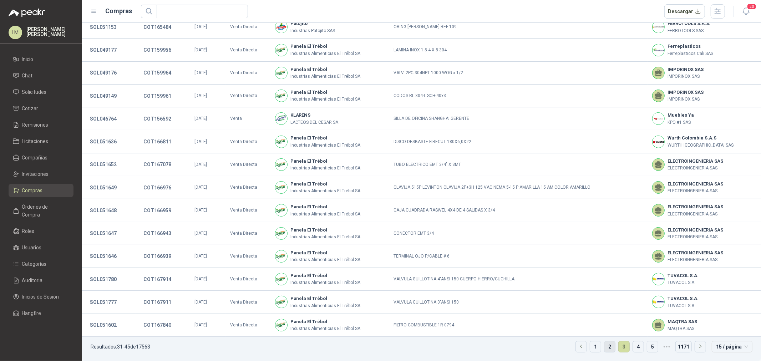
click at [604, 348] on link "2" at bounding box center [609, 346] width 11 height 11
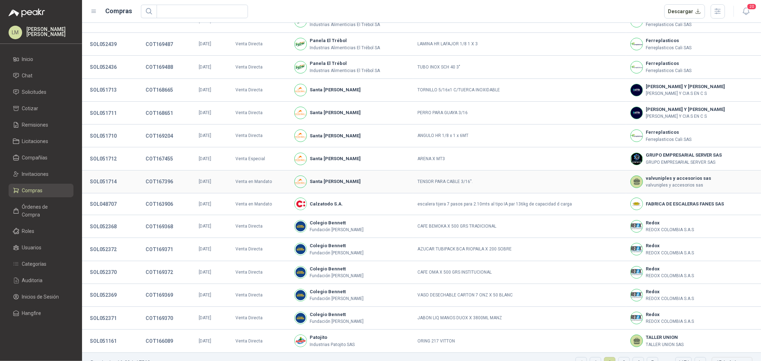
scroll to position [48, 0]
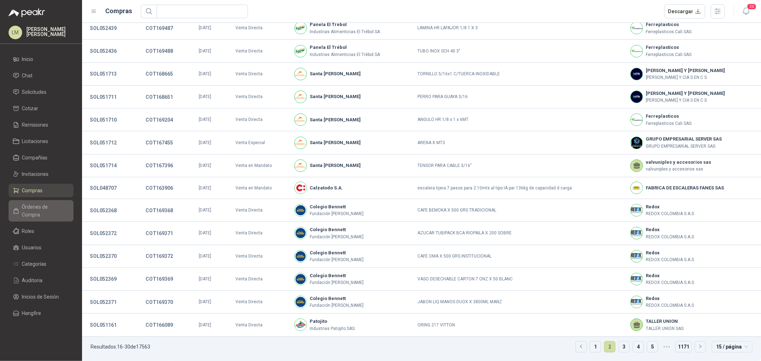
click at [45, 205] on span "Órdenes de Compra" at bounding box center [44, 211] width 45 height 16
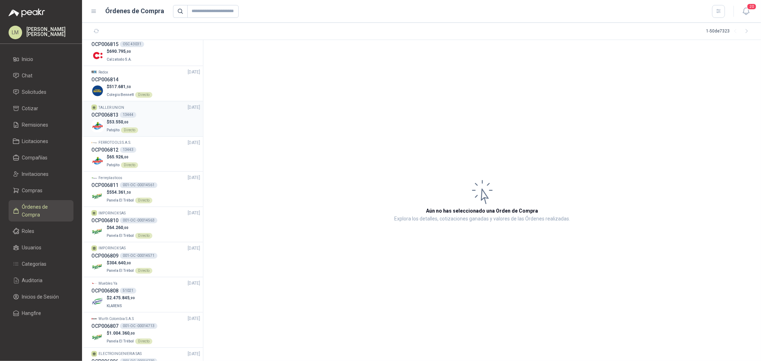
scroll to position [357, 0]
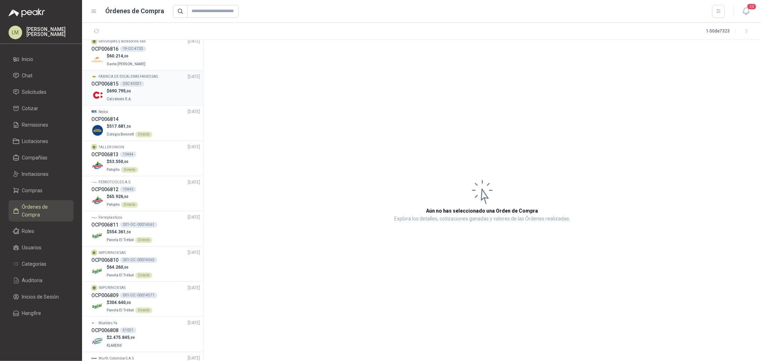
click at [137, 96] on div "$ 690.795 ,00 Calzatodo S.A." at bounding box center [145, 95] width 109 height 15
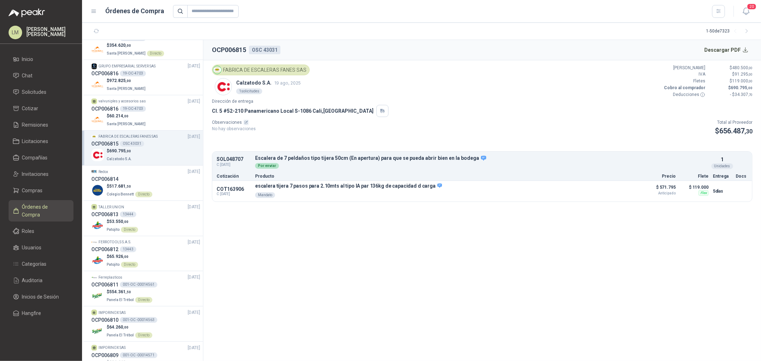
scroll to position [277, 0]
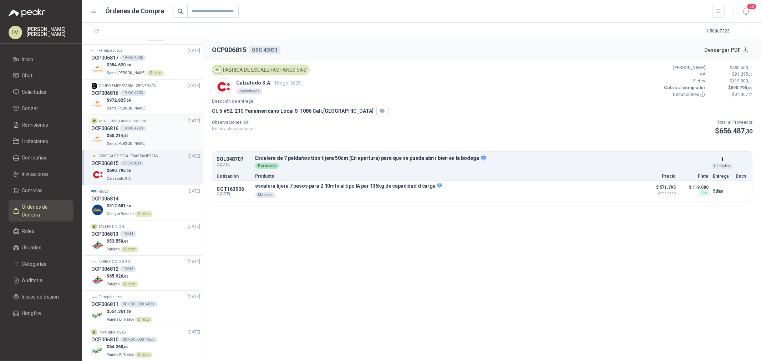
click at [153, 121] on div "valvuniples y accesorios sas [DATE]" at bounding box center [145, 121] width 109 height 7
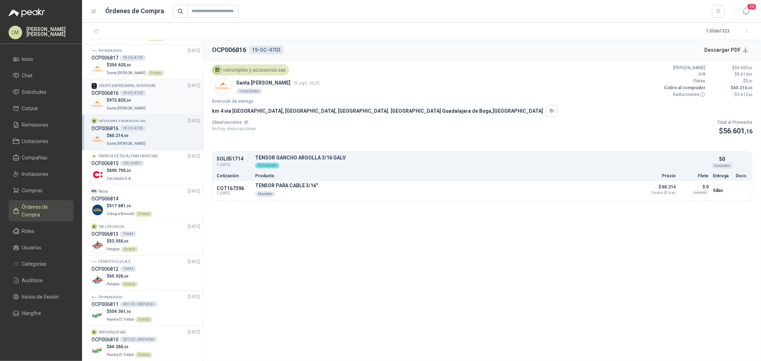
click at [150, 97] on div "$ 972.825 ,00 Santa [PERSON_NAME]" at bounding box center [145, 104] width 109 height 15
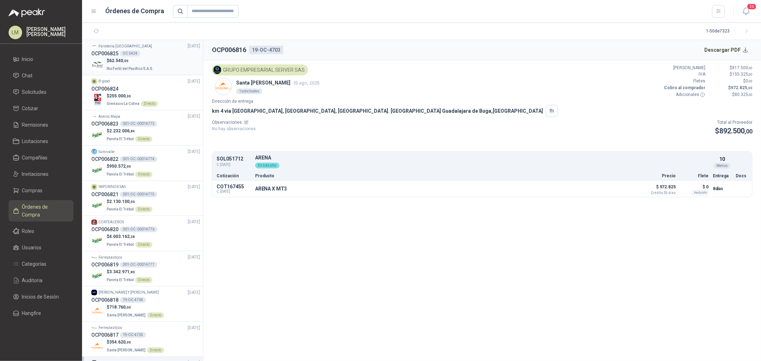
click at [136, 61] on p "$ 62.540 ,00" at bounding box center [131, 60] width 48 height 7
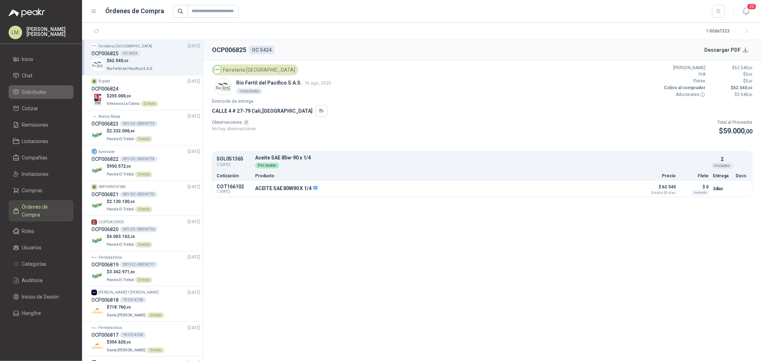
click at [47, 91] on li "Solicitudes" at bounding box center [41, 92] width 56 height 8
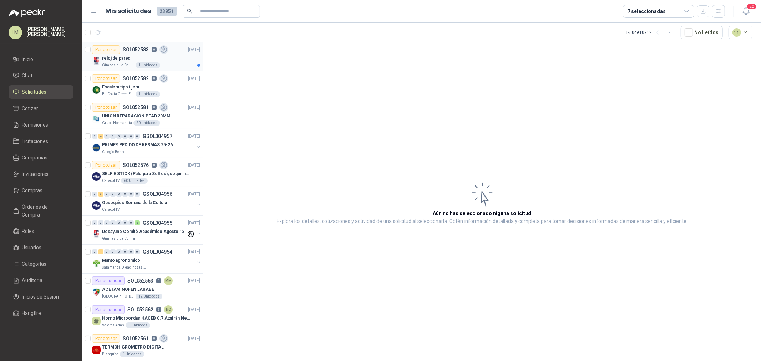
click at [133, 52] on div "Por cotizar SOL052583 0" at bounding box center [130, 49] width 76 height 9
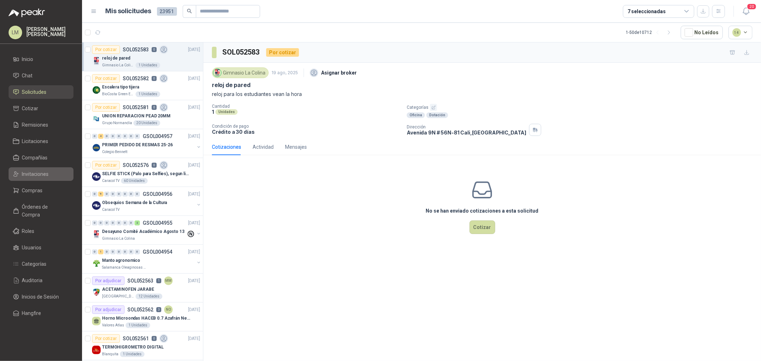
click at [36, 168] on link "Invitaciones" at bounding box center [41, 174] width 65 height 14
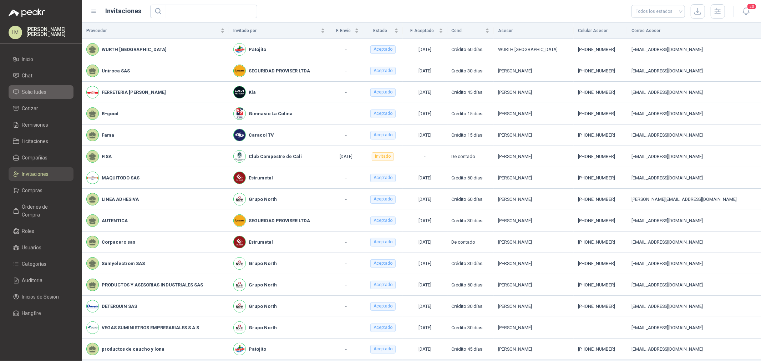
click at [37, 91] on span "Solicitudes" at bounding box center [34, 92] width 25 height 8
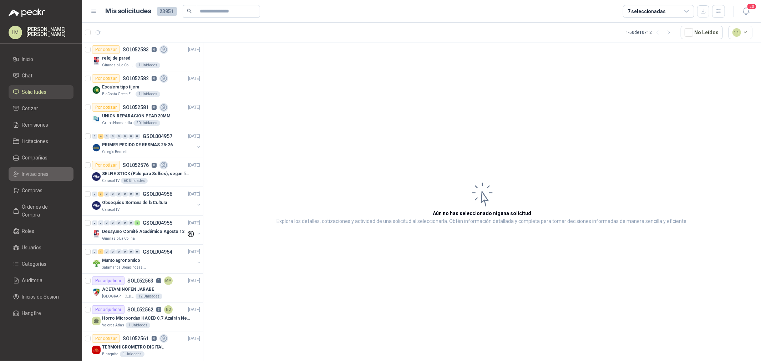
click at [36, 171] on span "Invitaciones" at bounding box center [35, 174] width 27 height 8
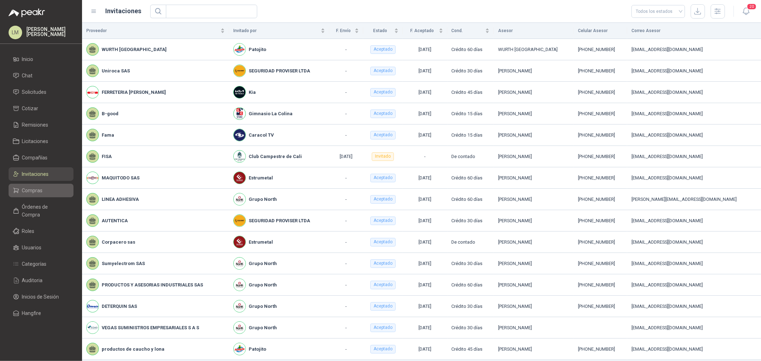
click at [27, 186] on link "Compras" at bounding box center [41, 191] width 65 height 14
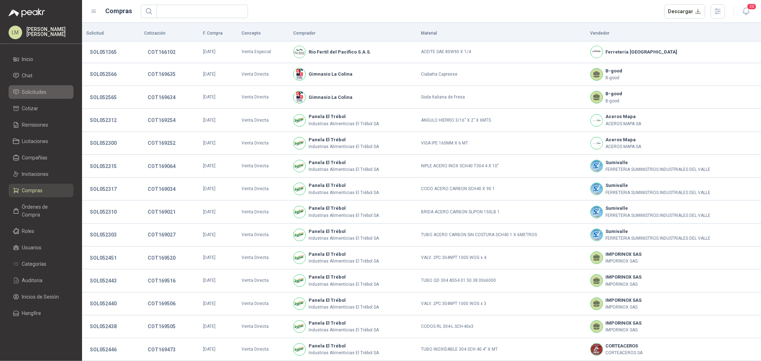
click at [40, 91] on span "Solicitudes" at bounding box center [34, 92] width 25 height 8
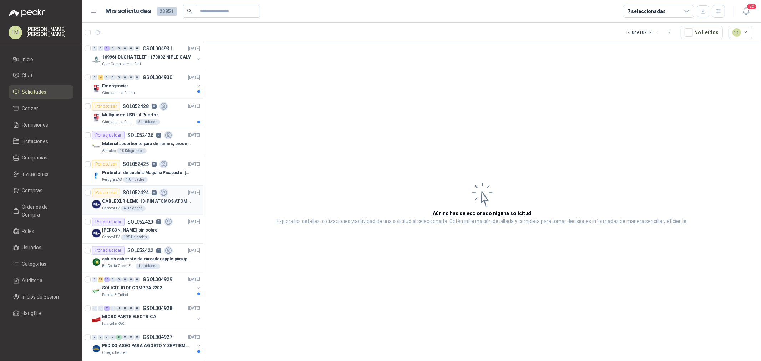
scroll to position [1140, 0]
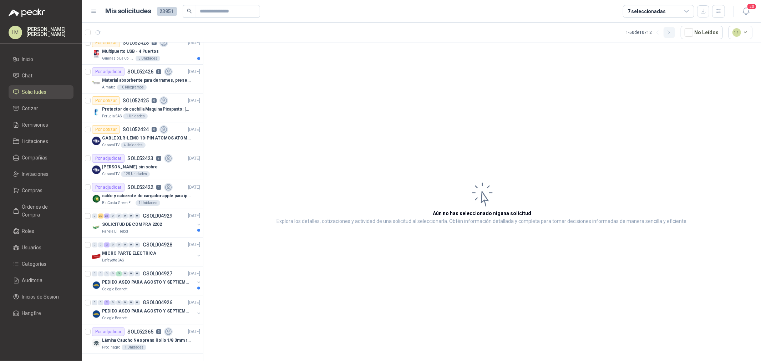
click at [668, 31] on icon "button" at bounding box center [669, 33] width 6 height 6
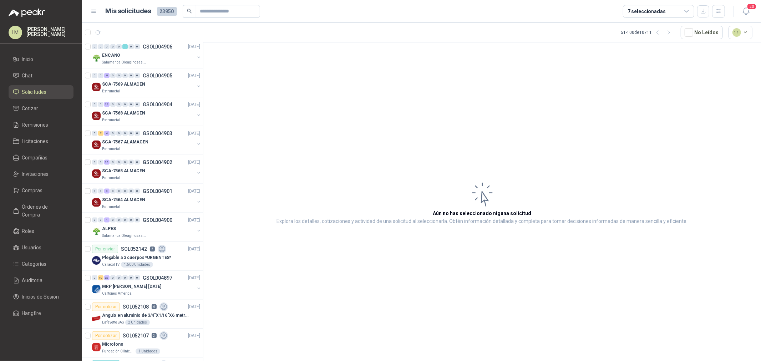
scroll to position [783, 0]
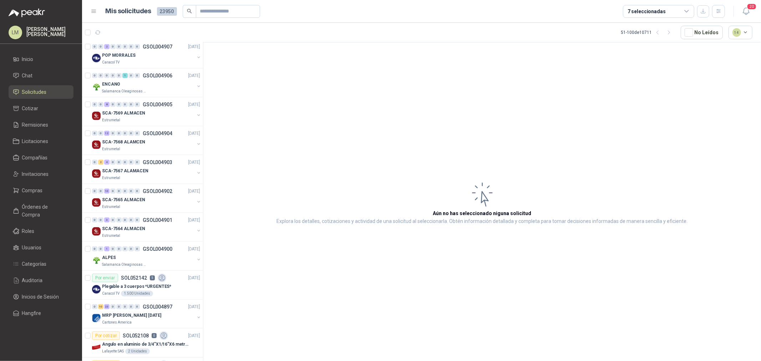
click at [157, 249] on p "GSOL004900" at bounding box center [158, 249] width 30 height 5
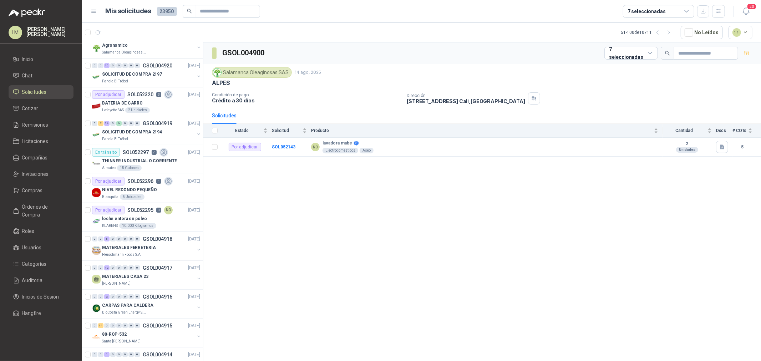
scroll to position [109, 0]
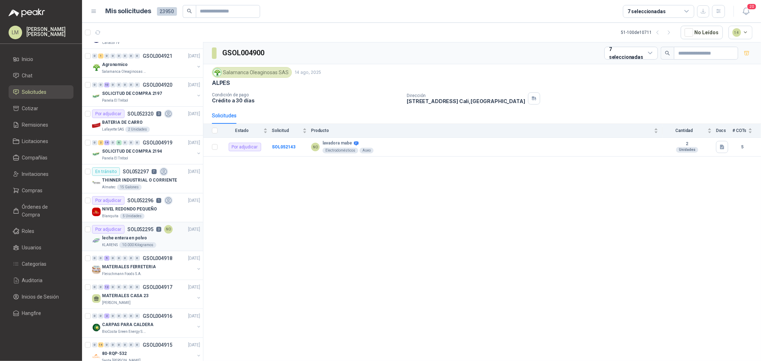
click at [144, 245] on div "10.000 Kilogramos" at bounding box center [137, 245] width 37 height 6
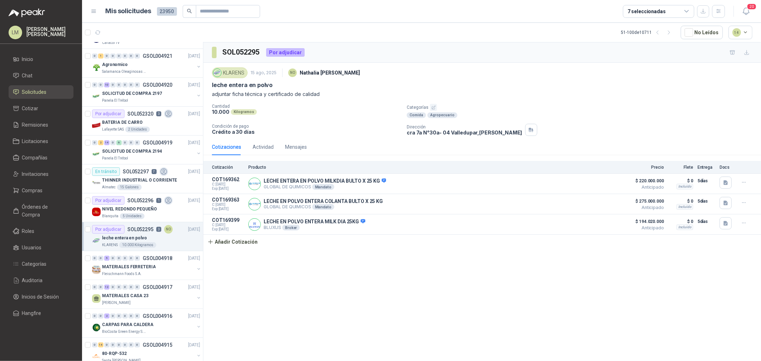
drag, startPoint x: 41, startPoint y: 186, endPoint x: 39, endPoint y: 182, distance: 4.5
click at [41, 186] on link "Compras" at bounding box center [41, 191] width 65 height 14
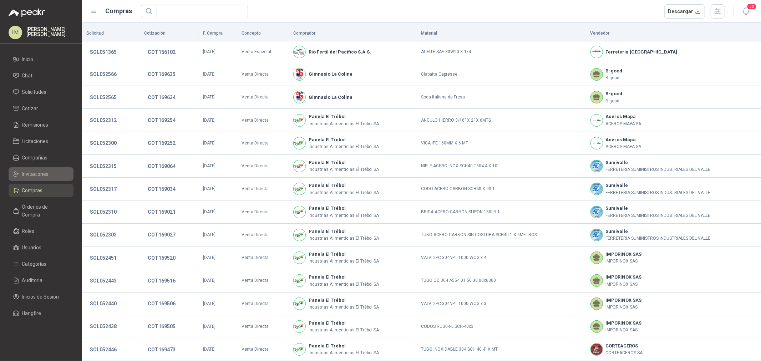
click at [33, 172] on span "Invitaciones" at bounding box center [35, 174] width 27 height 8
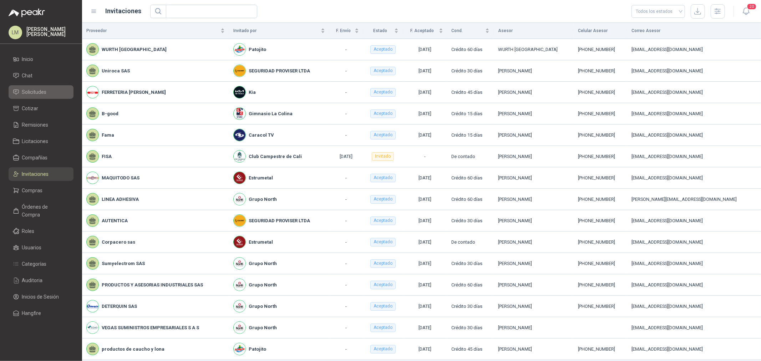
click at [30, 90] on span "Solicitudes" at bounding box center [34, 92] width 25 height 8
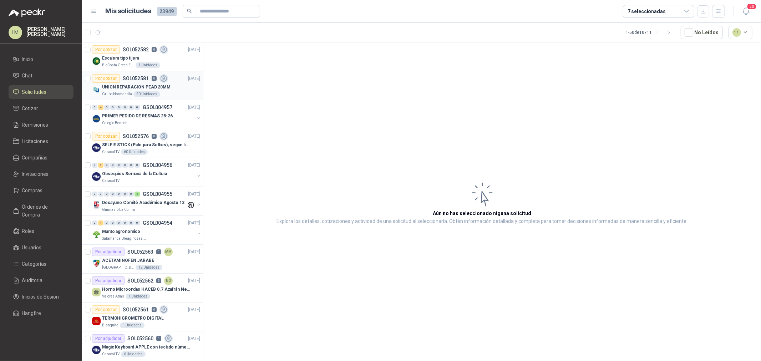
scroll to position [119, 0]
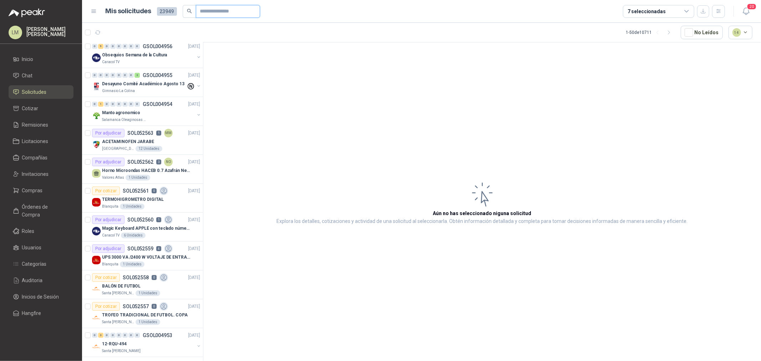
click at [218, 8] on input "text" at bounding box center [225, 11] width 50 height 12
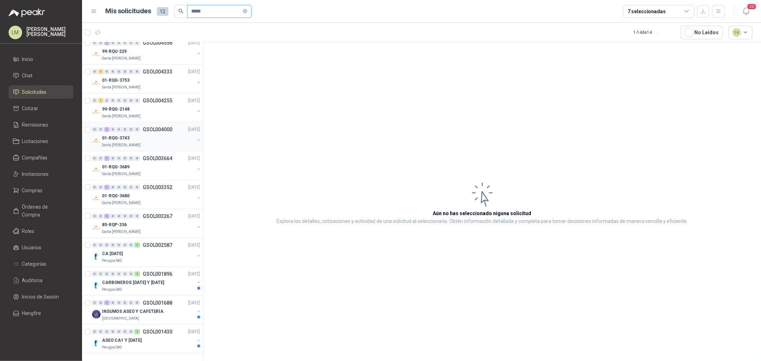
scroll to position [0, 0]
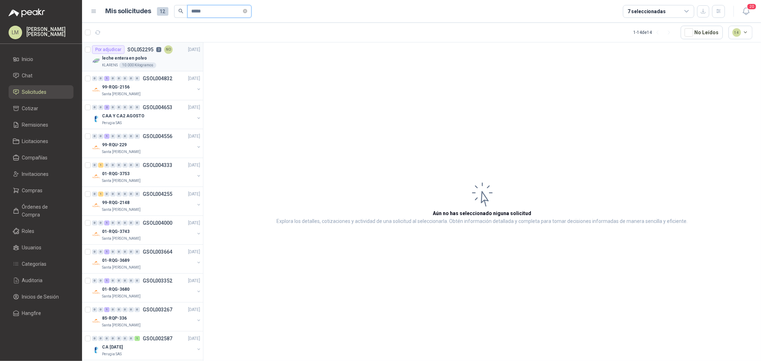
type input "*****"
click at [130, 48] on p "SOL052295" at bounding box center [140, 49] width 26 height 5
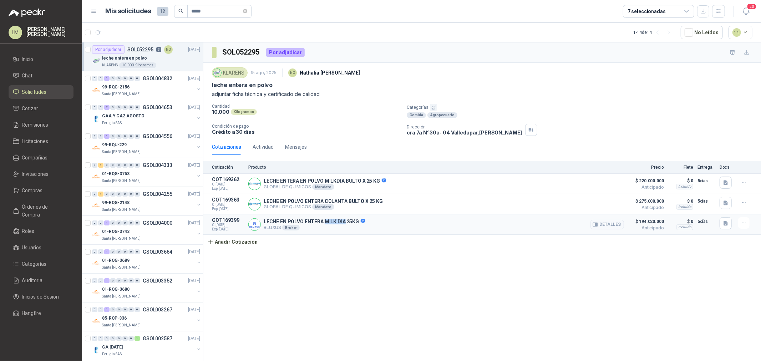
drag, startPoint x: 323, startPoint y: 223, endPoint x: 343, endPoint y: 223, distance: 20.0
click at [343, 223] on p "LECHE EN POLVO ENTERA MILK DIA 25KG" at bounding box center [315, 222] width 102 height 6
click at [722, 233] on article "COT169399 C: [DATE] Exp: [DATE] LECHE EN POLVO ENTERA MILK DIA 25KG BLUXUS Brok…" at bounding box center [482, 224] width 558 height 20
click at [723, 225] on icon "button" at bounding box center [726, 223] width 6 height 6
click at [620, 199] on button "Ficha Tecnica Leche en Polvo Entera Milk Dia - [DATE].pdf" at bounding box center [663, 200] width 127 height 7
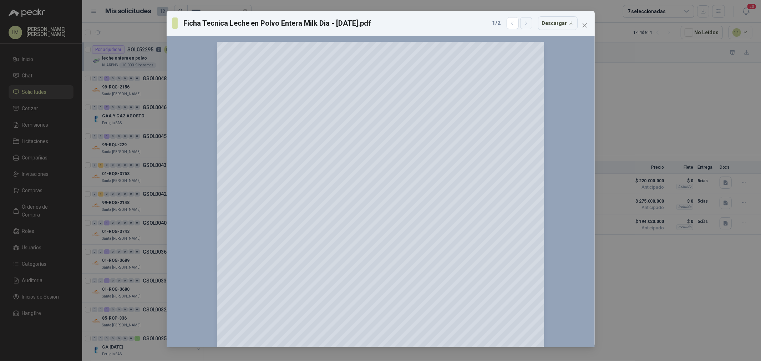
click at [529, 21] on icon "button" at bounding box center [526, 23] width 6 height 6
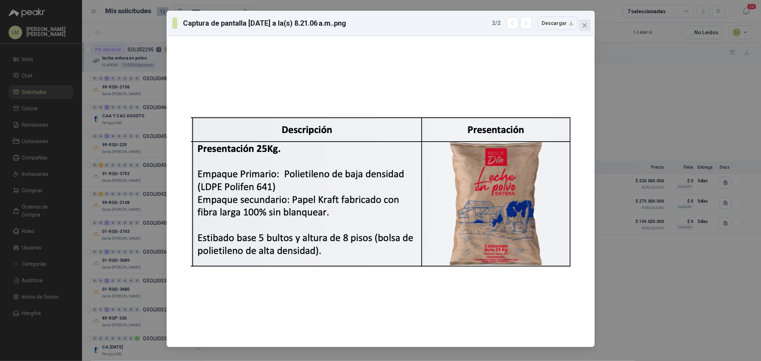
click at [583, 24] on icon "close" at bounding box center [584, 25] width 4 height 4
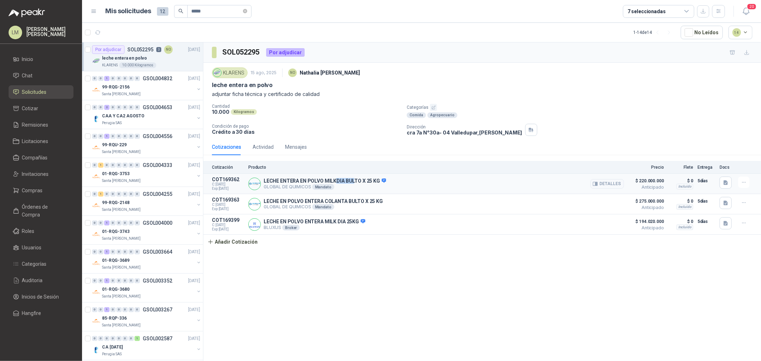
drag, startPoint x: 334, startPoint y: 178, endPoint x: 360, endPoint y: 179, distance: 26.8
click at [360, 179] on p "LECHE ENTERA EN POLVO MILKDIA BULTO X 25 KG" at bounding box center [325, 181] width 122 height 6
click at [604, 222] on button "Detalles" at bounding box center [607, 225] width 34 height 10
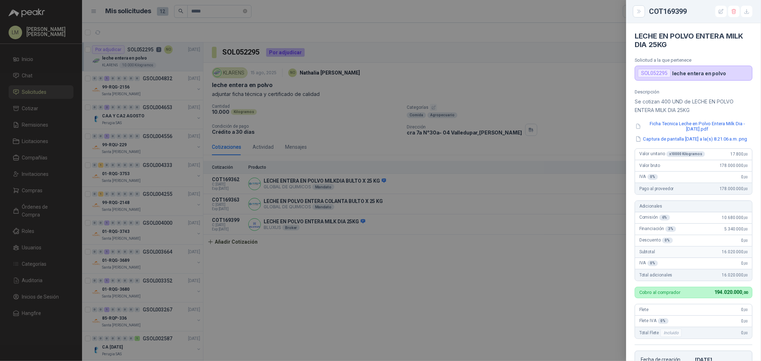
click at [364, 126] on div at bounding box center [380, 180] width 761 height 361
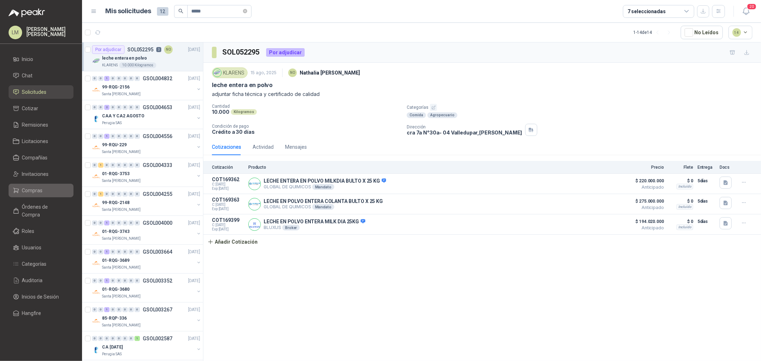
click at [30, 184] on link "Compras" at bounding box center [41, 191] width 65 height 14
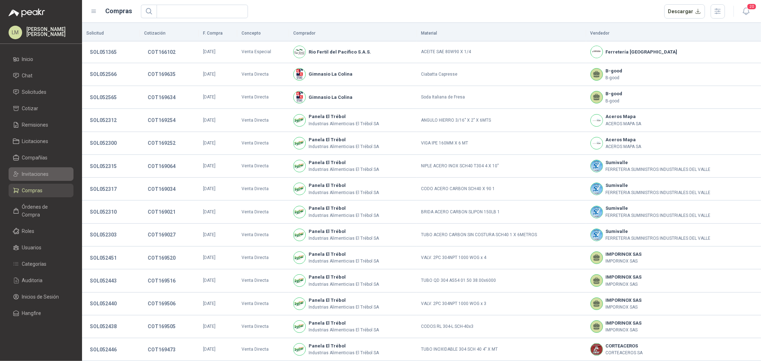
click at [37, 174] on span "Invitaciones" at bounding box center [35, 174] width 27 height 8
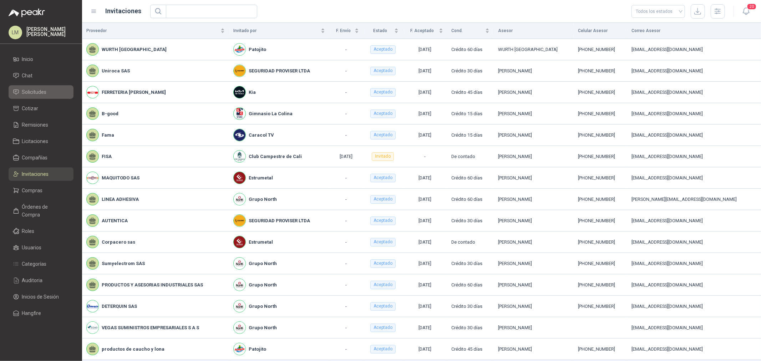
click at [36, 90] on span "Solicitudes" at bounding box center [34, 92] width 25 height 8
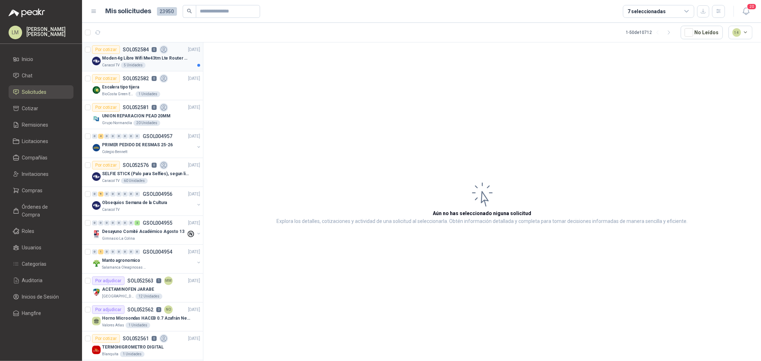
click at [113, 55] on p "Moden 4g Libre Wifi Mw43tm Lte Router Móvil Internet 5ghz" at bounding box center [146, 58] width 89 height 7
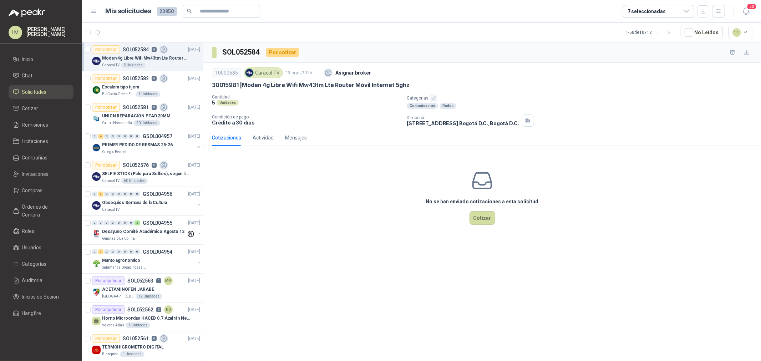
click at [432, 96] on icon "button" at bounding box center [433, 98] width 5 height 5
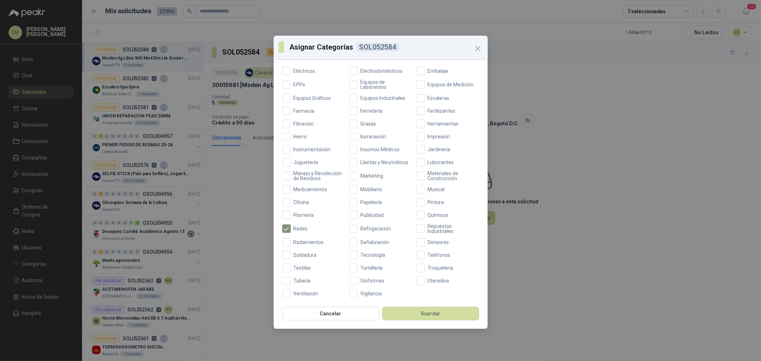
scroll to position [168, 0]
click at [370, 252] on span "Tecnología" at bounding box center [373, 254] width 30 height 5
click at [411, 310] on button "Guardar" at bounding box center [430, 314] width 97 height 14
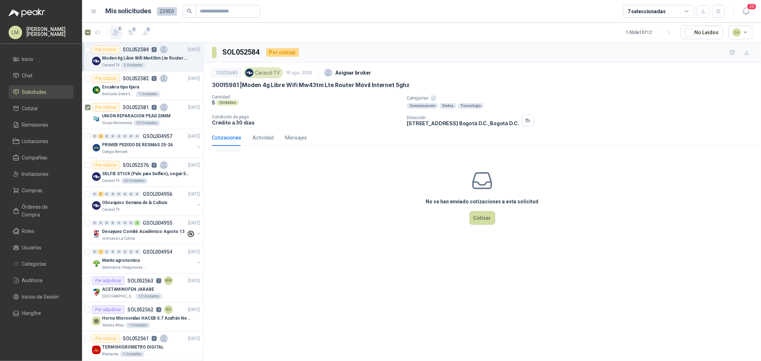
click at [113, 30] on icon "button" at bounding box center [115, 32] width 7 height 7
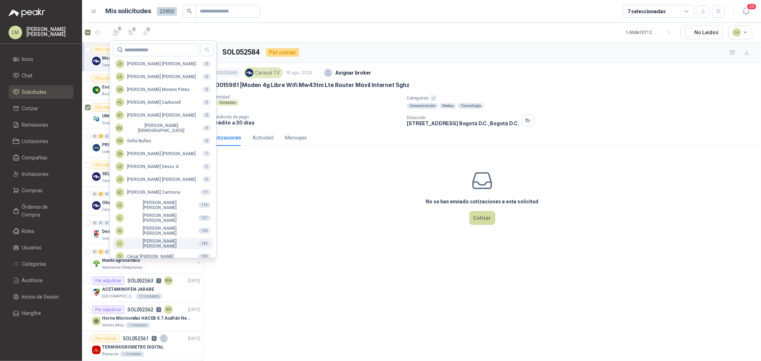
scroll to position [126, 0]
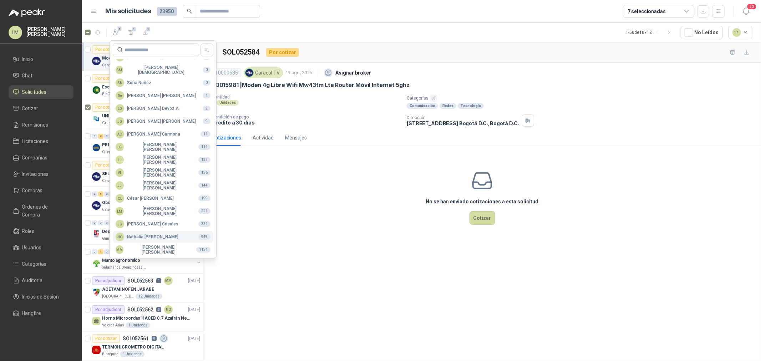
click at [152, 236] on div "NO [PERSON_NAME]" at bounding box center [147, 237] width 63 height 9
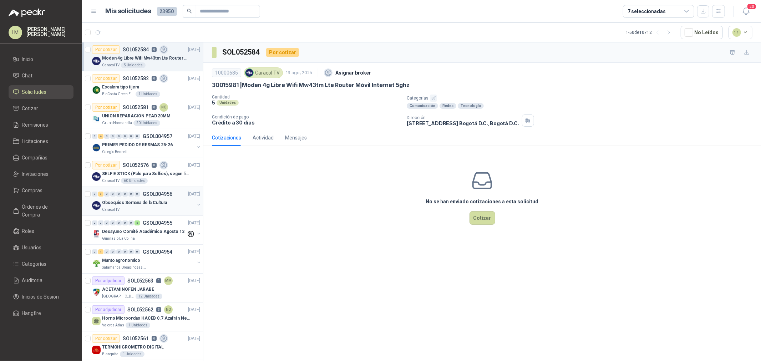
click at [132, 197] on span "0" at bounding box center [130, 194] width 5 height 5
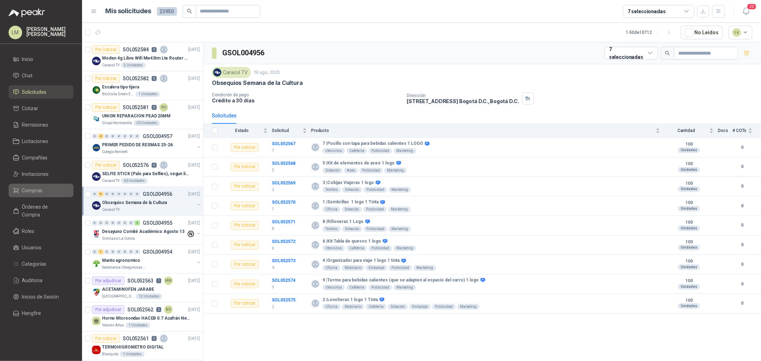
click at [33, 186] on link "Compras" at bounding box center [41, 191] width 65 height 14
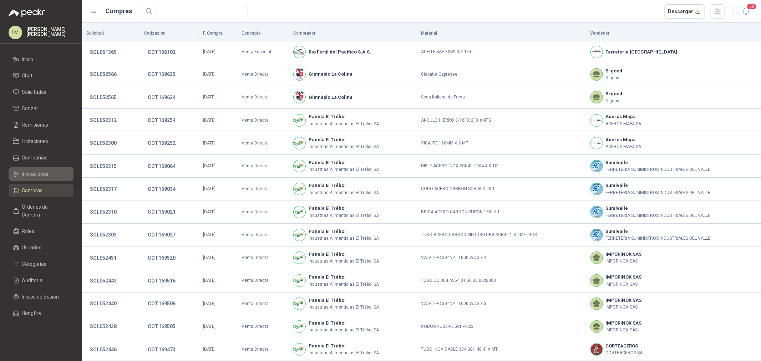
click at [36, 173] on span "Invitaciones" at bounding box center [35, 174] width 27 height 8
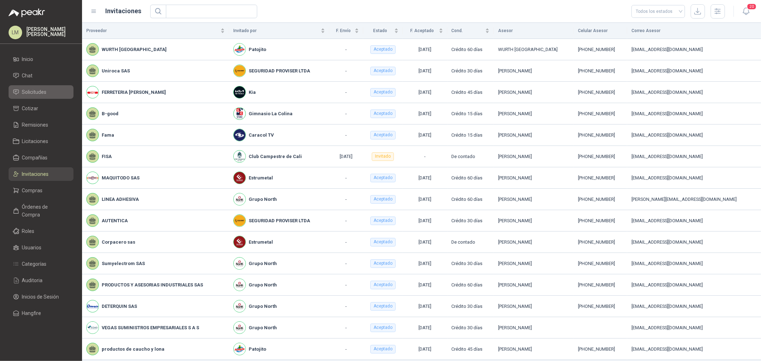
click at [31, 93] on span "Solicitudes" at bounding box center [34, 92] width 25 height 8
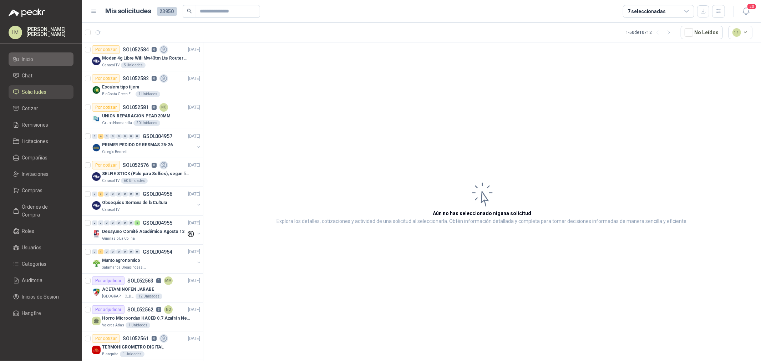
click at [30, 61] on span "Inicio" at bounding box center [27, 59] width 11 height 8
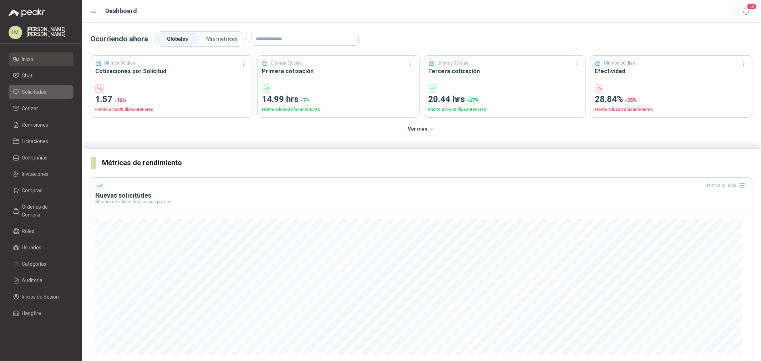
click at [29, 90] on span "Solicitudes" at bounding box center [34, 92] width 25 height 8
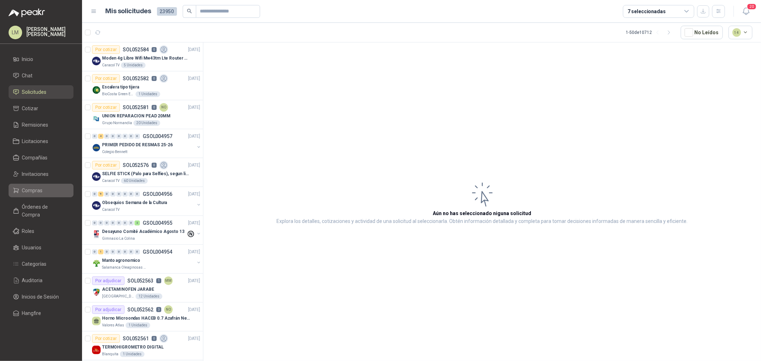
click at [32, 193] on span "Compras" at bounding box center [32, 191] width 21 height 8
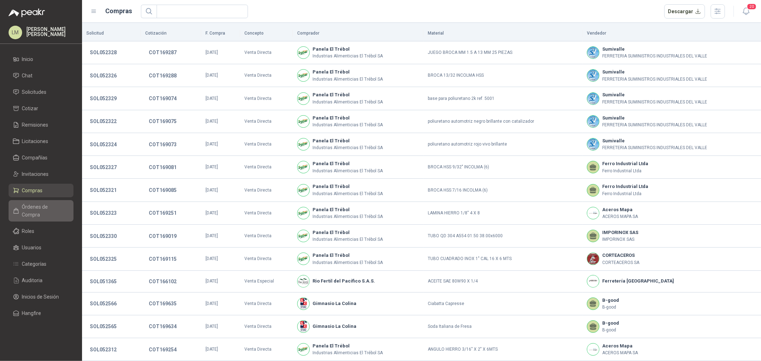
click at [47, 206] on span "Órdenes de Compra" at bounding box center [44, 211] width 45 height 16
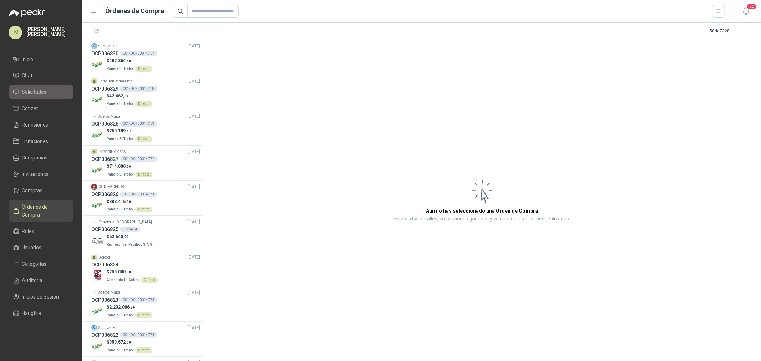
click at [41, 98] on link "Solicitudes" at bounding box center [41, 92] width 65 height 14
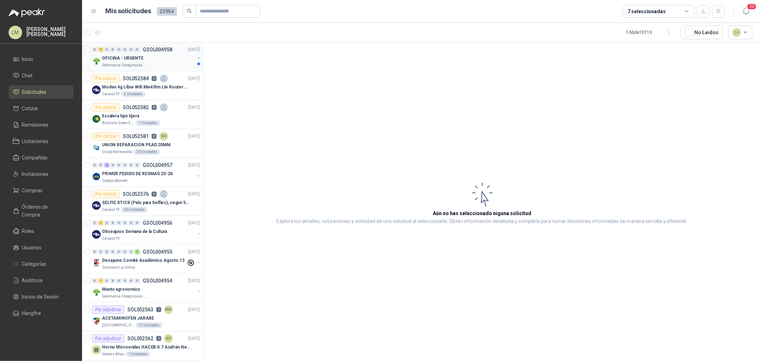
click at [131, 61] on p "OFICINA - URGENTE" at bounding box center [122, 58] width 41 height 7
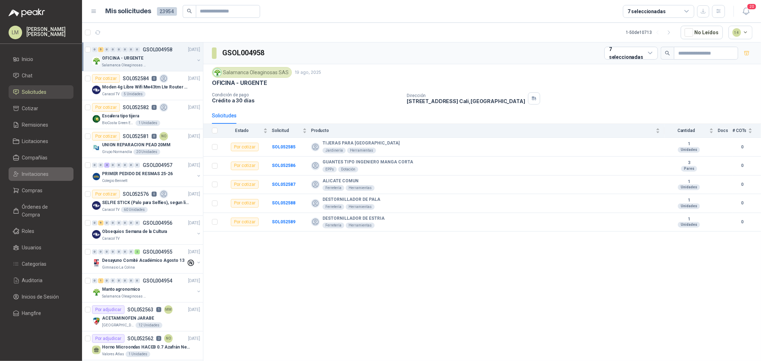
click at [42, 174] on span "Invitaciones" at bounding box center [35, 174] width 27 height 8
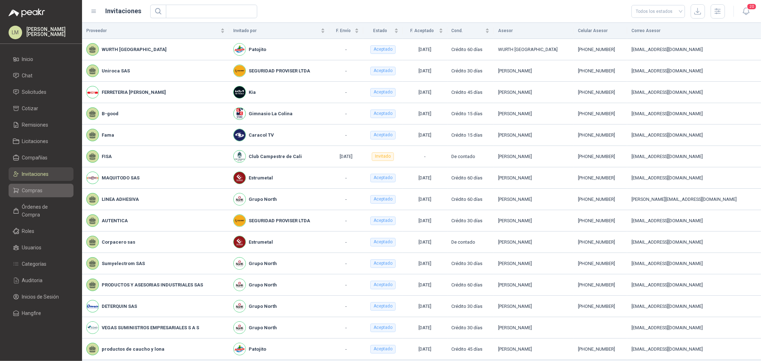
click at [37, 186] on link "Compras" at bounding box center [41, 191] width 65 height 14
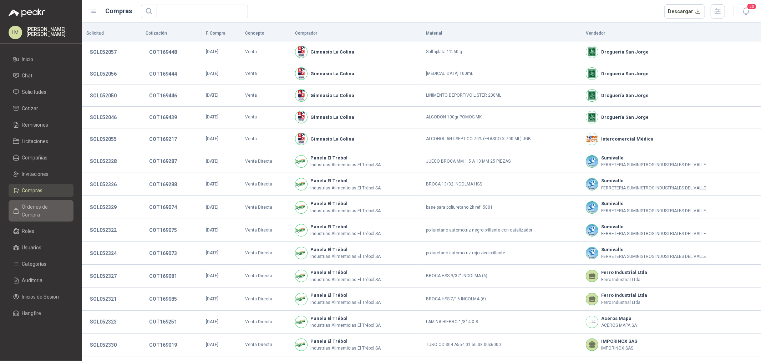
click at [35, 208] on span "Órdenes de Compra" at bounding box center [44, 211] width 45 height 16
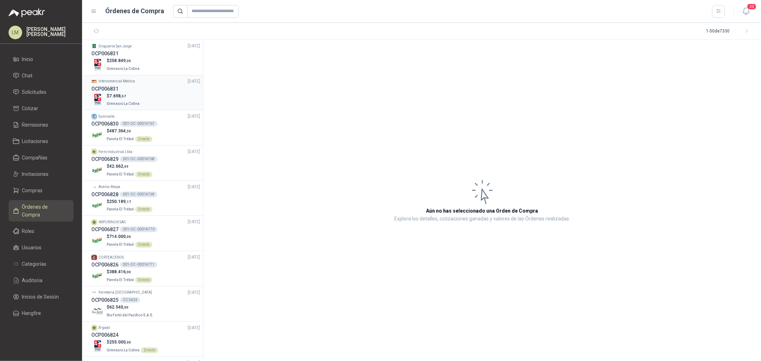
click at [111, 93] on span "7.698 ,67" at bounding box center [117, 95] width 17 height 5
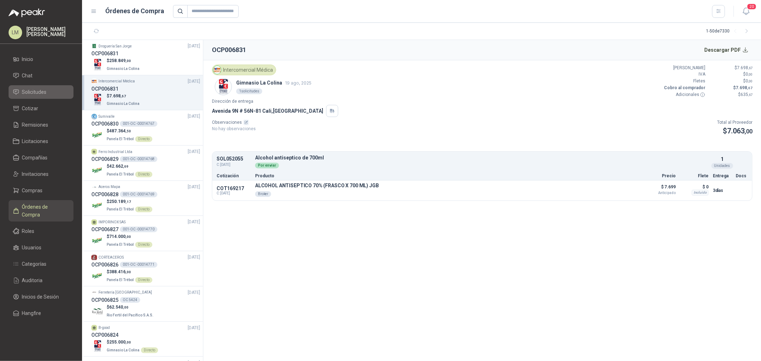
click at [30, 91] on span "Solicitudes" at bounding box center [34, 92] width 25 height 8
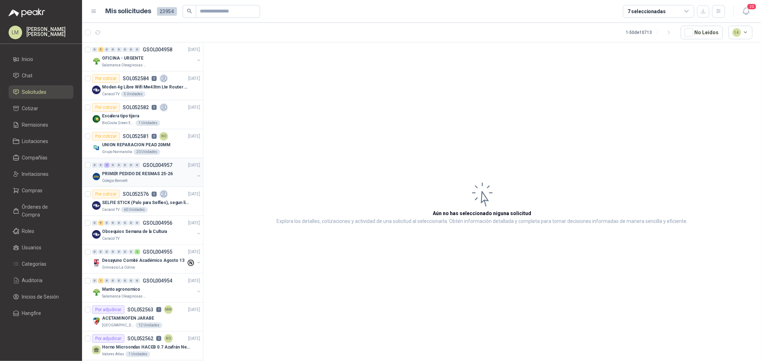
click at [140, 177] on div "PRIMER PEDIDO DE RESMAS 25-26" at bounding box center [148, 173] width 92 height 9
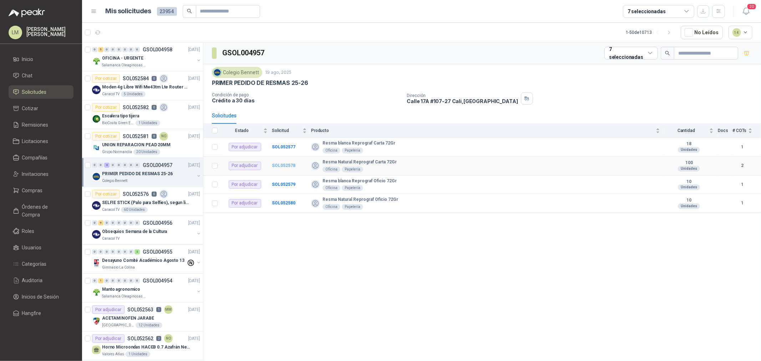
click at [281, 165] on b "SOL052578" at bounding box center [284, 165] width 24 height 5
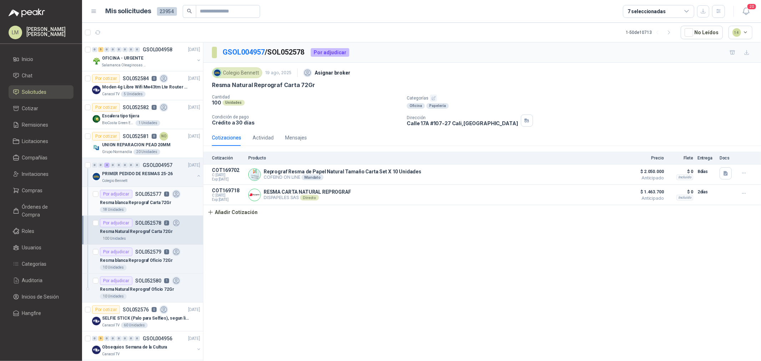
click at [145, 201] on p "Resma blanca Reprograf Carta 72Gr" at bounding box center [135, 202] width 71 height 7
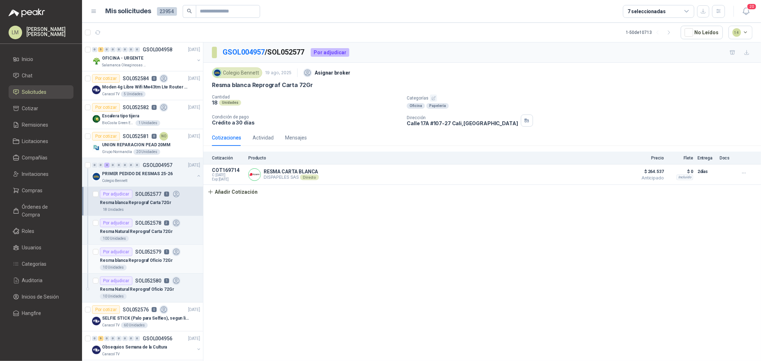
click at [147, 256] on div "Resma blanca Reprograf Oficio 72Gr" at bounding box center [150, 260] width 100 height 9
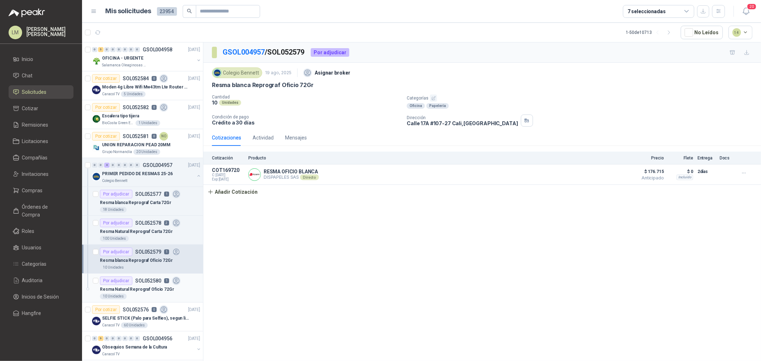
click at [147, 283] on p "SOL052580" at bounding box center [148, 280] width 26 height 5
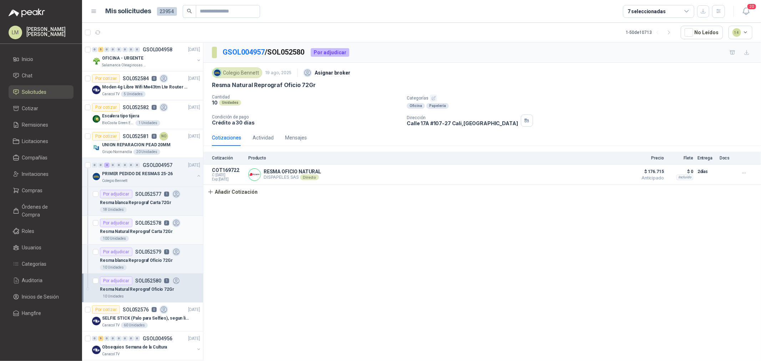
click at [124, 227] on div "Resma Natural Reprograf Carta 72Gr" at bounding box center [150, 231] width 100 height 9
